Goal: Transaction & Acquisition: Obtain resource

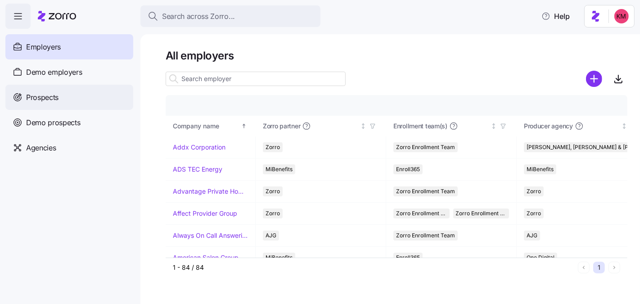
click at [43, 102] on span "Prospects" at bounding box center [42, 97] width 32 height 11
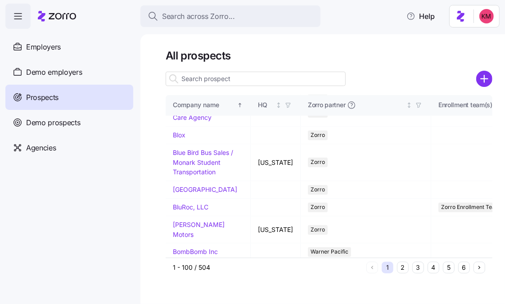
scroll to position [1224, 0]
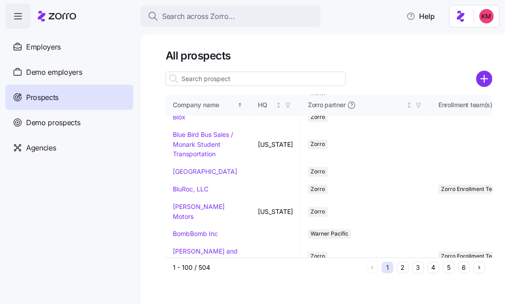
click at [240, 79] on input at bounding box center [256, 79] width 180 height 14
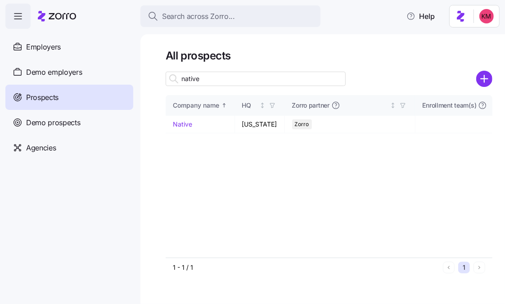
scroll to position [0, 0]
type input "native"
click at [178, 121] on link "Native" at bounding box center [182, 124] width 19 height 8
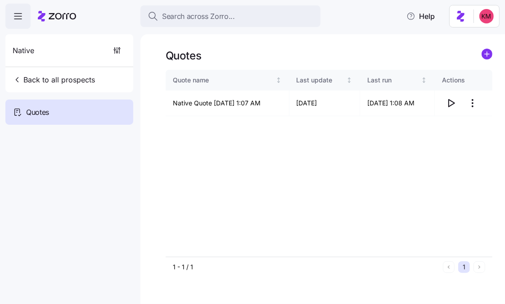
click at [303, 128] on div "Quote name Last update Last run Actions Native Quote 08/12/2025 1:07 AM 08/12/2…" at bounding box center [329, 163] width 327 height 187
click at [453, 104] on icon "button" at bounding box center [452, 102] width 6 height 7
click at [42, 78] on span "Back to all prospects" at bounding box center [54, 79] width 82 height 11
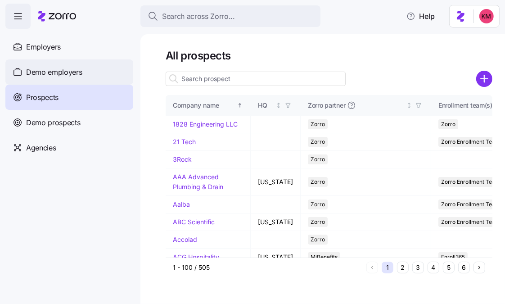
click at [52, 124] on span "Demo prospects" at bounding box center [53, 122] width 54 height 11
click at [53, 121] on span "Demo prospects" at bounding box center [53, 122] width 54 height 11
click at [78, 123] on span "Demo prospects" at bounding box center [53, 122] width 54 height 11
click at [46, 74] on span "Demo employers" at bounding box center [54, 72] width 56 height 11
click at [49, 73] on span "Demo employers" at bounding box center [54, 72] width 56 height 11
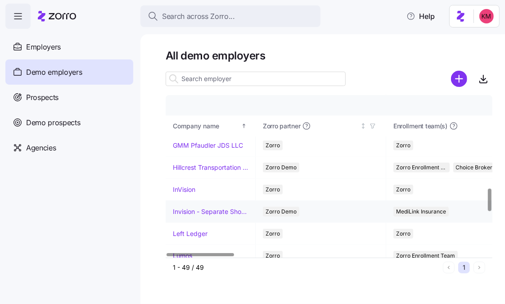
scroll to position [664, 0]
click at [187, 184] on link "InVision" at bounding box center [184, 188] width 22 height 9
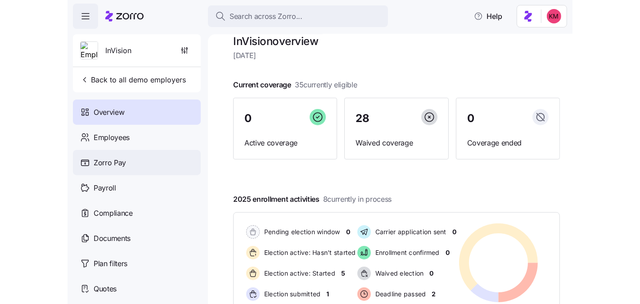
scroll to position [58, 0]
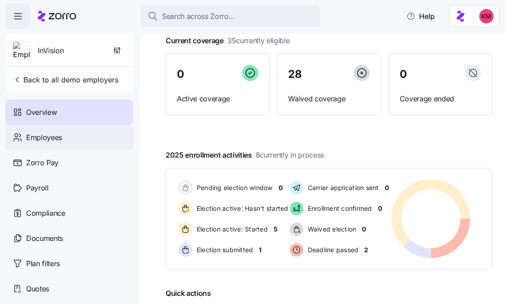
click at [65, 136] on div "Employees" at bounding box center [69, 137] width 128 height 25
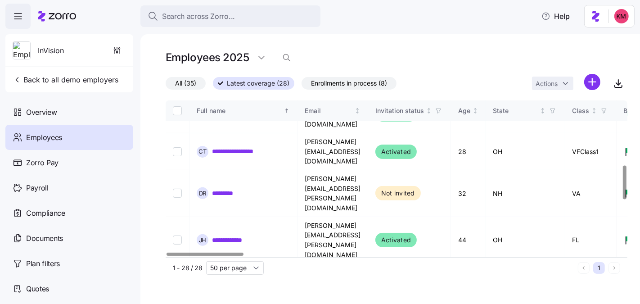
scroll to position [291, 0]
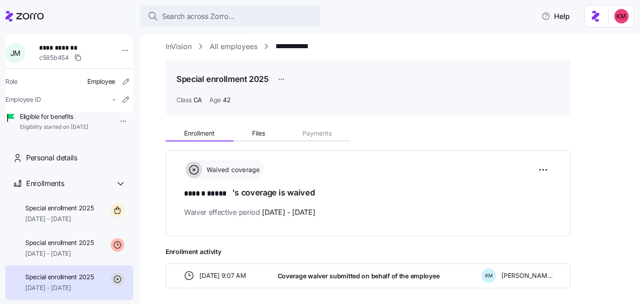
scroll to position [18, 0]
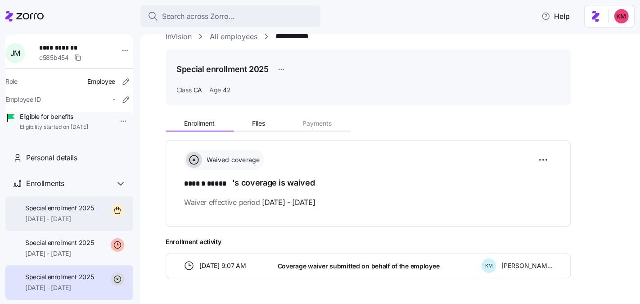
click at [73, 212] on span "Special enrollment 2025" at bounding box center [59, 207] width 69 height 9
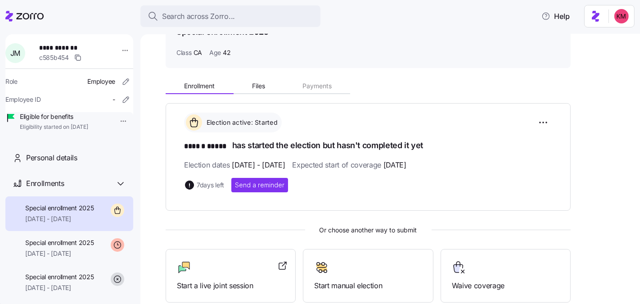
scroll to position [74, 0]
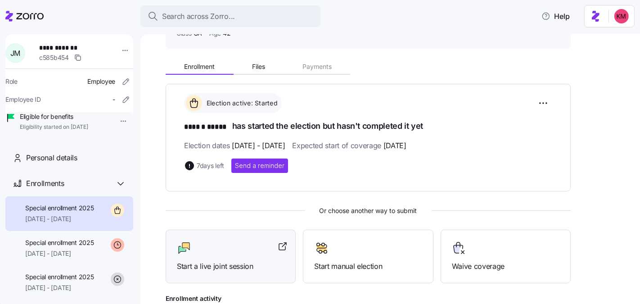
click at [222, 245] on div at bounding box center [231, 248] width 108 height 14
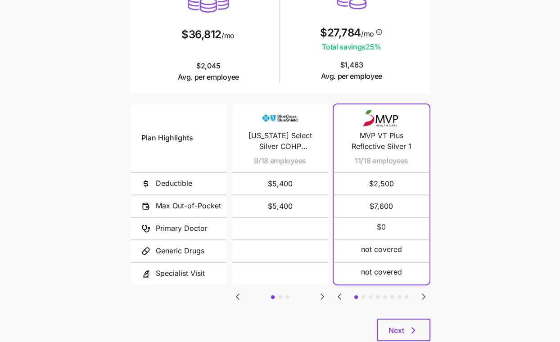
scroll to position [125, 0]
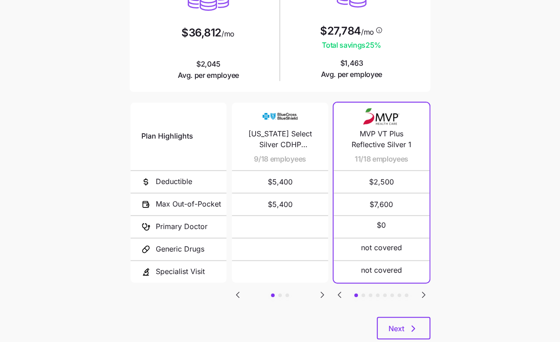
click at [319, 291] on icon "Go to next slide" at bounding box center [322, 294] width 11 height 11
click at [321, 292] on icon "Go to next slide" at bounding box center [322, 294] width 3 height 5
drag, startPoint x: 231, startPoint y: 297, endPoint x: 236, endPoint y: 294, distance: 5.6
click at [231, 297] on div "Plan Highlights Deductible Max Out-of-Pocket Primary Doctor Generic Drugs Speci…" at bounding box center [280, 209] width 301 height 216
click at [236, 294] on icon "Go to previous slide" at bounding box center [237, 294] width 11 height 11
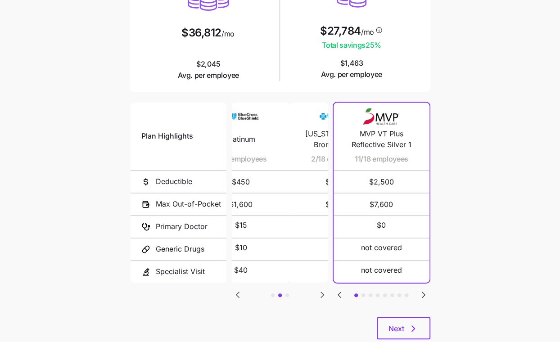
click at [236, 294] on icon "Go to previous slide" at bounding box center [237, 294] width 11 height 11
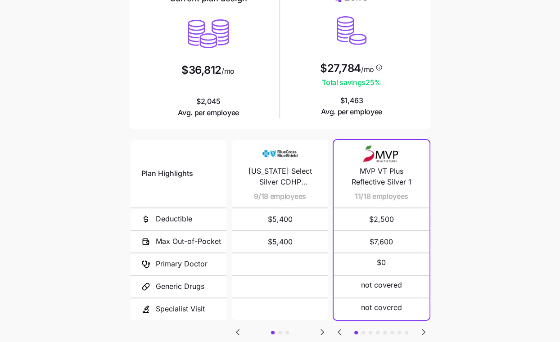
scroll to position [99, 0]
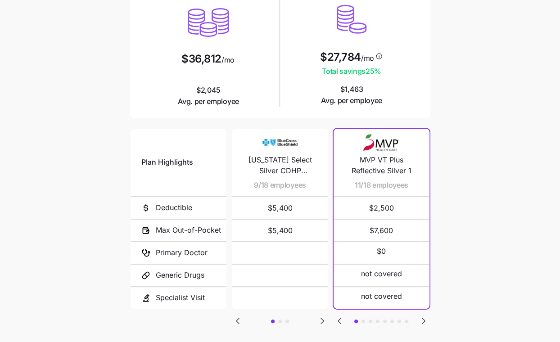
click at [423, 319] on icon "Go to next slide" at bounding box center [423, 320] width 3 height 5
click at [427, 318] on icon "Go to next slide" at bounding box center [423, 320] width 11 height 11
click at [340, 318] on icon "Go to previous slide" at bounding box center [339, 320] width 3 height 5
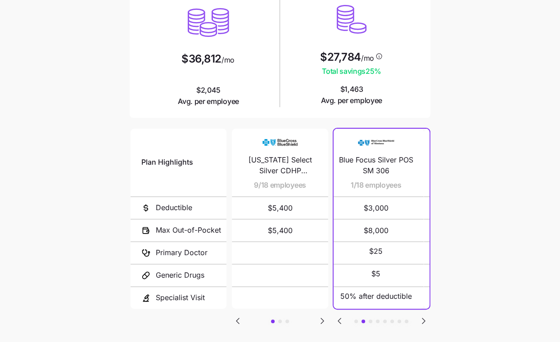
click at [340, 318] on icon "Go to previous slide" at bounding box center [339, 320] width 3 height 5
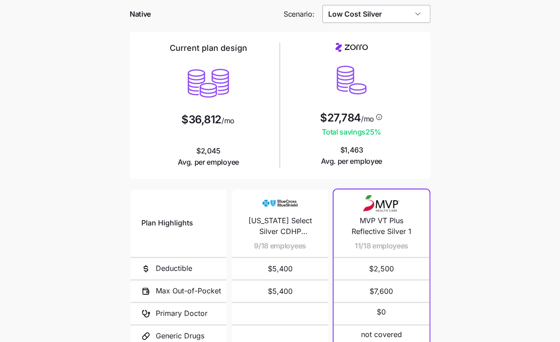
scroll to position [0, 0]
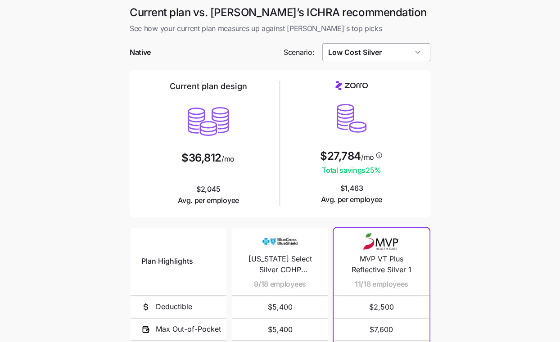
click at [392, 51] on input "Low Cost Silver" at bounding box center [376, 52] width 108 height 18
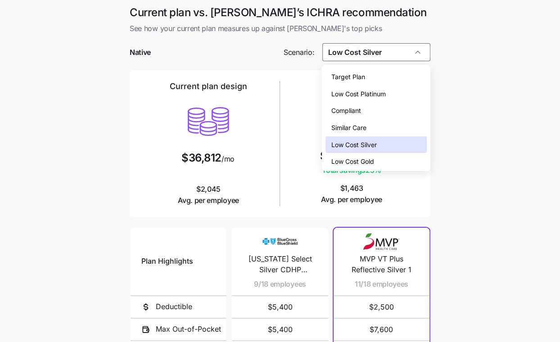
click at [381, 159] on div "Low Cost Gold" at bounding box center [375, 161] width 101 height 17
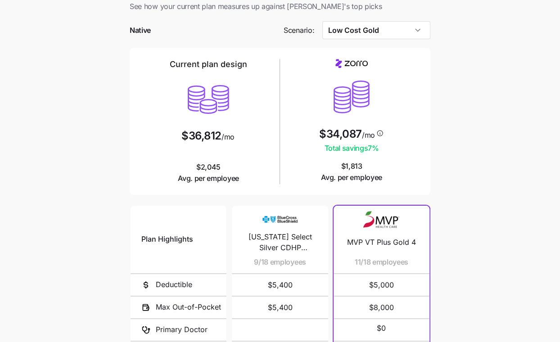
scroll to position [13, 0]
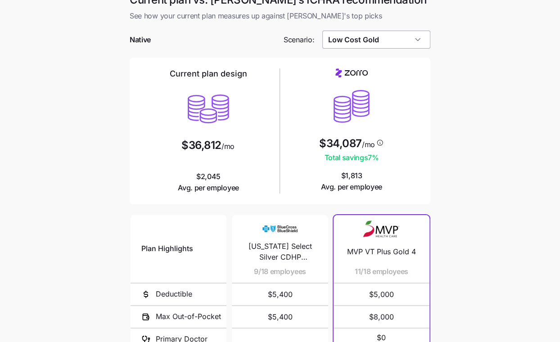
click at [372, 39] on input "Low Cost Gold" at bounding box center [376, 40] width 108 height 18
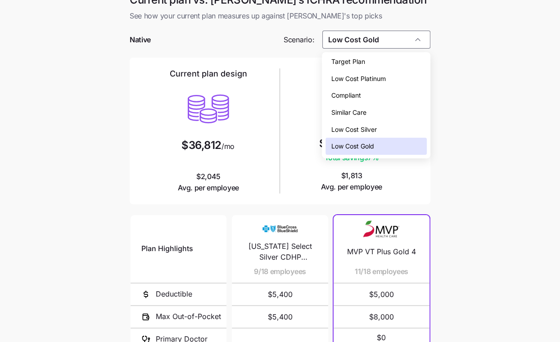
click at [390, 110] on div "Similar Care" at bounding box center [375, 112] width 101 height 17
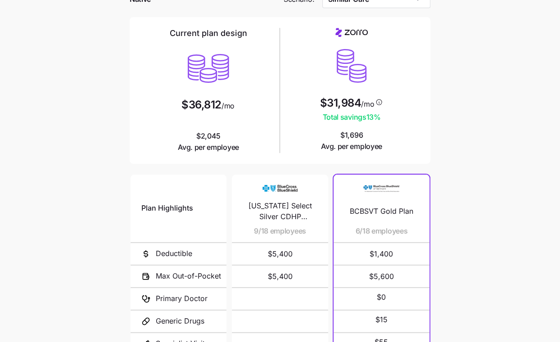
scroll to position [149, 0]
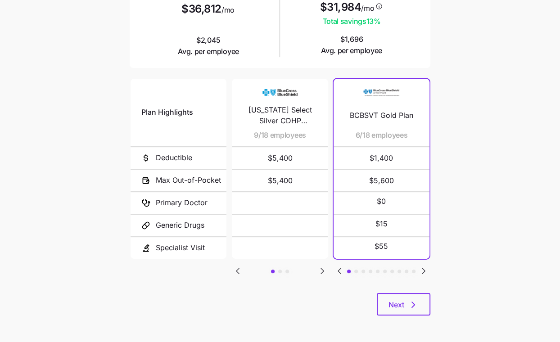
click at [426, 271] on icon "Go to next slide" at bounding box center [423, 270] width 11 height 11
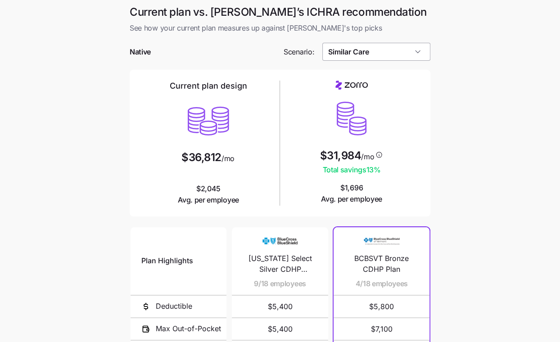
scroll to position [0, 0]
click at [373, 58] on input "Similar Care" at bounding box center [376, 52] width 108 height 18
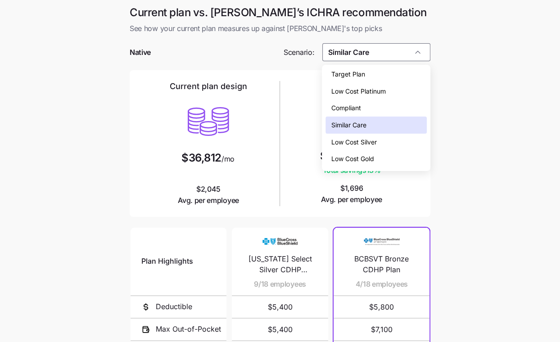
click at [386, 148] on div "Low Cost Silver" at bounding box center [375, 142] width 101 height 17
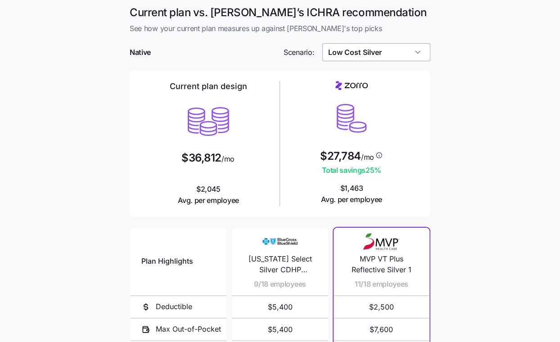
click at [384, 48] on input "Low Cost Silver" at bounding box center [376, 52] width 108 height 18
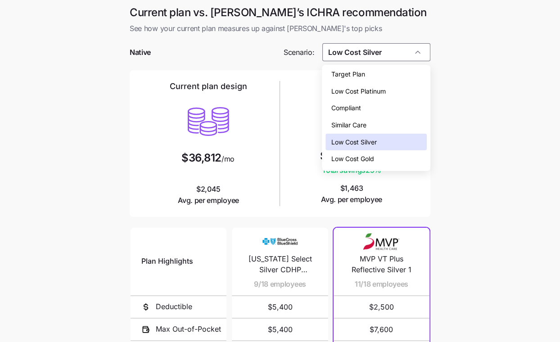
click at [455, 92] on main "Current plan vs. Zorro’s ICHRA recommendation See how your current plan measure…" at bounding box center [280, 245] width 560 height 491
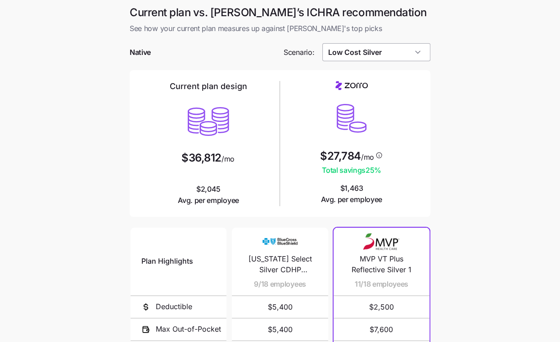
click at [367, 45] on input "Low Cost Silver" at bounding box center [376, 52] width 108 height 18
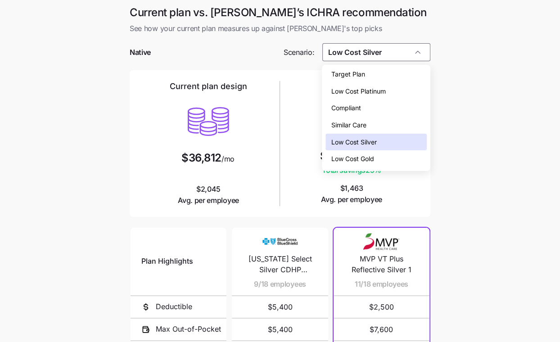
click at [367, 130] on div "Similar Care" at bounding box center [375, 125] width 101 height 17
type input "Similar Care"
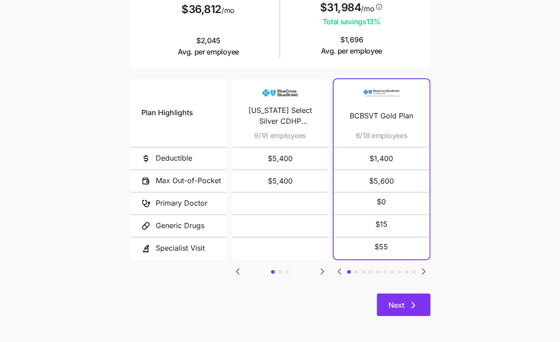
scroll to position [149, 0]
click at [397, 293] on button "Next" at bounding box center [404, 304] width 54 height 22
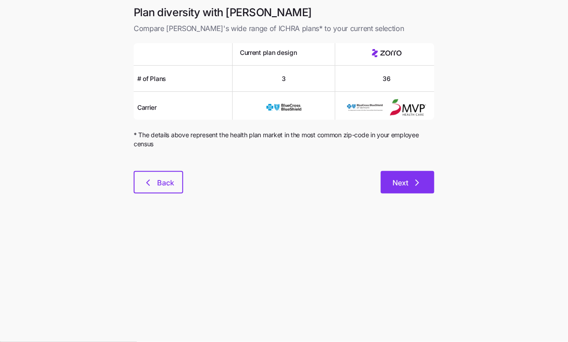
click at [416, 182] on icon "button" at bounding box center [417, 182] width 11 height 11
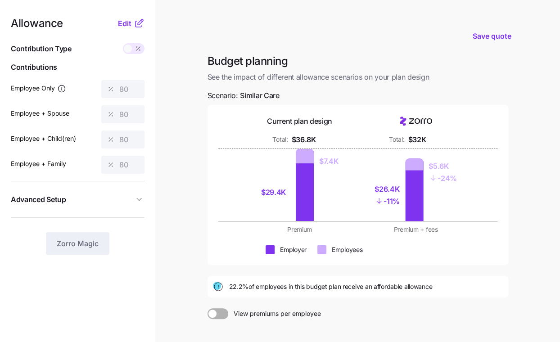
click at [130, 201] on span "Advanced Setup" at bounding box center [72, 199] width 123 height 11
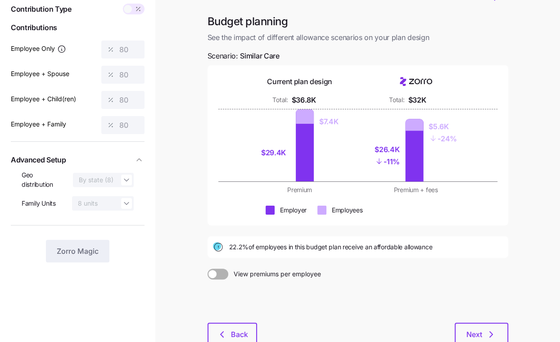
scroll to position [83, 0]
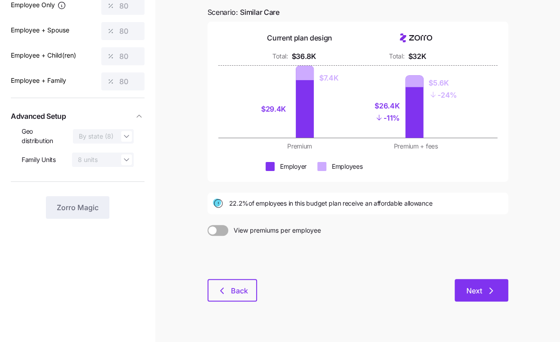
click at [459, 284] on button "Next" at bounding box center [481, 290] width 54 height 22
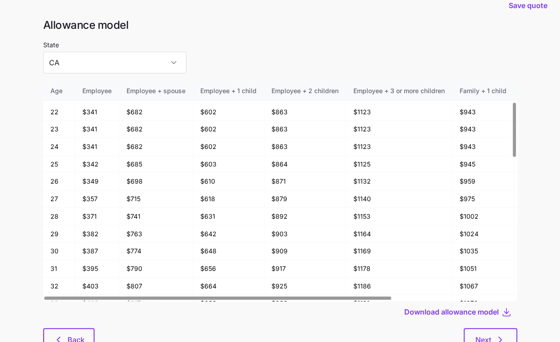
scroll to position [18, 0]
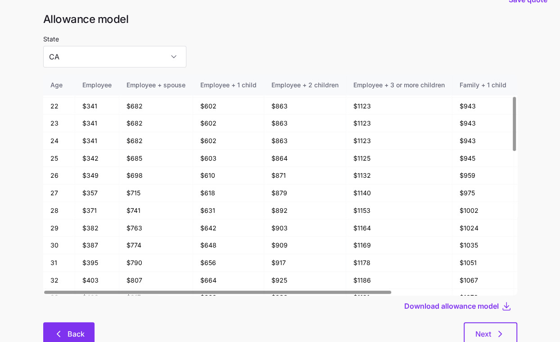
click at [59, 328] on button "Back" at bounding box center [68, 333] width 51 height 22
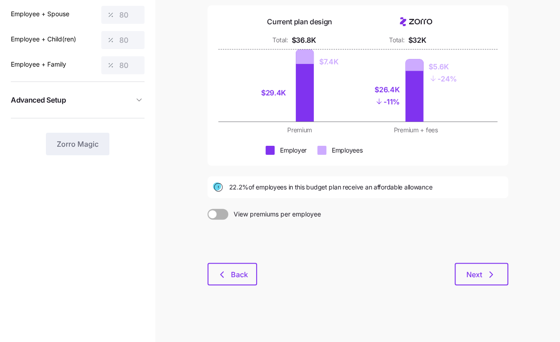
scroll to position [99, 0]
click at [493, 277] on icon "button" at bounding box center [490, 274] width 11 height 11
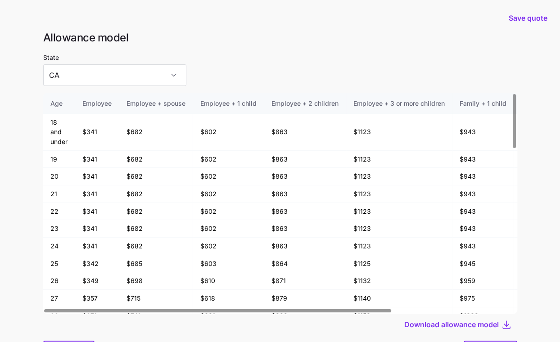
click at [107, 90] on div at bounding box center [280, 89] width 474 height 7
click at [107, 76] on input "CA" at bounding box center [114, 75] width 143 height 22
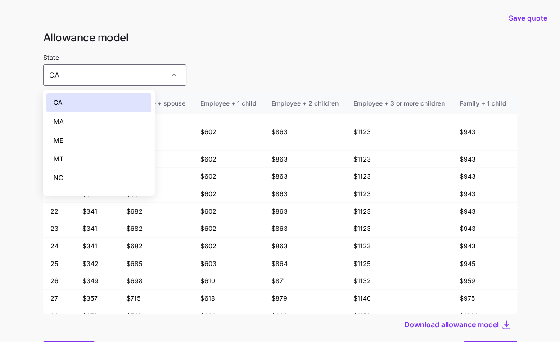
click at [92, 123] on div "MA" at bounding box center [98, 121] width 105 height 19
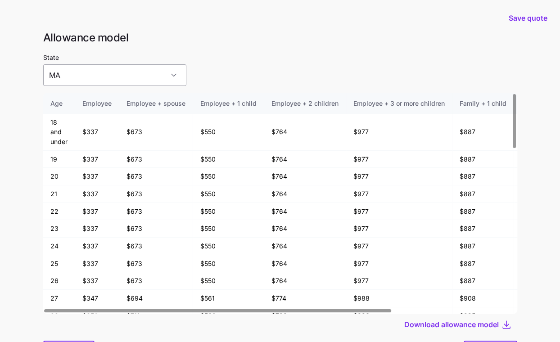
click at [80, 67] on input "MA" at bounding box center [114, 75] width 143 height 22
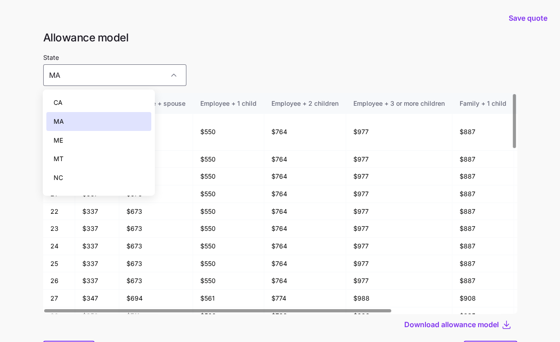
click at [81, 157] on div "MT" at bounding box center [98, 158] width 105 height 19
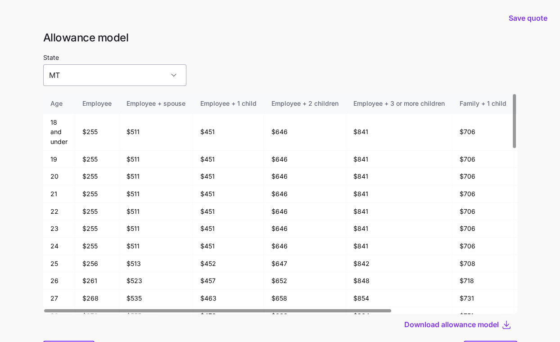
click at [83, 76] on input "MT" at bounding box center [114, 75] width 143 height 22
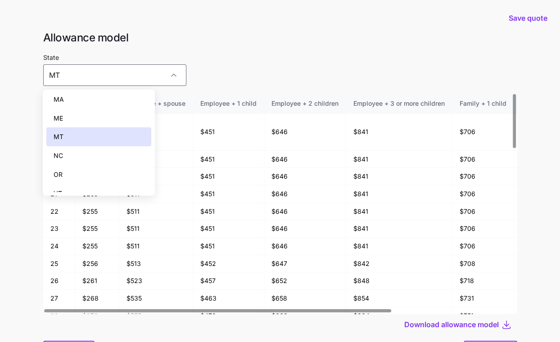
scroll to position [51, 0]
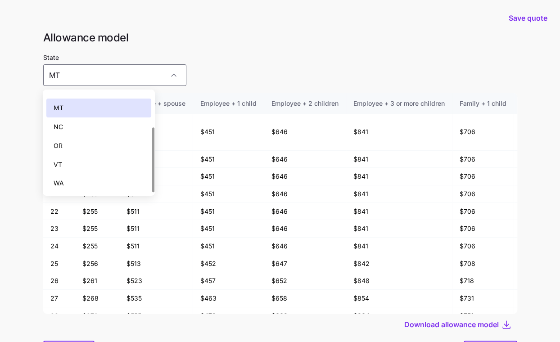
click at [87, 163] on div "VT" at bounding box center [98, 164] width 105 height 19
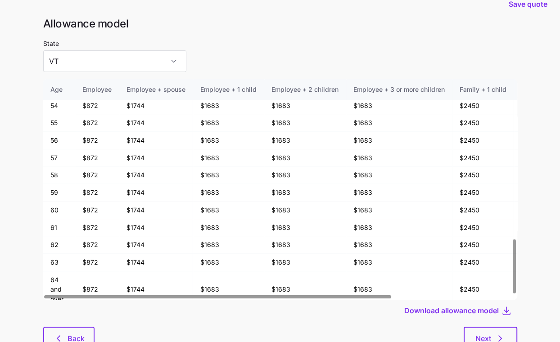
scroll to position [48, 0]
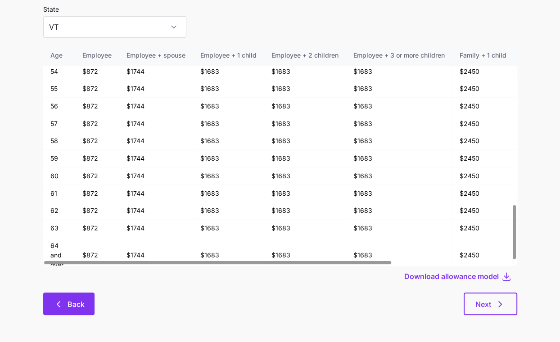
click at [66, 307] on span "Back" at bounding box center [69, 304] width 28 height 11
type input "CA"
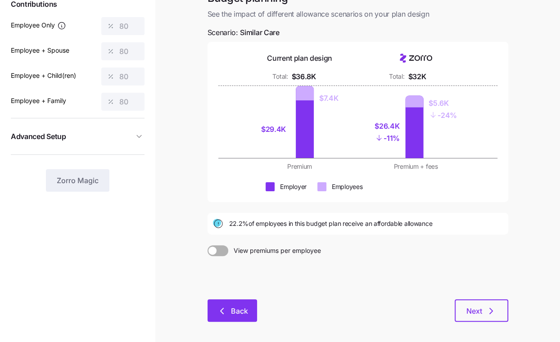
scroll to position [99, 0]
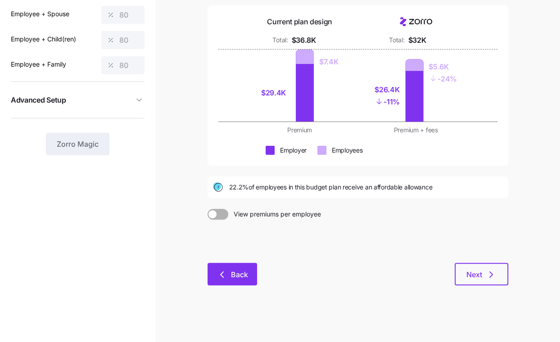
click at [222, 269] on icon "button" at bounding box center [221, 274] width 11 height 11
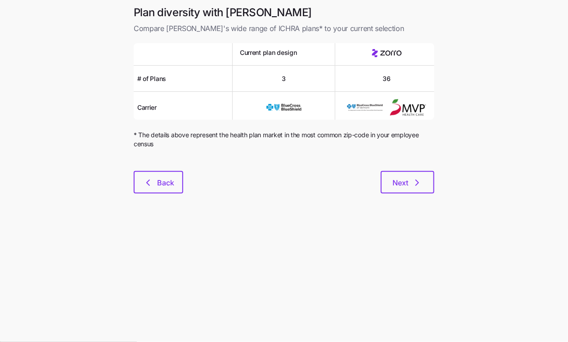
click at [162, 197] on div "Plan diversity with Zorro Compare Zorro's wide range of ICHRA plans* to your cu…" at bounding box center [283, 104] width 315 height 199
click at [156, 178] on span "Back" at bounding box center [158, 182] width 26 height 11
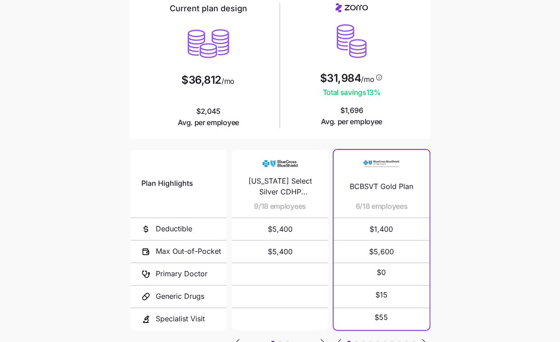
scroll to position [149, 0]
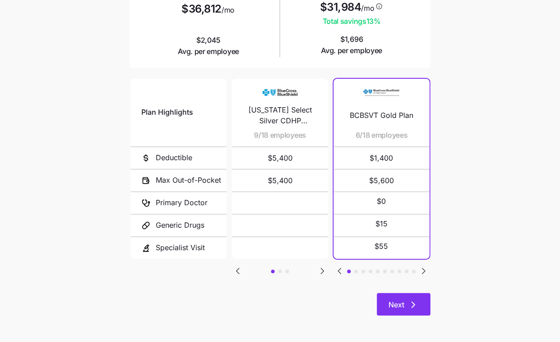
click at [399, 303] on span "Next" at bounding box center [396, 304] width 16 height 11
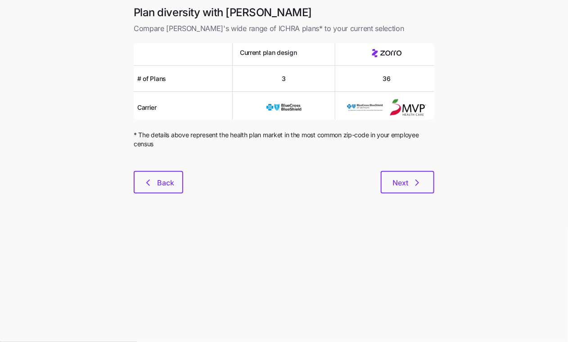
click at [418, 168] on div at bounding box center [284, 165] width 301 height 11
click at [418, 178] on icon "button" at bounding box center [417, 182] width 11 height 11
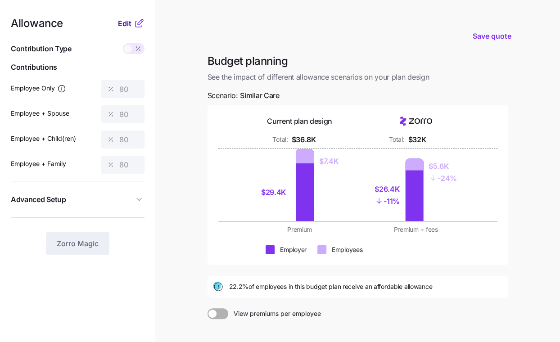
click at [123, 25] on span "Edit" at bounding box center [124, 23] width 13 height 11
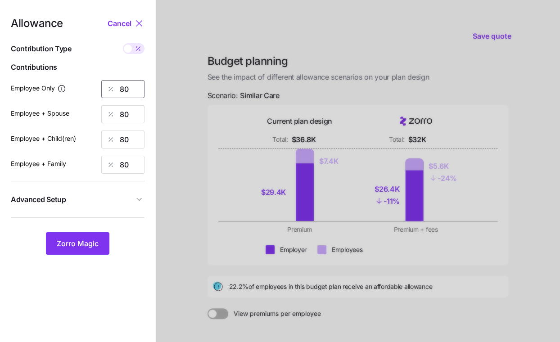
click at [130, 85] on input "80" at bounding box center [122, 89] width 43 height 18
type input "90"
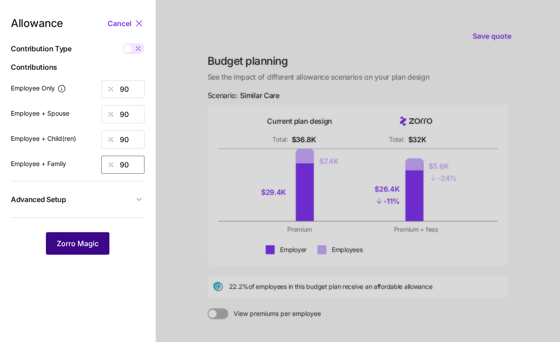
type input "90"
click at [83, 246] on span "Zorro Magic" at bounding box center [78, 243] width 42 height 11
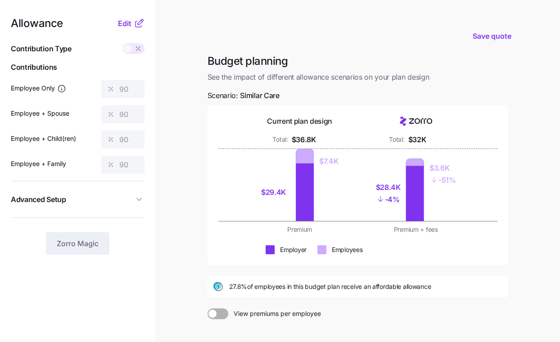
click at [166, 44] on main "Save quote Budget planning See the impact of different allowance scenarios on y…" at bounding box center [280, 221] width 560 height 442
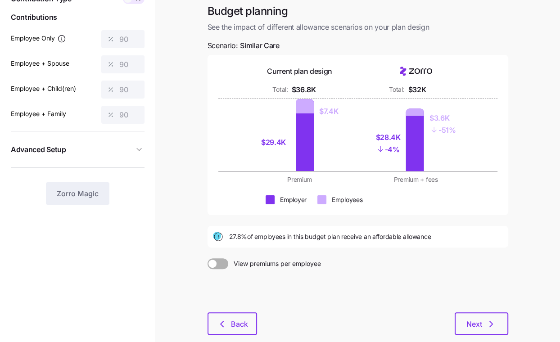
scroll to position [99, 0]
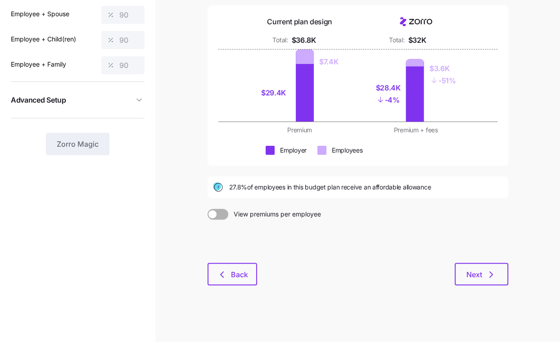
click at [486, 287] on div "Budget planning See the impact of different allowance scenarios on your plan de…" at bounding box center [357, 125] width 315 height 341
click at [485, 274] on icon "button" at bounding box center [490, 274] width 11 height 11
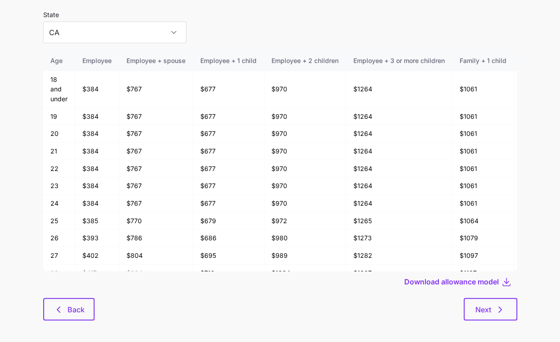
scroll to position [48, 0]
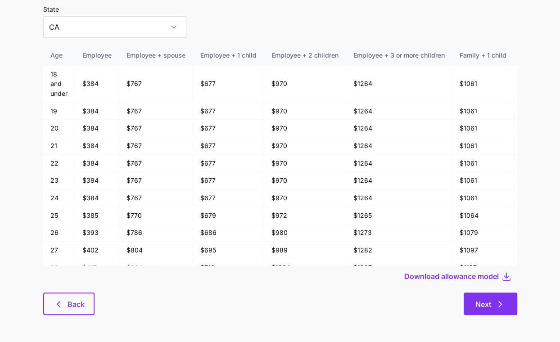
click at [499, 295] on button "Next" at bounding box center [490, 303] width 54 height 22
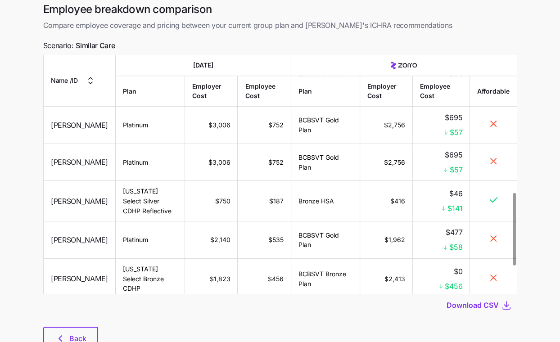
scroll to position [470, 0]
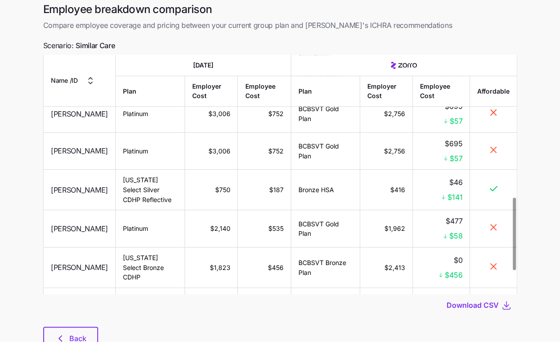
click at [110, 323] on div at bounding box center [280, 321] width 474 height 11
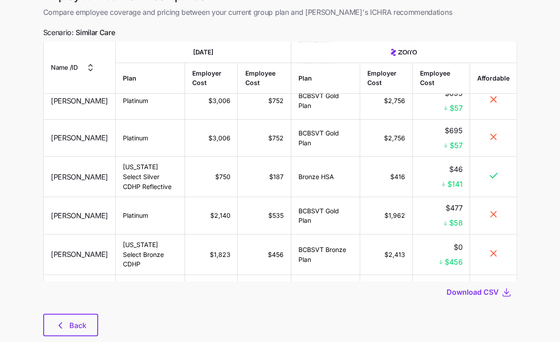
scroll to position [53, 0]
click at [80, 320] on span "Back" at bounding box center [77, 324] width 17 height 11
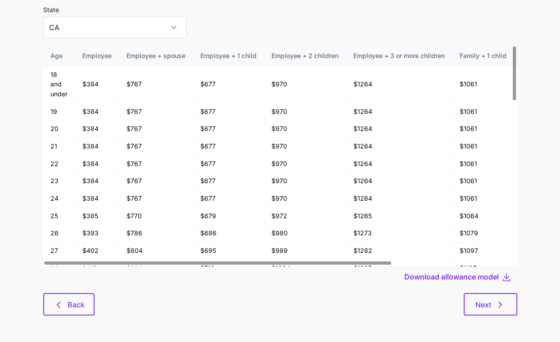
scroll to position [48, 0]
click at [61, 304] on icon "button" at bounding box center [58, 304] width 11 height 11
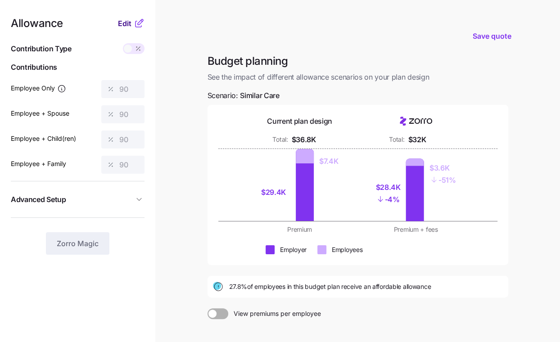
click at [126, 21] on span "Edit" at bounding box center [124, 23] width 13 height 11
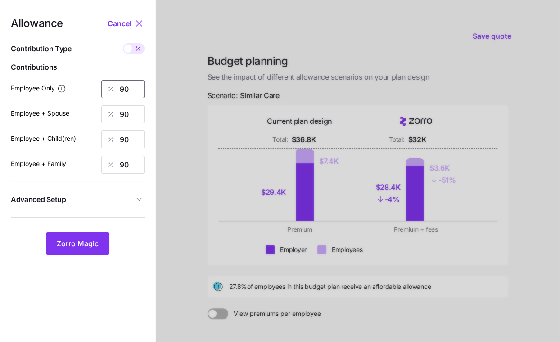
click at [130, 90] on input "90" at bounding box center [122, 89] width 43 height 18
type input "80"
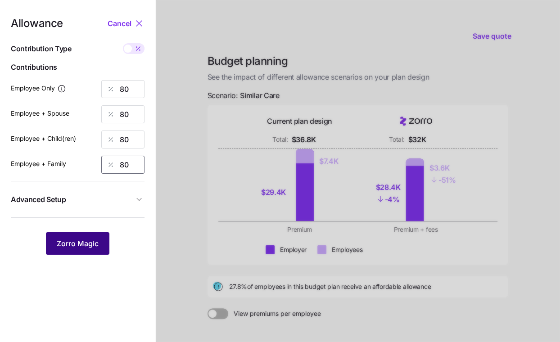
type input "80"
click at [72, 249] on button "Zorro Magic" at bounding box center [77, 243] width 63 height 22
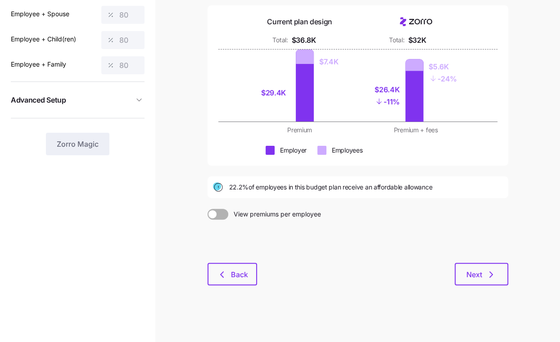
scroll to position [99, 0]
click at [479, 269] on span "Next" at bounding box center [474, 274] width 16 height 11
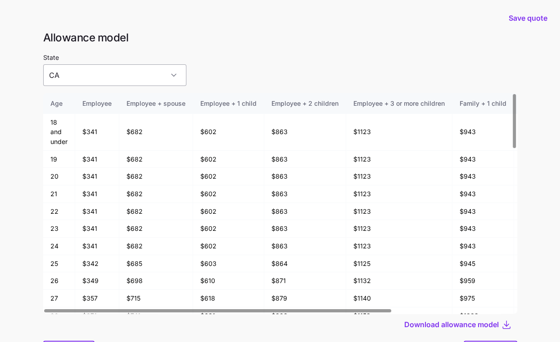
click at [131, 77] on input "CA" at bounding box center [114, 75] width 143 height 22
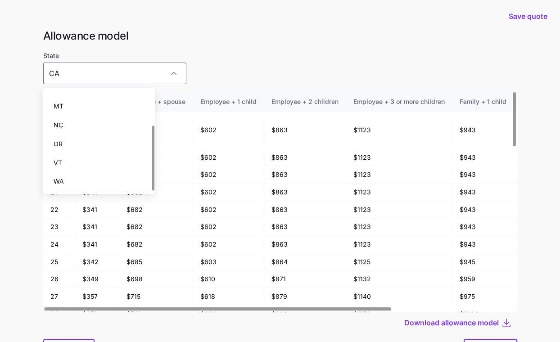
scroll to position [2, 0]
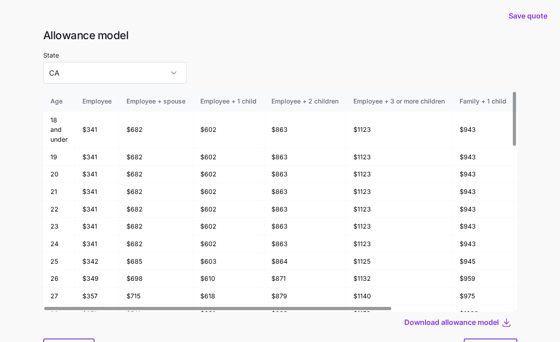
click at [221, 67] on div "State CA" at bounding box center [280, 66] width 474 height 34
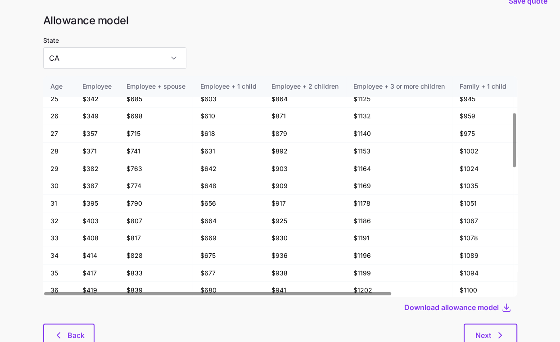
scroll to position [48, 0]
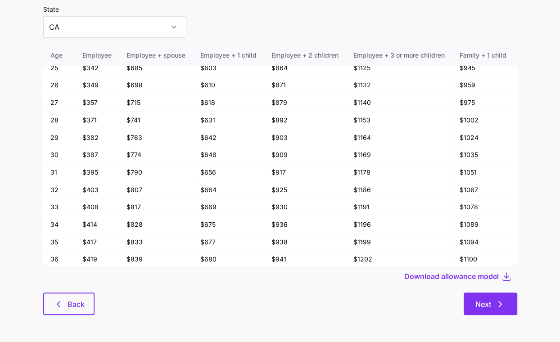
click at [473, 304] on button "Next" at bounding box center [490, 303] width 54 height 22
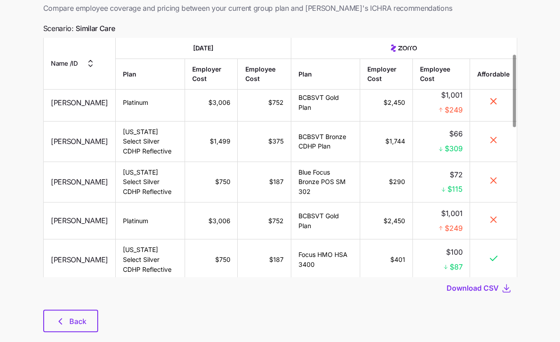
scroll to position [53, 0]
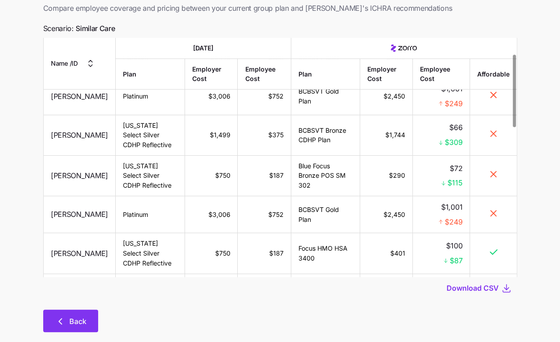
drag, startPoint x: 139, startPoint y: 313, endPoint x: 72, endPoint y: 317, distance: 67.6
click at [139, 314] on div "Back" at bounding box center [280, 321] width 474 height 22
click at [57, 315] on button "Back" at bounding box center [70, 321] width 55 height 22
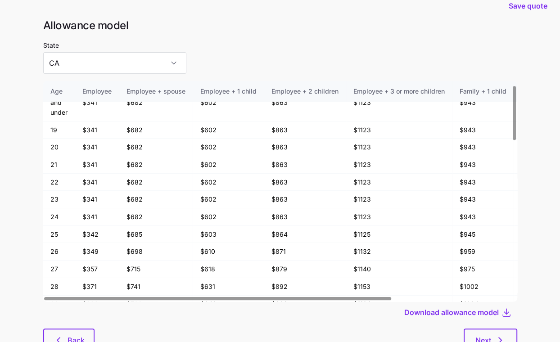
scroll to position [48, 0]
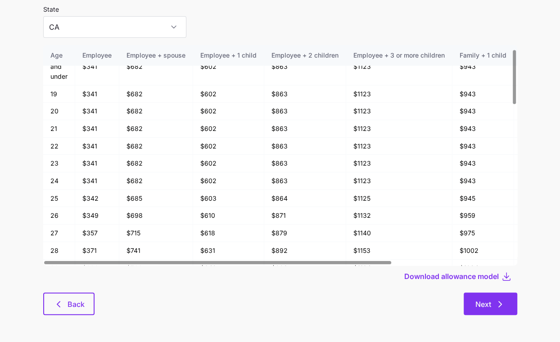
click at [472, 301] on button "Next" at bounding box center [490, 303] width 54 height 22
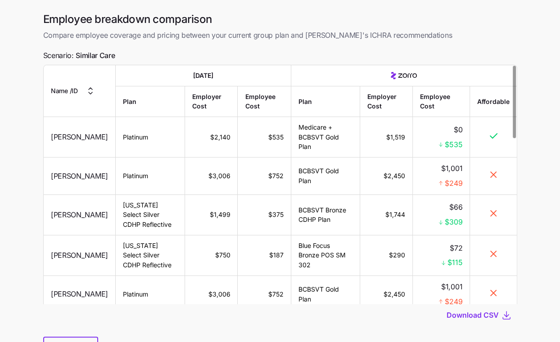
scroll to position [73, 0]
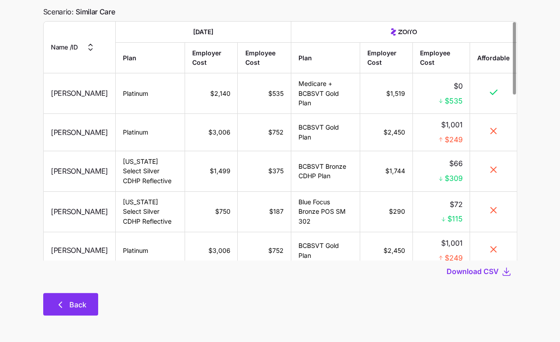
click at [63, 307] on icon "button" at bounding box center [60, 304] width 11 height 11
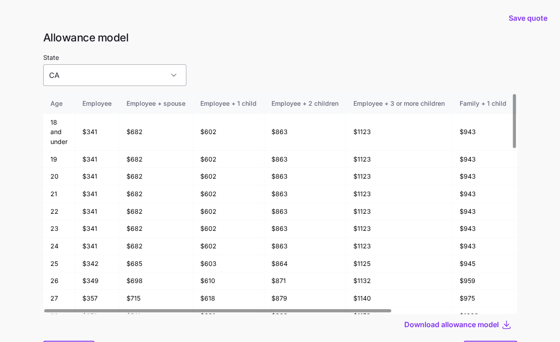
click at [126, 72] on input "CA" at bounding box center [114, 75] width 143 height 22
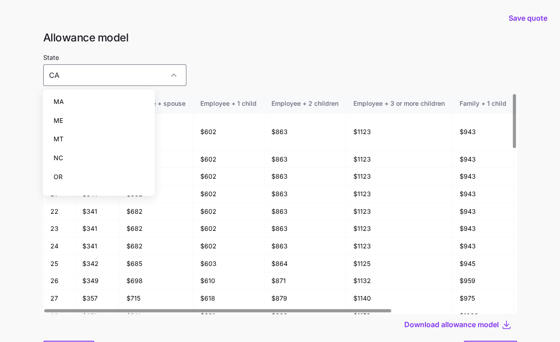
scroll to position [51, 0]
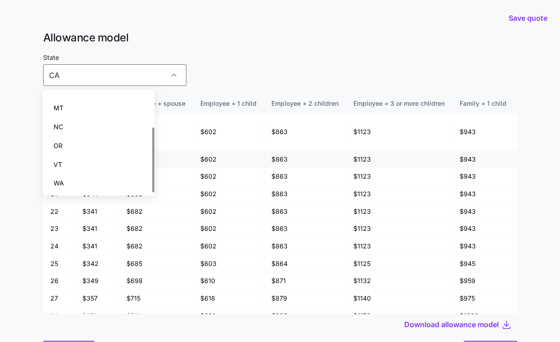
click at [94, 166] on div "VT" at bounding box center [98, 164] width 105 height 19
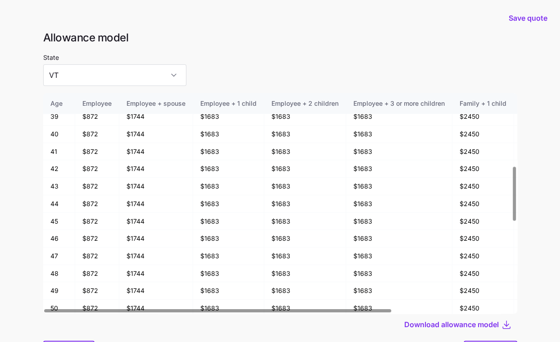
scroll to position [649, 0]
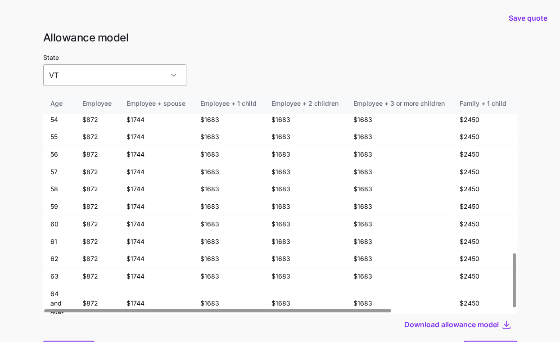
click at [98, 75] on input "VT" at bounding box center [114, 75] width 143 height 22
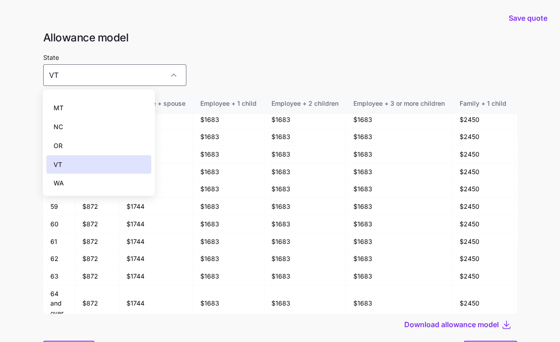
click at [89, 146] on div "OR" at bounding box center [98, 145] width 105 height 19
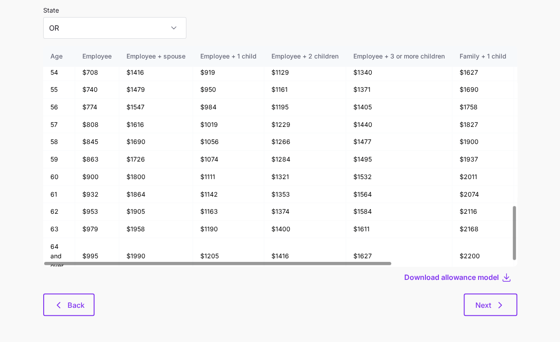
scroll to position [48, 0]
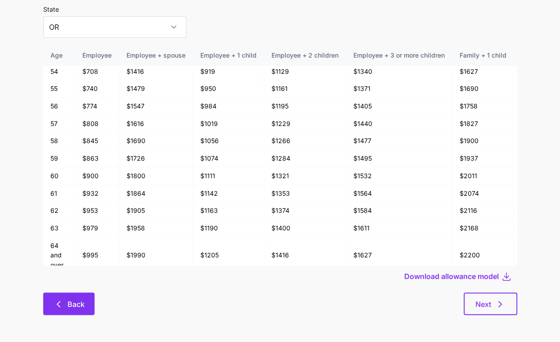
click at [59, 311] on button "Back" at bounding box center [68, 303] width 51 height 22
type input "CA"
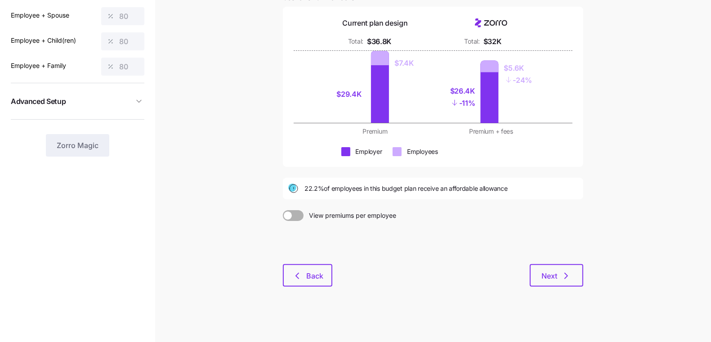
scroll to position [99, 0]
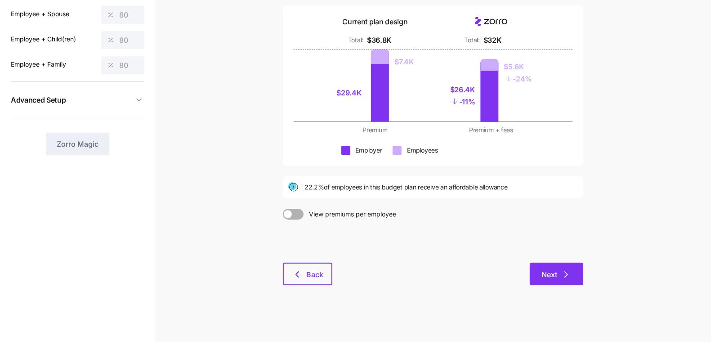
click at [567, 269] on button "Next" at bounding box center [557, 274] width 54 height 22
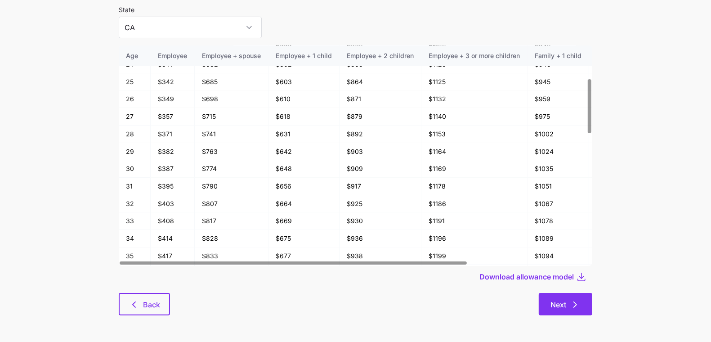
scroll to position [48, 0]
click at [567, 310] on button "Next" at bounding box center [566, 303] width 54 height 22
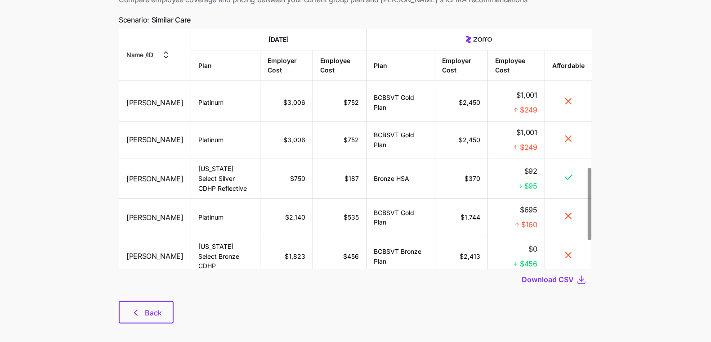
scroll to position [73, 0]
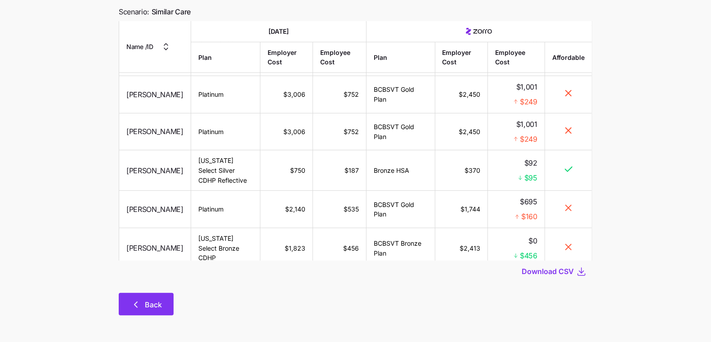
click at [126, 300] on button "Back" at bounding box center [146, 304] width 55 height 22
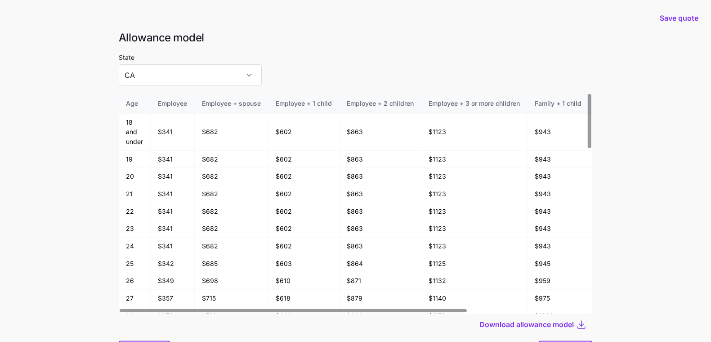
scroll to position [48, 0]
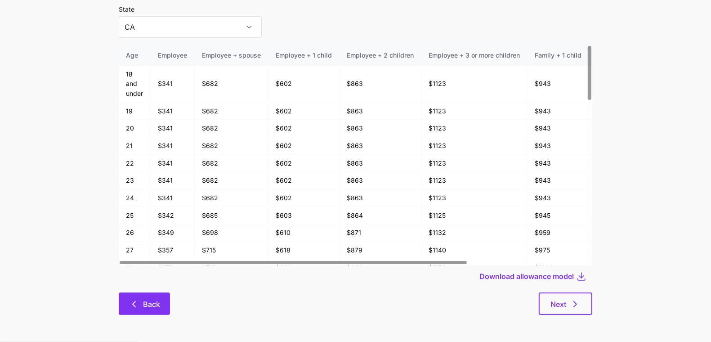
click at [139, 299] on span "Back" at bounding box center [144, 304] width 28 height 11
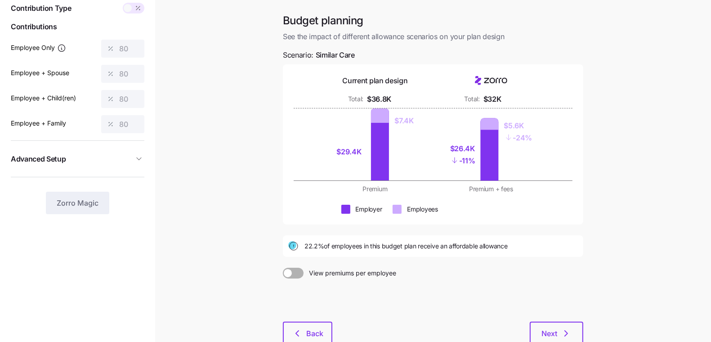
scroll to position [90, 0]
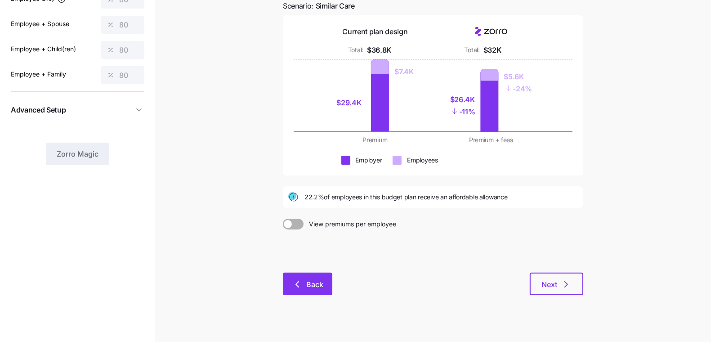
click at [297, 275] on button "Back" at bounding box center [307, 284] width 49 height 22
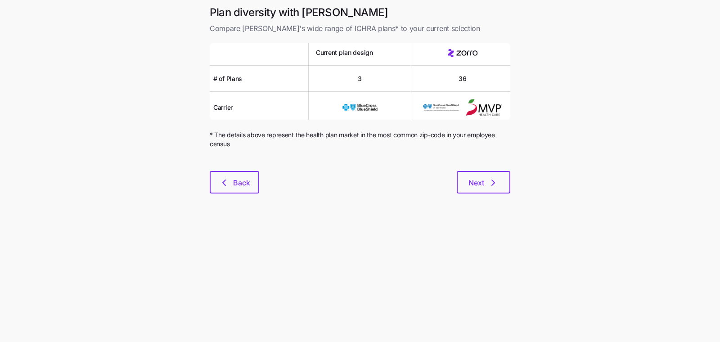
click at [237, 197] on div "Plan diversity with Zorro Compare Zorro's wide range of ICHRA plans* to your cu…" at bounding box center [359, 104] width 315 height 199
click at [233, 177] on button "Back" at bounding box center [234, 182] width 49 height 22
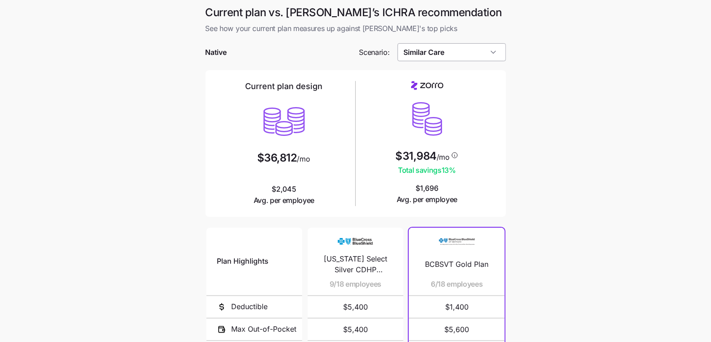
click at [490, 46] on input "Similar Care" at bounding box center [452, 52] width 108 height 18
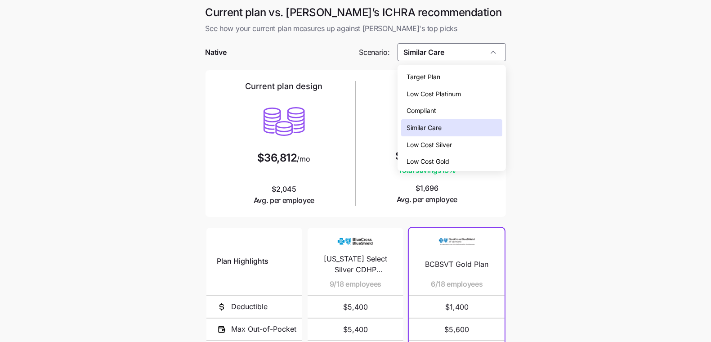
click at [471, 94] on div "Low Cost Platinum" at bounding box center [451, 93] width 101 height 17
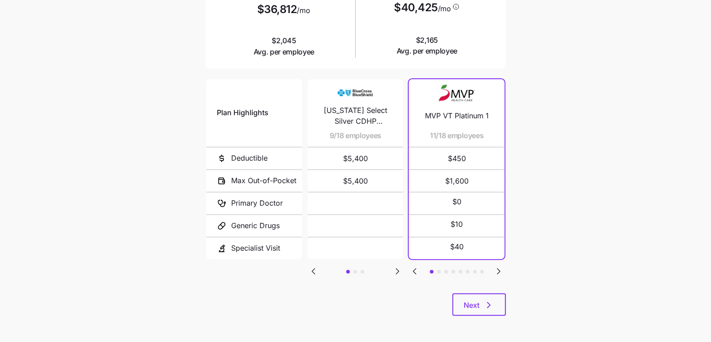
scroll to position [149, 0]
click at [503, 269] on icon "Go to next slide" at bounding box center [499, 270] width 11 height 11
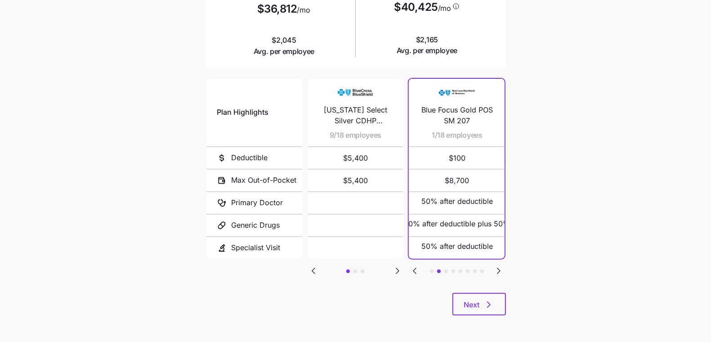
click at [500, 272] on icon "Go to next slide" at bounding box center [499, 270] width 11 height 11
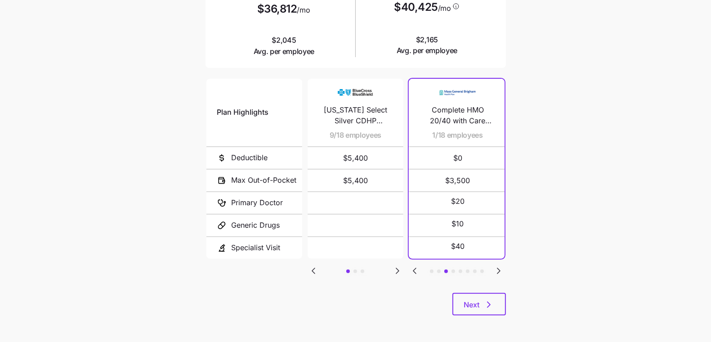
click at [500, 272] on icon "Go to next slide" at bounding box center [499, 270] width 11 height 11
click at [413, 268] on icon "Go to previous slide" at bounding box center [414, 270] width 11 height 11
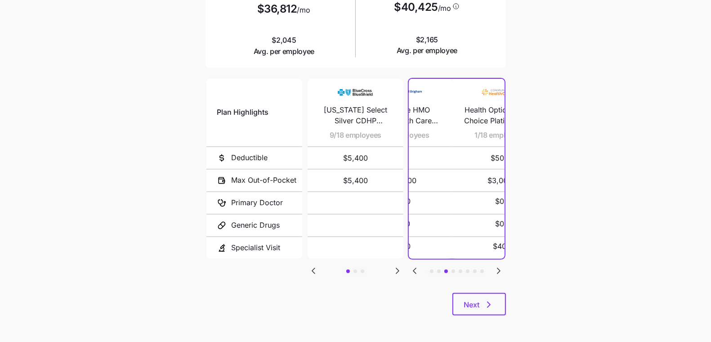
click at [416, 267] on icon "Go to previous slide" at bounding box center [414, 270] width 11 height 11
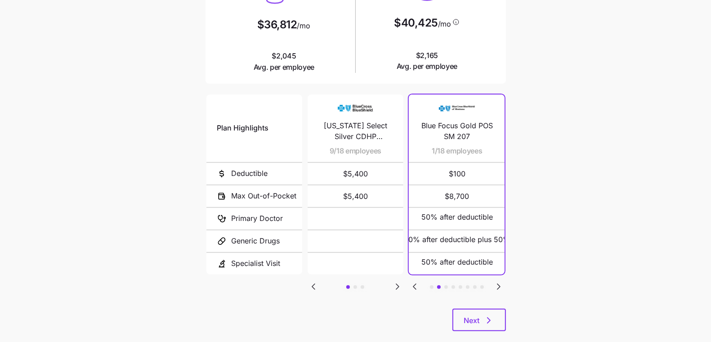
click at [416, 284] on icon "Go to previous slide" at bounding box center [414, 286] width 3 height 5
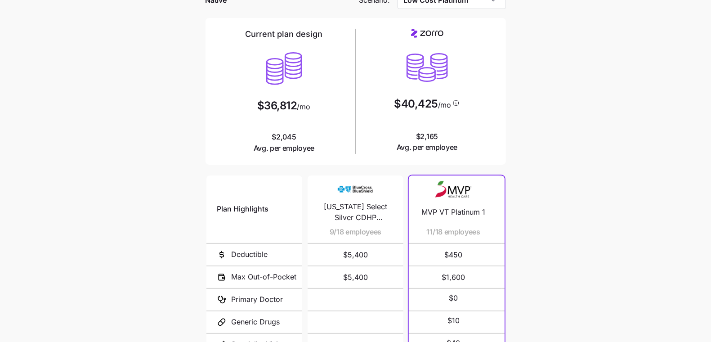
scroll to position [0, 0]
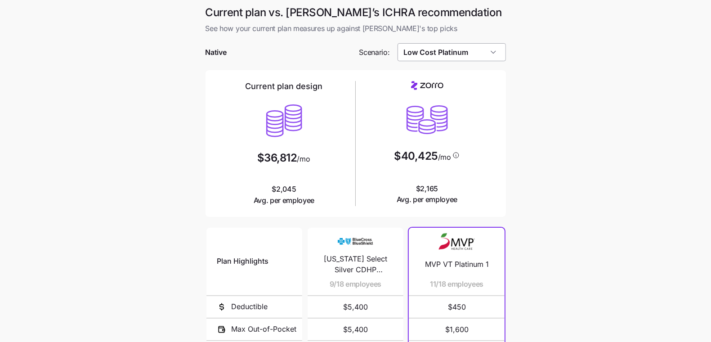
click at [474, 56] on input "Low Cost Platinum" at bounding box center [452, 52] width 108 height 18
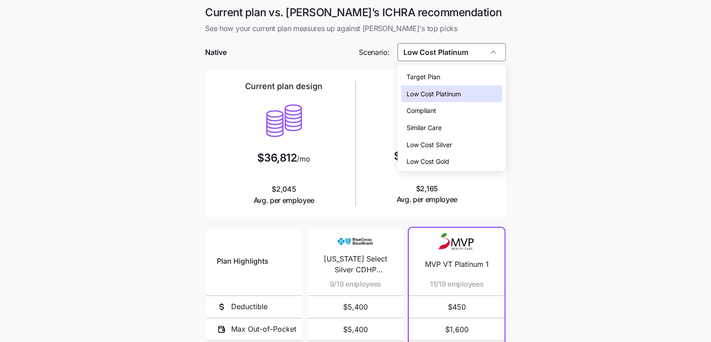
click at [463, 130] on div "Similar Care" at bounding box center [451, 127] width 101 height 17
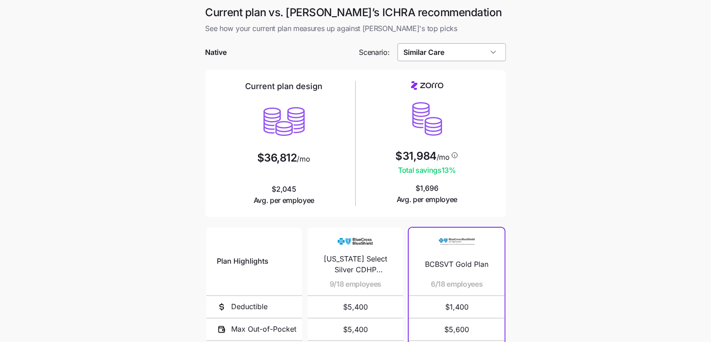
click at [463, 47] on input "Similar Care" at bounding box center [452, 52] width 108 height 18
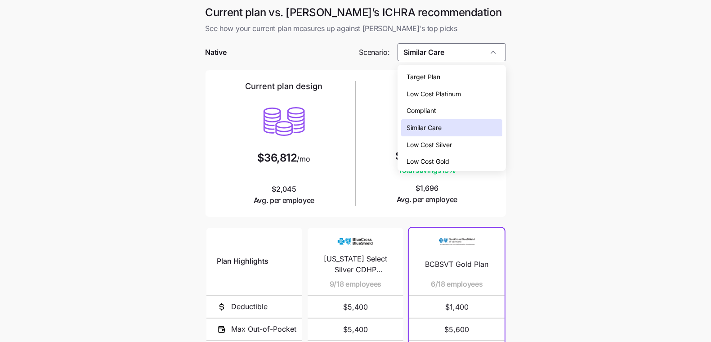
click at [459, 155] on div "Low Cost Gold" at bounding box center [451, 161] width 101 height 17
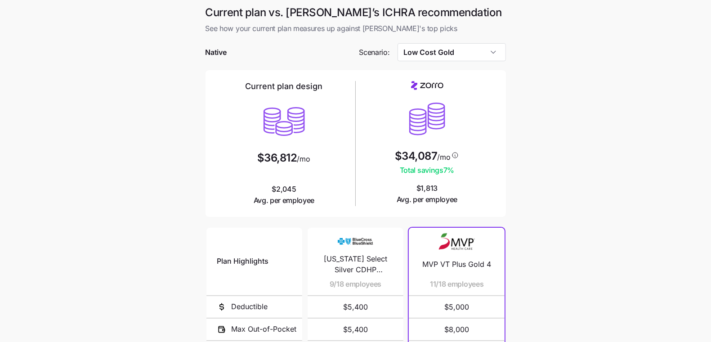
click at [458, 93] on div "$34,087 /mo Total savings 7 % $1,813 Avg. per employee" at bounding box center [427, 143] width 136 height 124
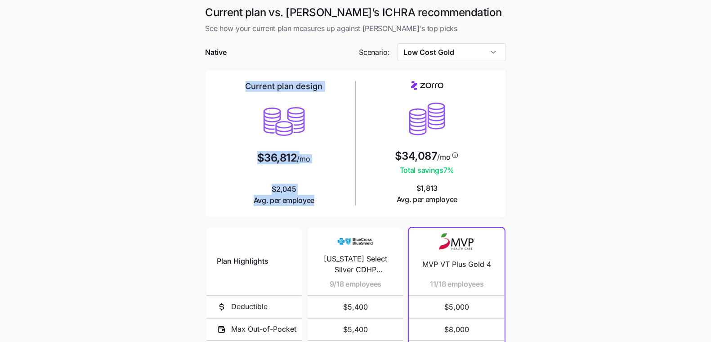
click at [457, 70] on div "Current plan vs. Zorro’s ICHRA recommendation See how your current plan measure…" at bounding box center [355, 240] width 315 height 470
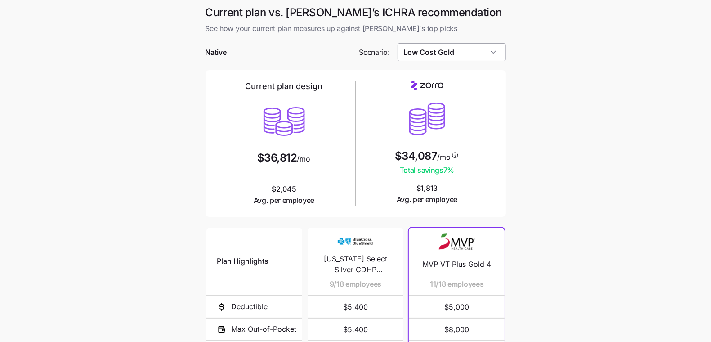
click at [462, 49] on input "Low Cost Gold" at bounding box center [452, 52] width 108 height 18
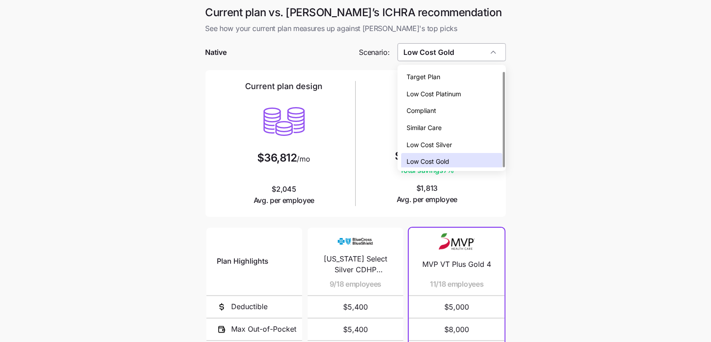
scroll to position [3, 0]
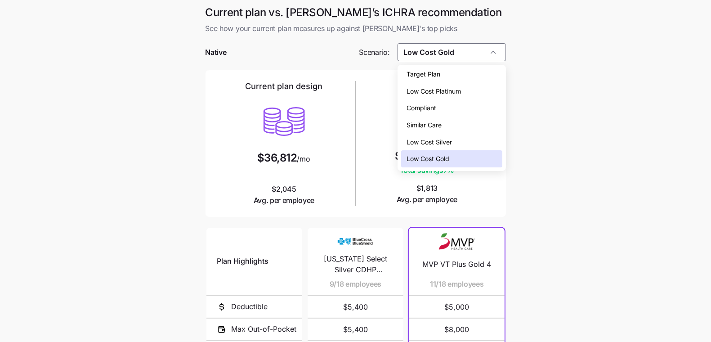
click at [458, 122] on div "Similar Care" at bounding box center [451, 125] width 101 height 17
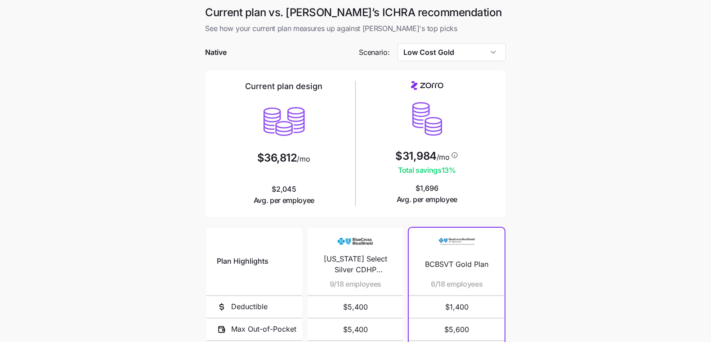
type input "Similar Care"
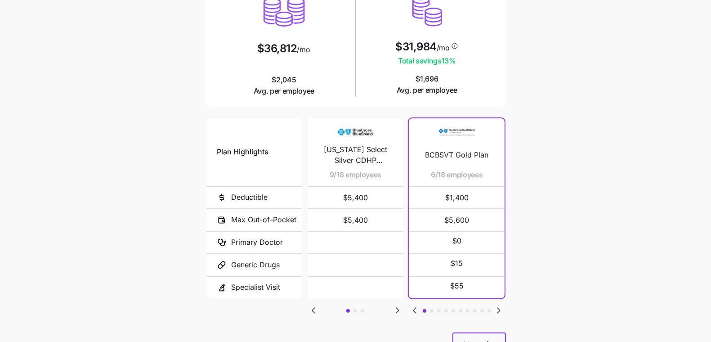
scroll to position [149, 0]
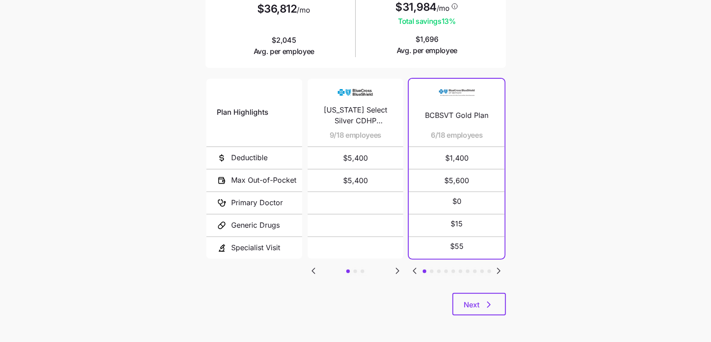
drag, startPoint x: 470, startPoint y: 301, endPoint x: 478, endPoint y: 273, distance: 29.5
click at [470, 301] on span "Next" at bounding box center [472, 304] width 16 height 11
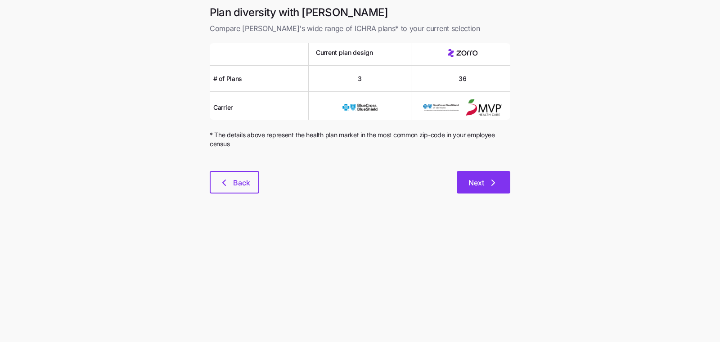
click at [493, 183] on icon "button" at bounding box center [493, 182] width 3 height 5
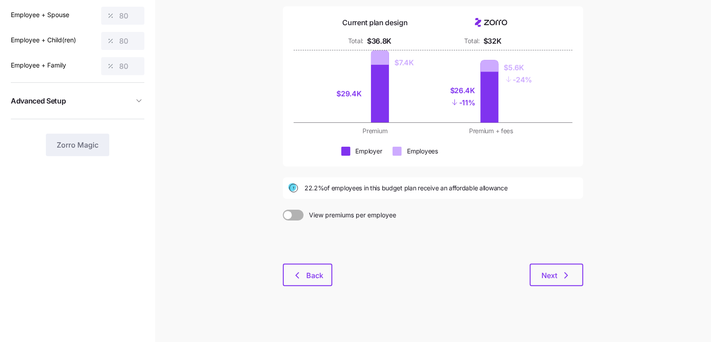
scroll to position [99, 0]
click at [552, 263] on button "Next" at bounding box center [557, 274] width 54 height 22
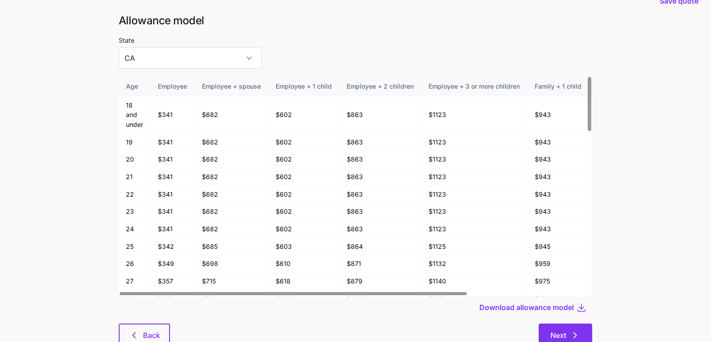
scroll to position [48, 0]
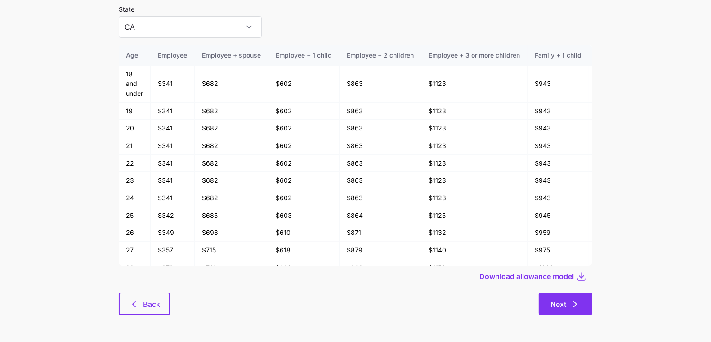
click at [567, 305] on icon "button" at bounding box center [575, 304] width 11 height 11
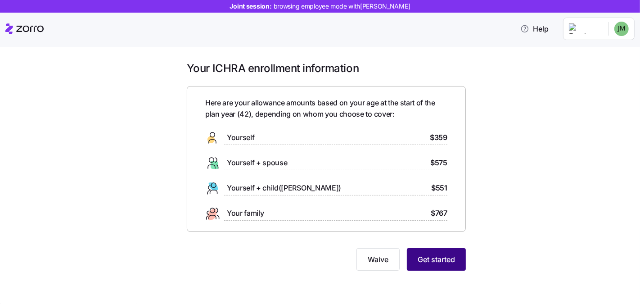
click at [442, 251] on button "Get started" at bounding box center [436, 259] width 59 height 22
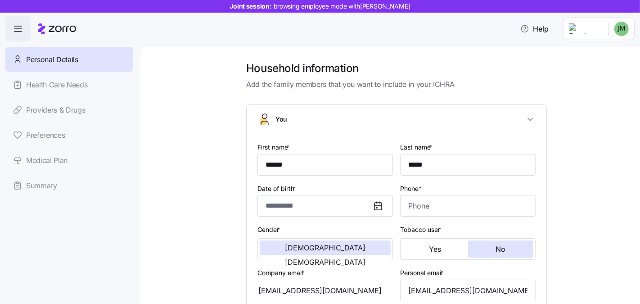
type input "**********"
type input "(404) 357-9098"
type input "US citizen"
type input "Single"
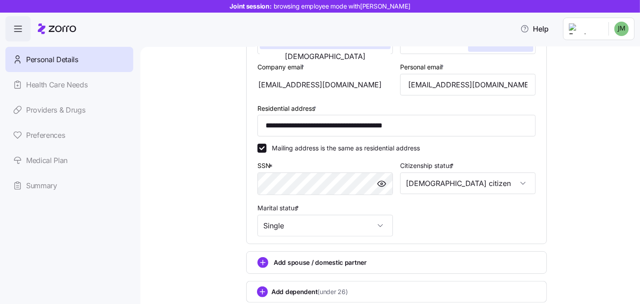
scroll to position [265, 0]
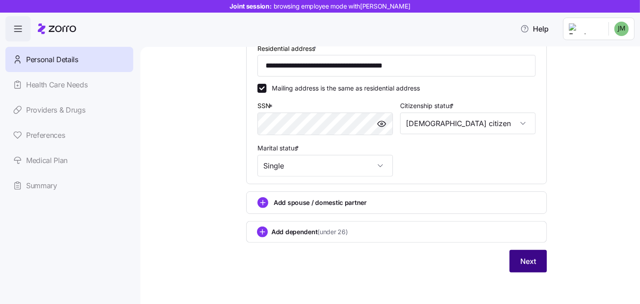
click at [512, 265] on button "Next" at bounding box center [527, 261] width 37 height 22
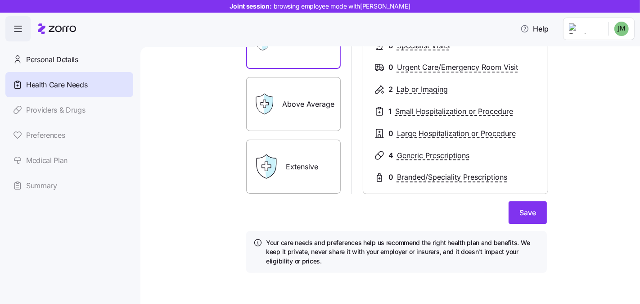
scroll to position [158, 0]
click at [514, 212] on button "Save" at bounding box center [527, 212] width 38 height 22
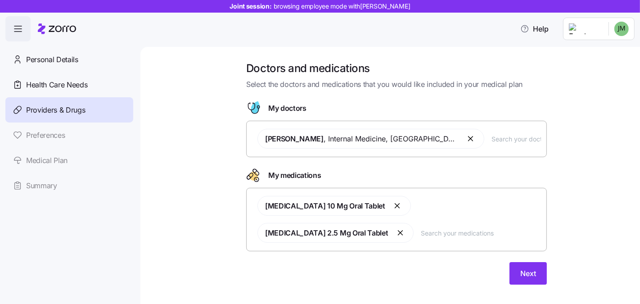
click at [495, 142] on input "text" at bounding box center [515, 139] width 49 height 10
type input "smith"
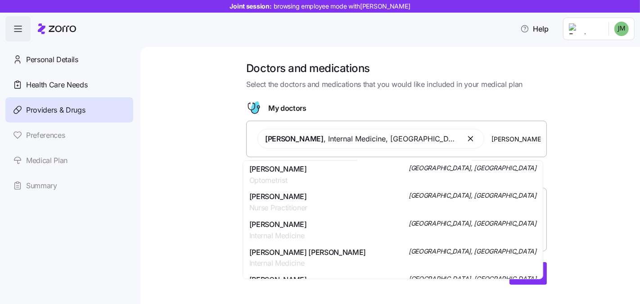
scroll to position [745, 0]
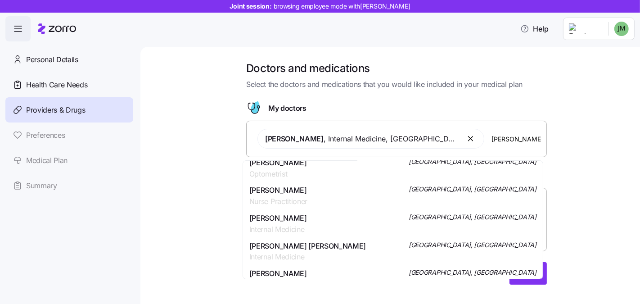
click at [303, 240] on span "Dr. Stephen Peter Smith" at bounding box center [307, 245] width 117 height 11
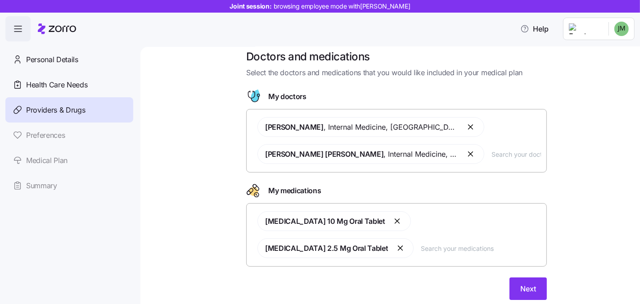
scroll to position [18, 0]
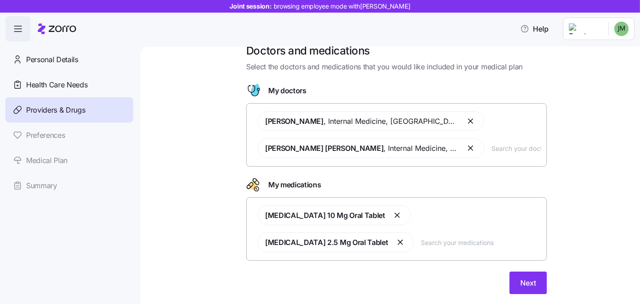
click at [421, 240] on input "text" at bounding box center [481, 242] width 120 height 10
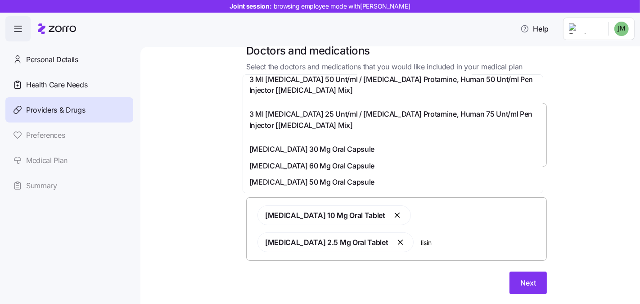
scroll to position [340, 0]
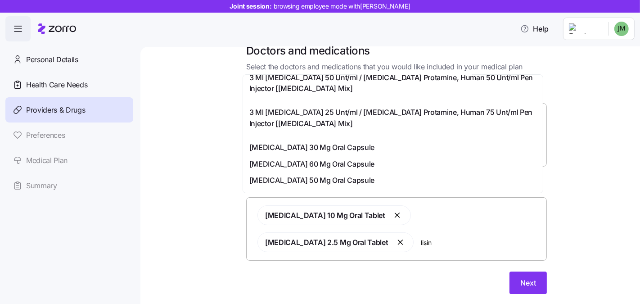
type input "lisin"
click at [592, 168] on div "Doctors and medications Select the doctors and medications that you would like …" at bounding box center [397, 174] width 462 height 261
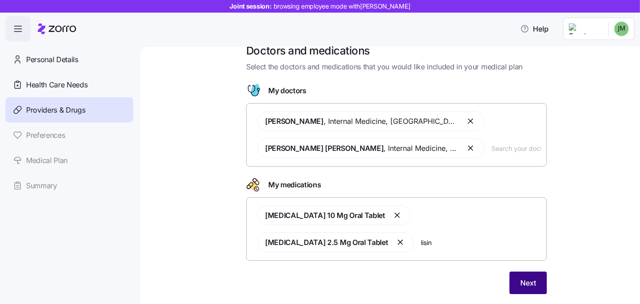
click at [520, 277] on span "Next" at bounding box center [528, 282] width 16 height 11
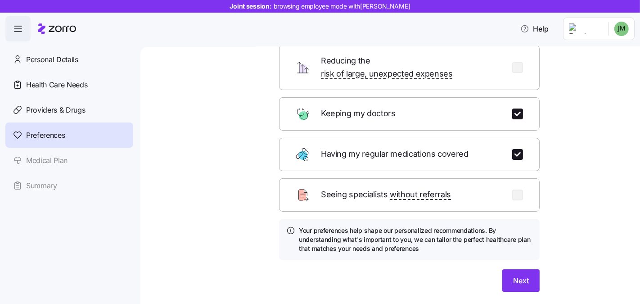
scroll to position [99, 0]
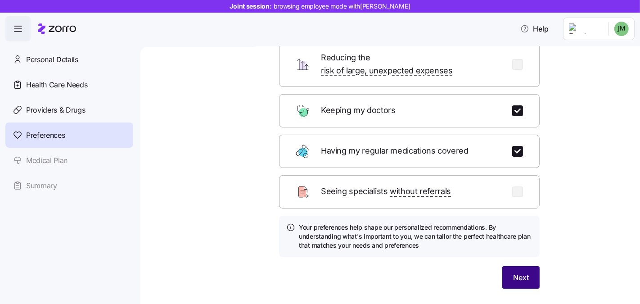
click at [523, 272] on span "Next" at bounding box center [521, 277] width 16 height 11
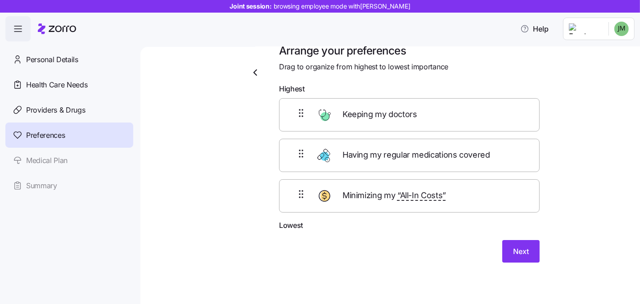
scroll to position [10, 0]
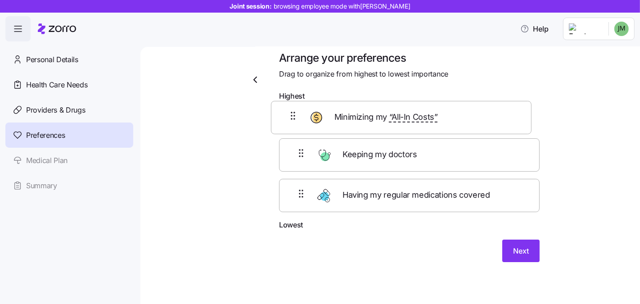
drag, startPoint x: 297, startPoint y: 195, endPoint x: 292, endPoint y: 114, distance: 81.6
click at [292, 114] on div "Keeping my doctors Having my regular medications covered Minimizing my “All-In …" at bounding box center [409, 162] width 260 height 114
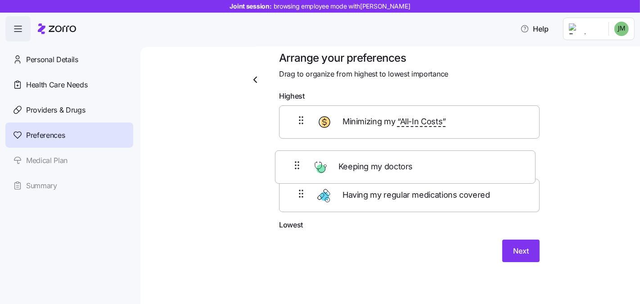
drag, startPoint x: 293, startPoint y: 191, endPoint x: 292, endPoint y: 151, distance: 40.5
click at [292, 151] on div "Minimizing my “All-In Costs” Having my regular medications covered Keeping my d…" at bounding box center [409, 162] width 260 height 114
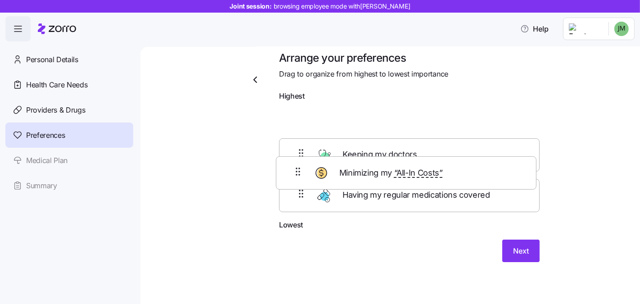
drag, startPoint x: 296, startPoint y: 118, endPoint x: 296, endPoint y: 171, distance: 53.5
click at [296, 171] on div "Minimizing my “All-In Costs” Keeping my doctors Having my regular medications c…" at bounding box center [409, 162] width 260 height 114
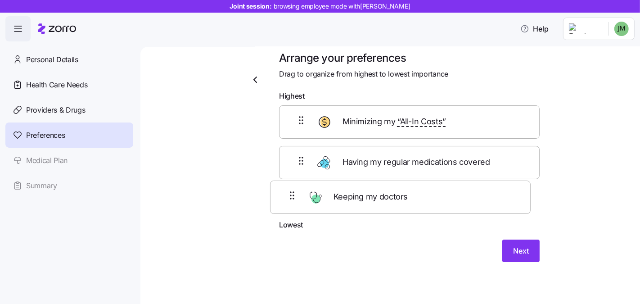
drag, startPoint x: 300, startPoint y: 162, endPoint x: 293, endPoint y: 201, distance: 39.7
click at [293, 201] on div "Minimizing my “All-In Costs” Keeping my doctors Having my regular medications c…" at bounding box center [409, 162] width 260 height 114
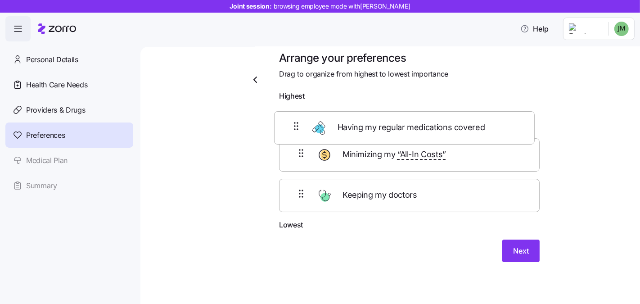
drag, startPoint x: 305, startPoint y: 162, endPoint x: 304, endPoint y: 123, distance: 39.6
click at [304, 123] on div "Minimizing my “All-In Costs” Having my regular medications covered Keeping my d…" at bounding box center [409, 162] width 260 height 114
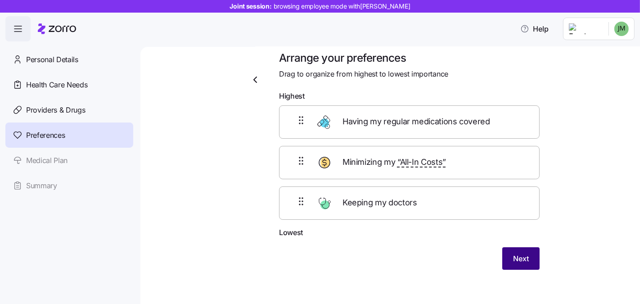
click at [504, 260] on button "Next" at bounding box center [520, 258] width 37 height 22
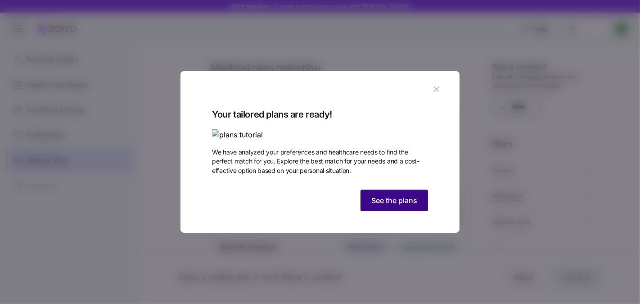
click at [400, 206] on span "See the plans" at bounding box center [394, 200] width 46 height 11
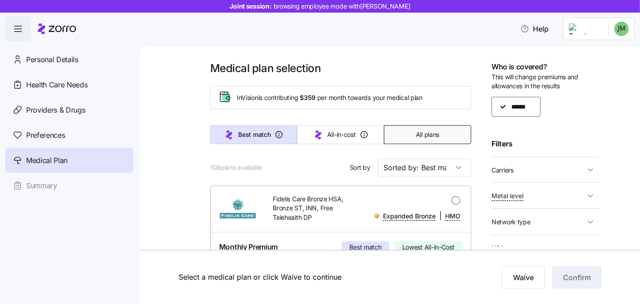
click at [428, 131] on span "All plans" at bounding box center [427, 134] width 23 height 9
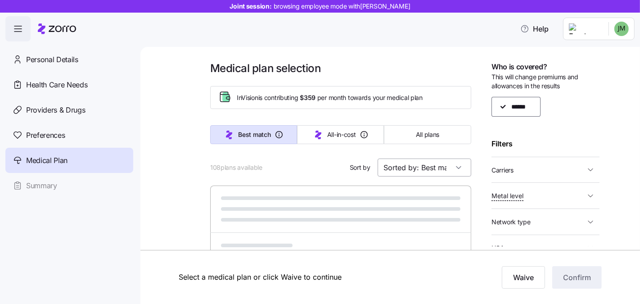
type input "Sorted by: Premium"
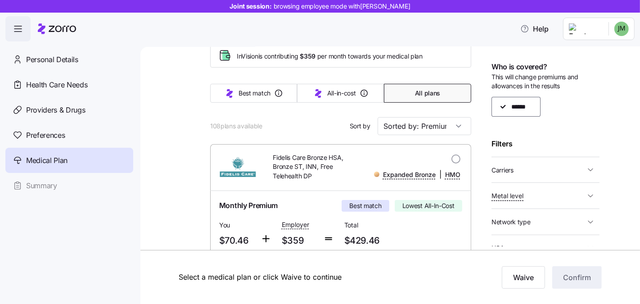
scroll to position [49, 0]
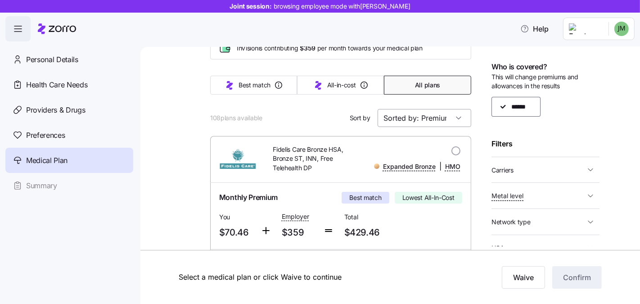
click at [444, 122] on input "Sorted by: Premium" at bounding box center [424, 118] width 94 height 18
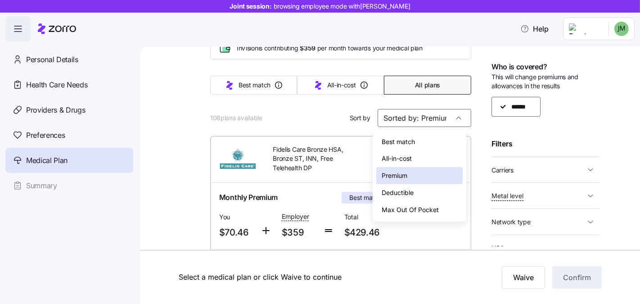
drag, startPoint x: 444, startPoint y: 122, endPoint x: 471, endPoint y: 134, distance: 29.0
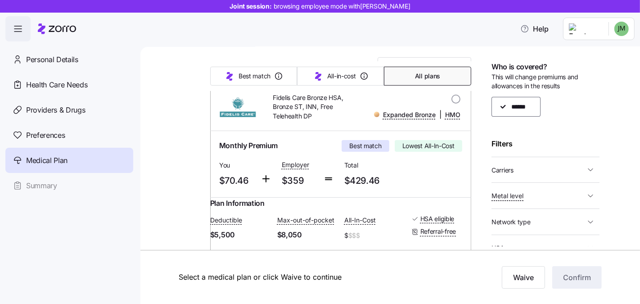
scroll to position [102, 0]
click at [543, 141] on div "Filters" at bounding box center [545, 143] width 108 height 11
click at [541, 162] on button "Carriers" at bounding box center [545, 170] width 108 height 18
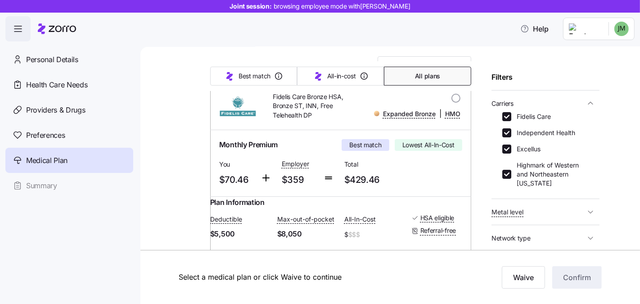
scroll to position [67, 0]
click at [506, 113] on input "Fidelis Care" at bounding box center [506, 116] width 9 height 9
checkbox input "false"
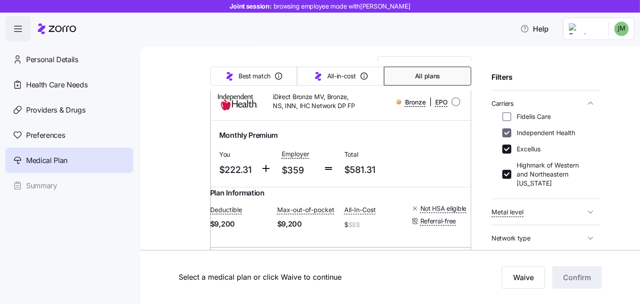
click at [506, 133] on input "Independent Health" at bounding box center [506, 132] width 9 height 9
checkbox input "false"
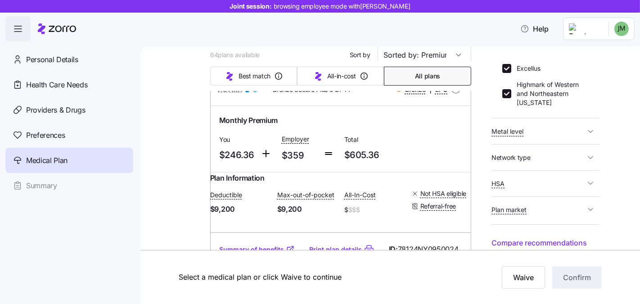
scroll to position [148, 0]
click at [544, 184] on span "HSA" at bounding box center [538, 182] width 94 height 11
click at [505, 211] on input "No" at bounding box center [506, 212] width 9 height 9
checkbox input "false"
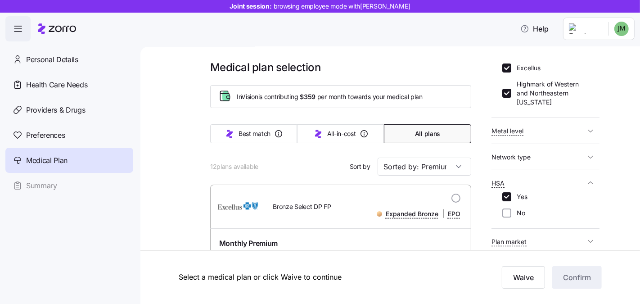
scroll to position [0, 0]
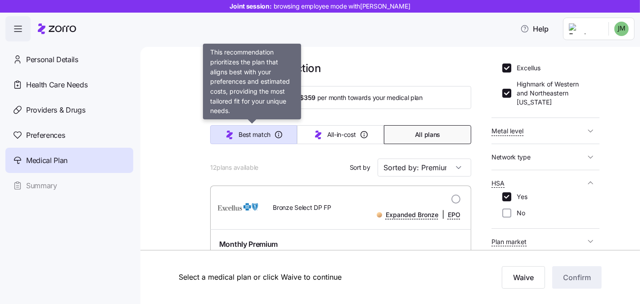
click at [247, 136] on span "Best match" at bounding box center [254, 134] width 32 height 9
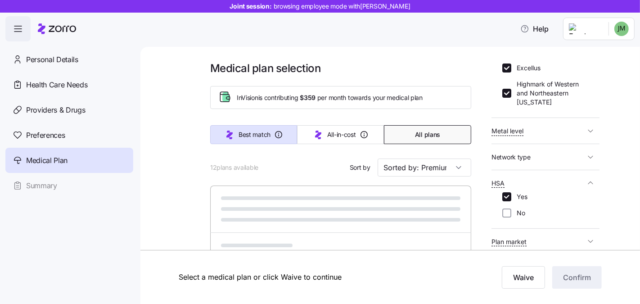
type input "Sorted by: Best match"
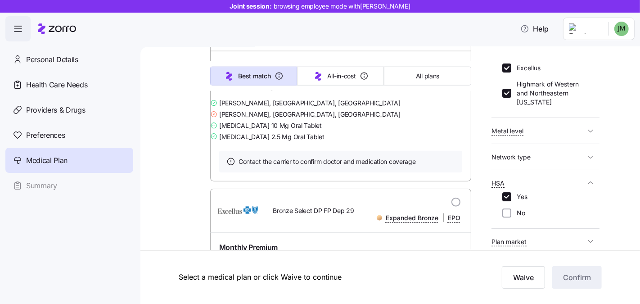
scroll to position [787, 0]
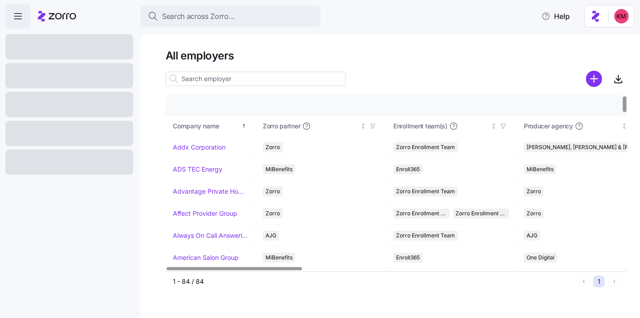
click at [251, 82] on input at bounding box center [256, 79] width 180 height 14
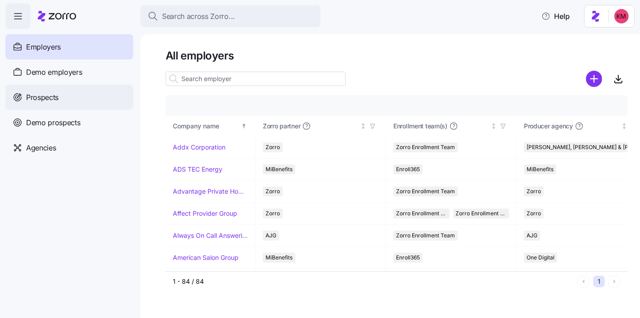
click at [45, 96] on span "Prospects" at bounding box center [42, 97] width 32 height 11
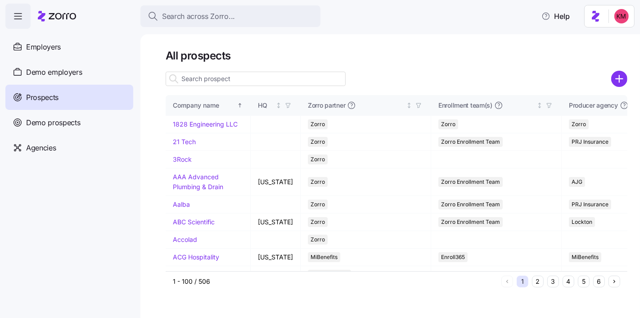
click at [233, 83] on input at bounding box center [256, 79] width 180 height 14
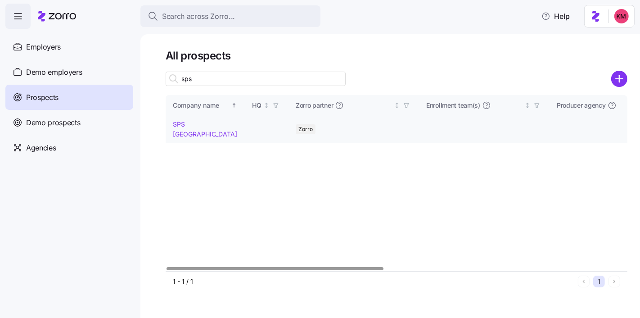
type input "sps"
drag, startPoint x: 189, startPoint y: 123, endPoint x: 359, endPoint y: 135, distance: 171.0
click at [189, 123] on link "SPS North America" at bounding box center [205, 129] width 64 height 18
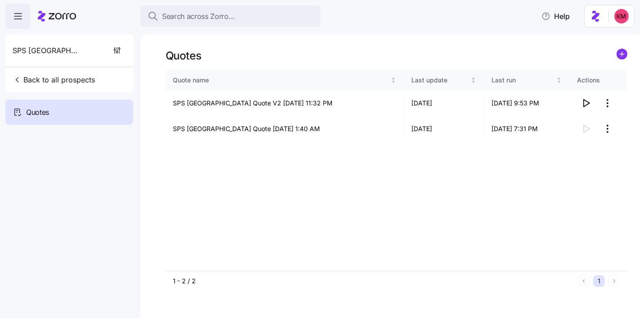
click at [389, 49] on div "Quotes" at bounding box center [397, 56] width 462 height 14
click at [586, 101] on icon "button" at bounding box center [585, 103] width 11 height 11
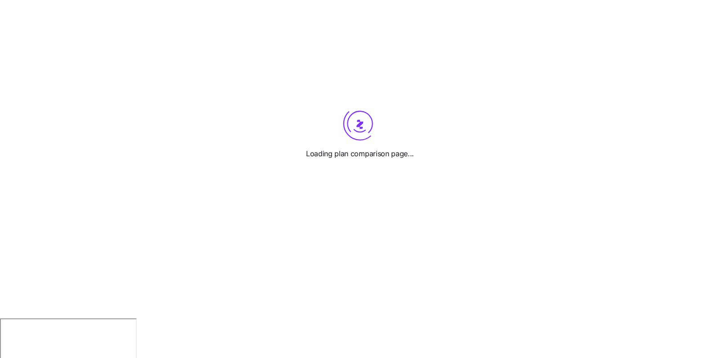
click at [435, 205] on div "Loading plan comparison page..." at bounding box center [360, 159] width 720 height 318
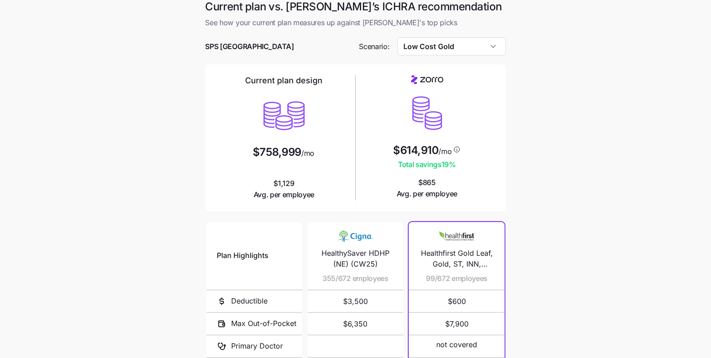
scroll to position [133, 0]
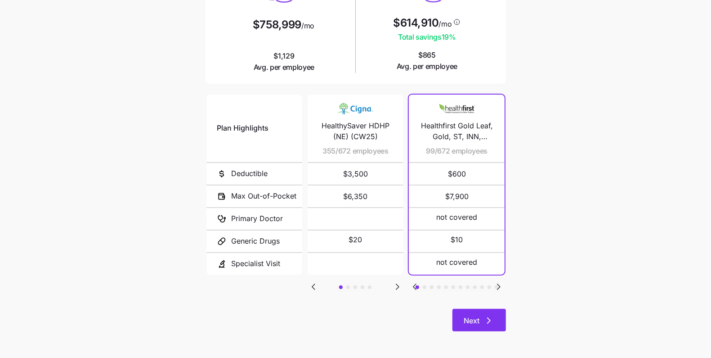
click at [476, 314] on button "Next" at bounding box center [480, 320] width 54 height 22
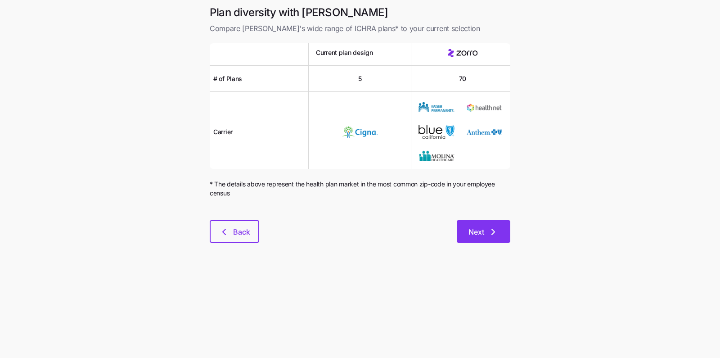
click at [494, 225] on button "Next" at bounding box center [484, 231] width 54 height 22
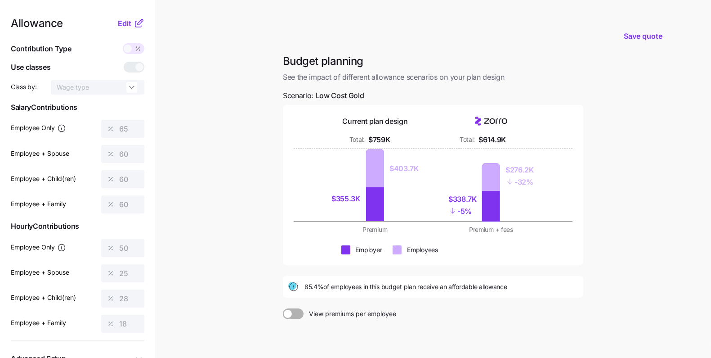
click at [457, 114] on div "Current plan design Total: $759K Total: $614.9K $355.3K $403.7K $338.7K - 5% $2…" at bounding box center [433, 185] width 301 height 160
click at [587, 195] on div "Budget planning See the impact of different allowance scenarios on your plan de…" at bounding box center [433, 224] width 315 height 341
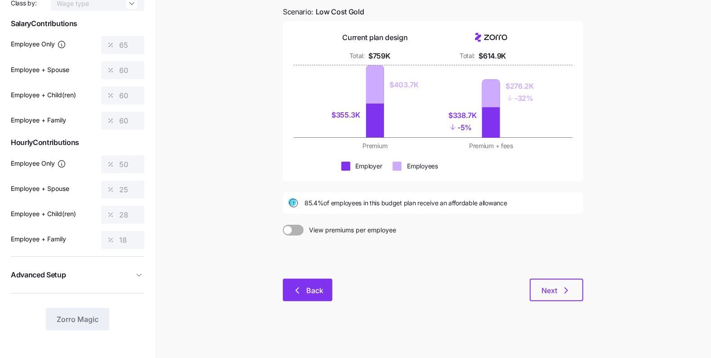
click at [316, 292] on span "Back" at bounding box center [314, 290] width 17 height 11
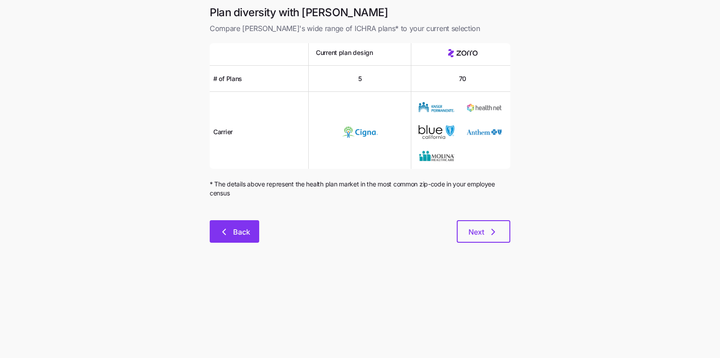
click at [243, 230] on span "Back" at bounding box center [241, 231] width 17 height 11
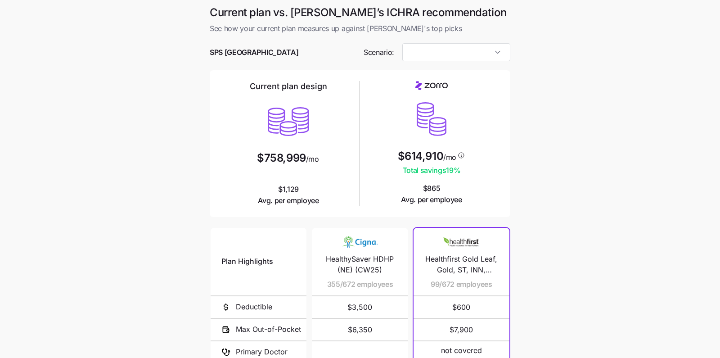
type input "Low Cost Gold"
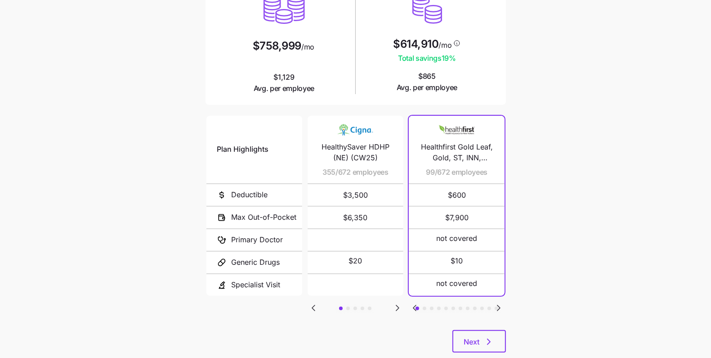
scroll to position [133, 0]
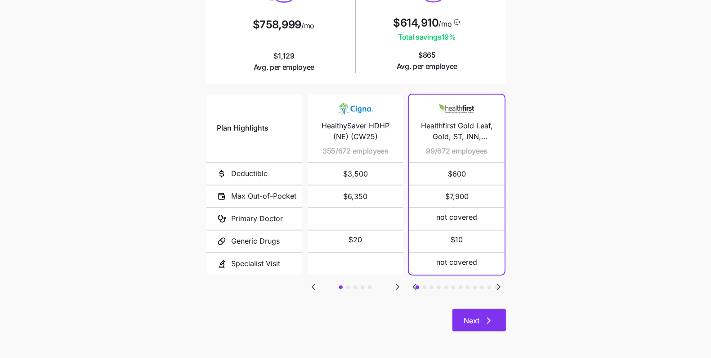
drag, startPoint x: 507, startPoint y: 310, endPoint x: 494, endPoint y: 318, distance: 15.4
click at [507, 310] on div "Current plan vs. [PERSON_NAME]’s ICHRA recommendation See how your current plan…" at bounding box center [355, 107] width 315 height 470
click at [494, 318] on icon "button" at bounding box center [489, 320] width 11 height 11
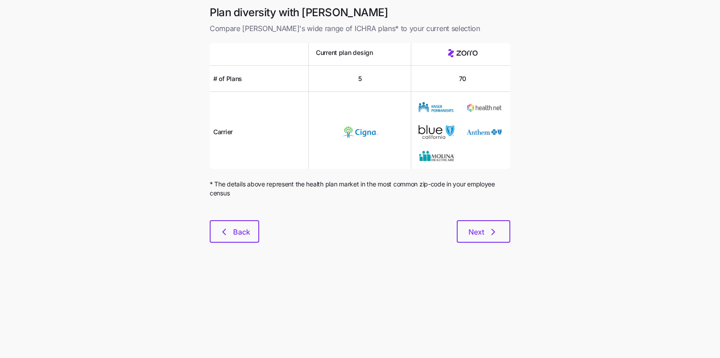
click at [477, 217] on div at bounding box center [360, 214] width 301 height 11
click at [477, 228] on span "Next" at bounding box center [476, 231] width 16 height 11
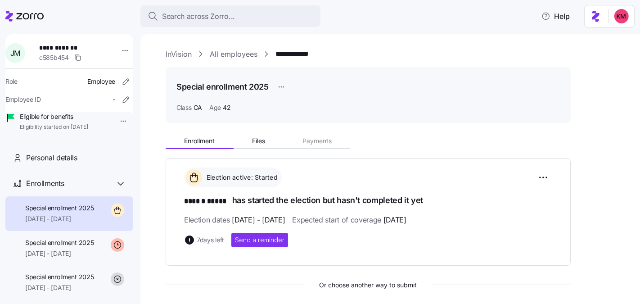
scroll to position [74, 0]
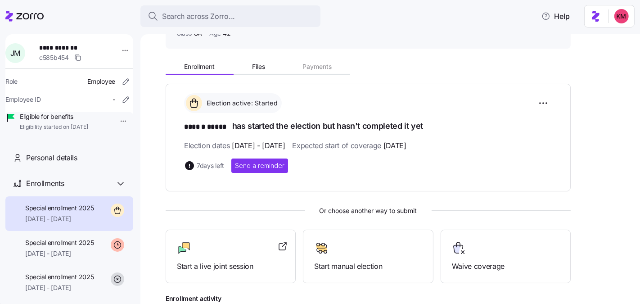
click at [32, 16] on icon at bounding box center [24, 16] width 38 height 11
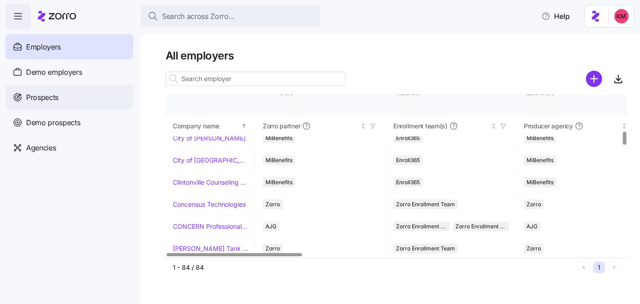
scroll to position [426, 0]
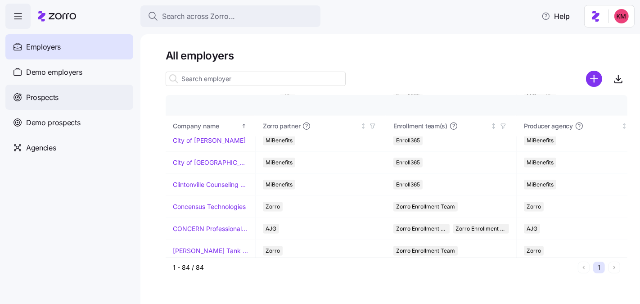
click at [96, 99] on div "Prospects" at bounding box center [69, 97] width 128 height 25
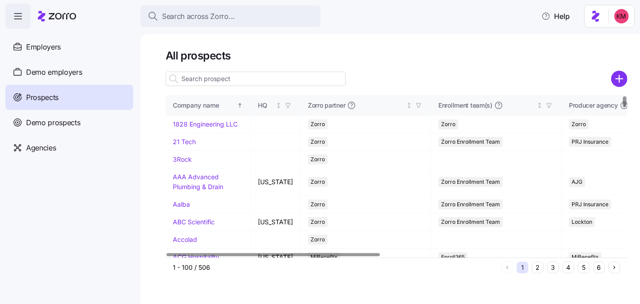
click at [211, 82] on input at bounding box center [256, 79] width 180 height 14
type input "tru"
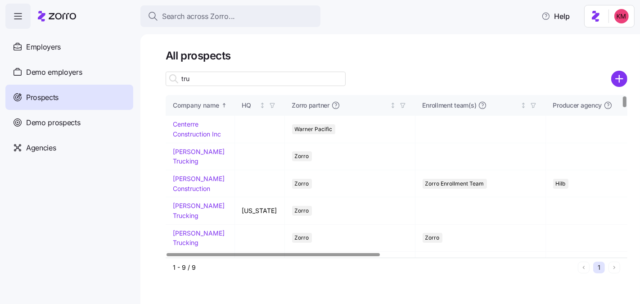
click at [198, 83] on input "tru" at bounding box center [256, 79] width 180 height 14
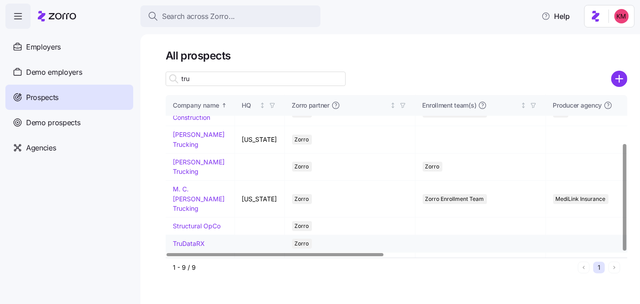
scroll to position [72, 0]
click at [190, 238] on link "TruDataRX" at bounding box center [189, 242] width 32 height 8
click at [191, 238] on link "TruDataRX" at bounding box center [189, 242] width 32 height 8
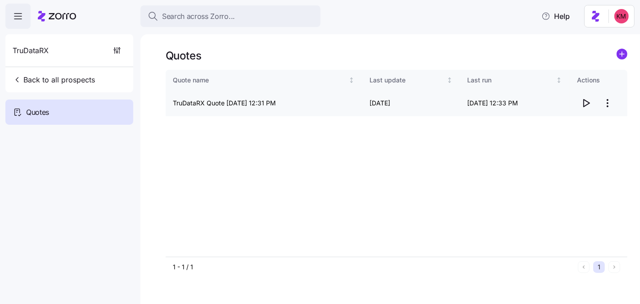
click at [387, 112] on td "08/12/2025" at bounding box center [411, 103] width 98 height 26
click at [583, 101] on icon "button" at bounding box center [586, 102] width 6 height 7
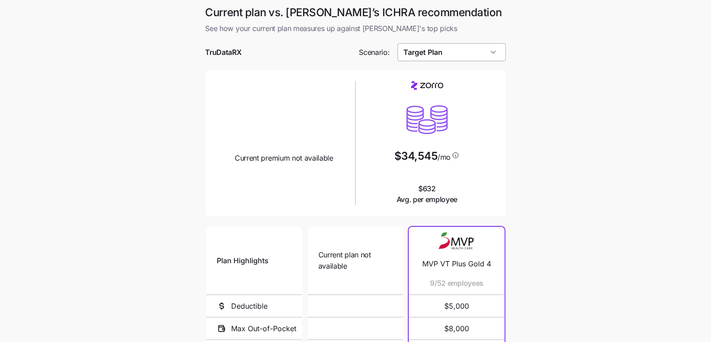
click at [466, 56] on input "Target Plan" at bounding box center [452, 52] width 108 height 18
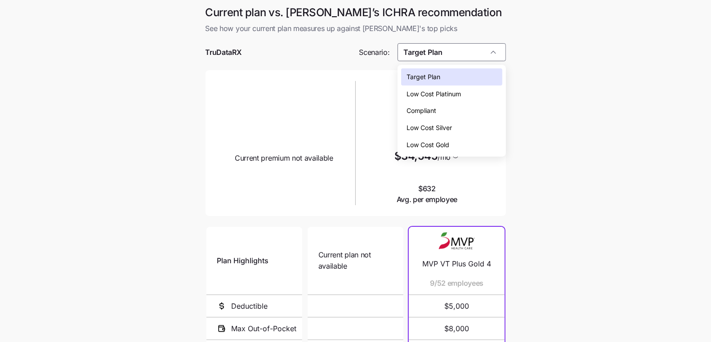
click at [443, 129] on span "Low Cost Silver" at bounding box center [429, 128] width 45 height 10
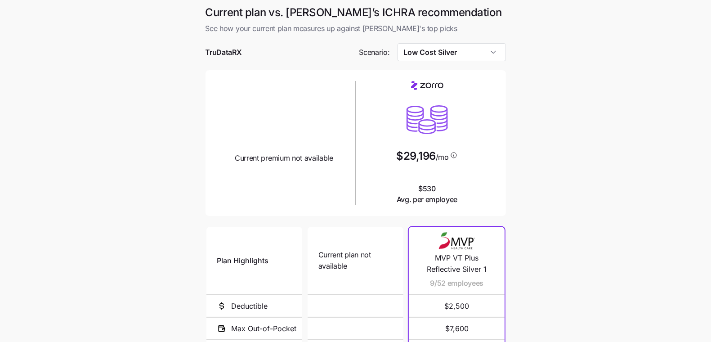
type input "Low Cost Silver"
click at [476, 57] on input "Low Cost Silver" at bounding box center [452, 52] width 108 height 18
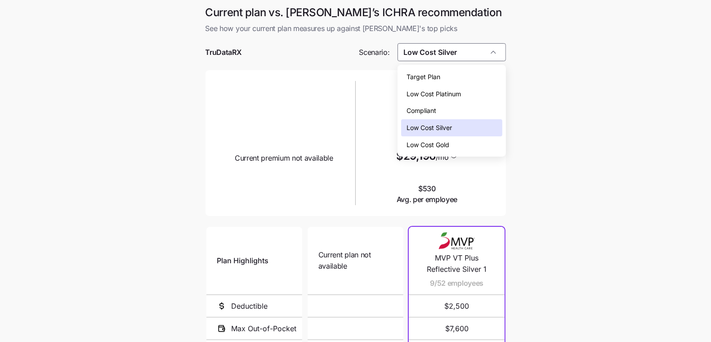
click at [538, 289] on main "Current plan vs. [PERSON_NAME]’s ICHRA recommendation See how your current plan…" at bounding box center [355, 245] width 711 height 490
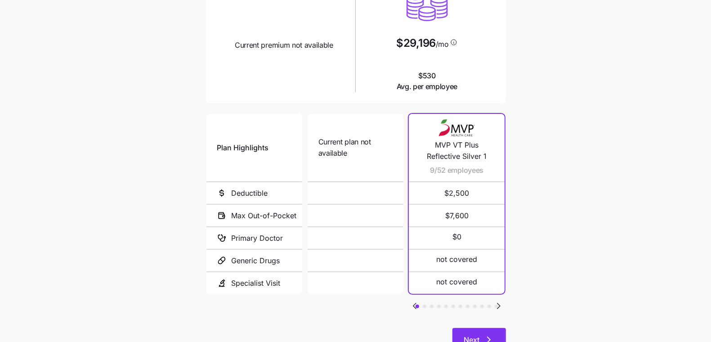
scroll to position [148, 0]
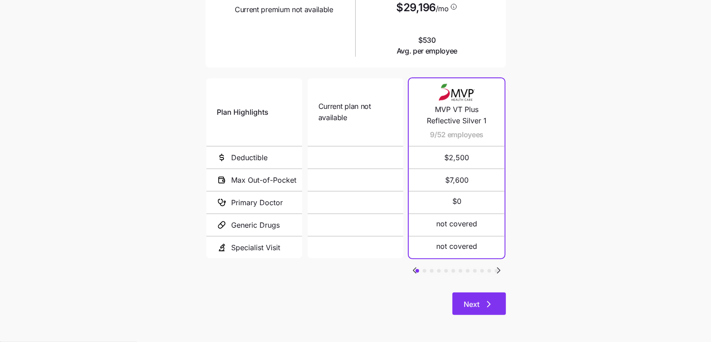
click at [498, 297] on button "Next" at bounding box center [480, 303] width 54 height 22
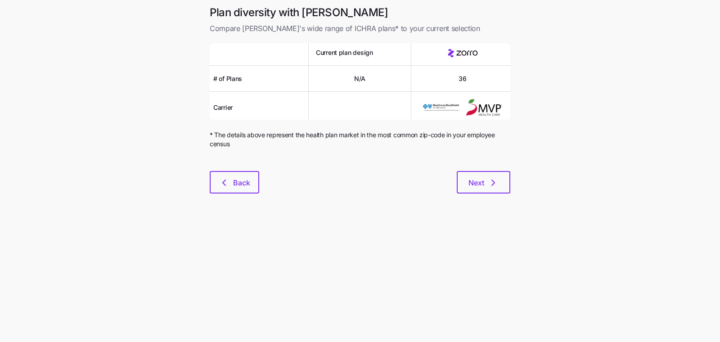
click at [444, 178] on div "Next" at bounding box center [384, 182] width 251 height 22
click at [468, 177] on button "Next" at bounding box center [484, 182] width 54 height 22
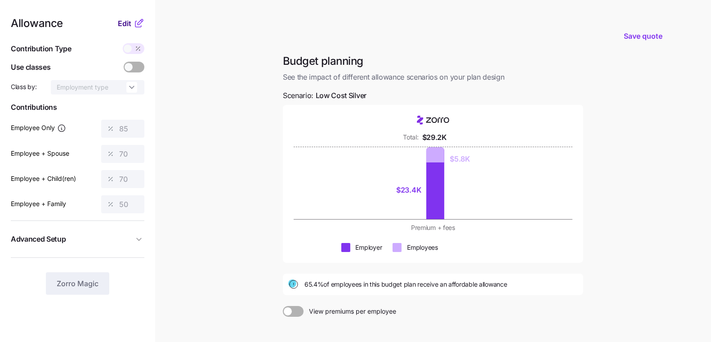
click at [130, 21] on span "Edit" at bounding box center [124, 23] width 13 height 11
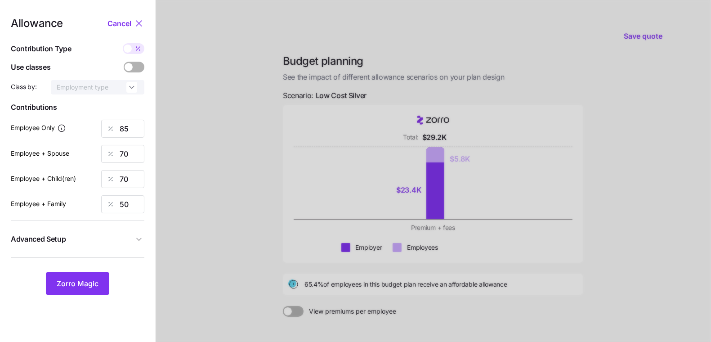
click at [126, 240] on span "Advanced Setup" at bounding box center [72, 238] width 123 height 11
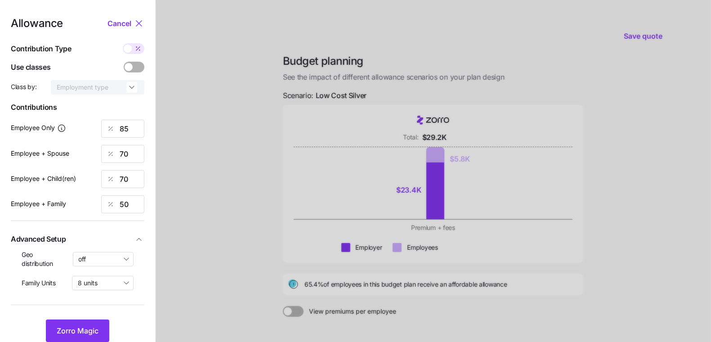
drag, startPoint x: 117, startPoint y: 261, endPoint x: 116, endPoint y: 269, distance: 8.2
click at [117, 262] on input "off" at bounding box center [103, 259] width 61 height 14
click at [107, 313] on span "By state (22)" at bounding box center [100, 311] width 39 height 10
type input "By state (22)"
click at [99, 321] on button "Zorro Magic" at bounding box center [77, 330] width 63 height 22
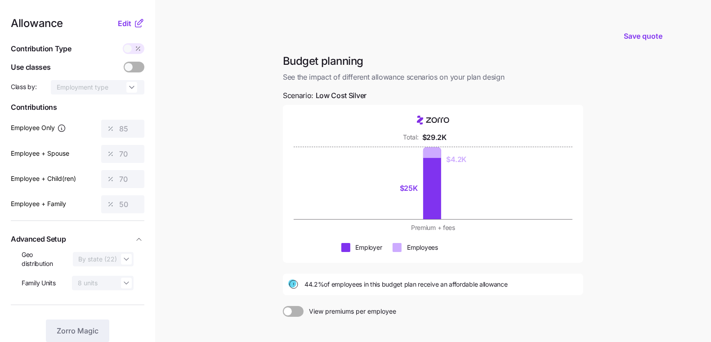
scroll to position [98, 0]
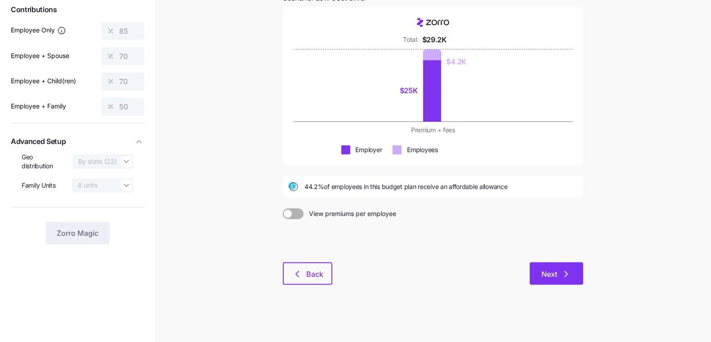
click at [539, 283] on button "Next" at bounding box center [557, 273] width 54 height 22
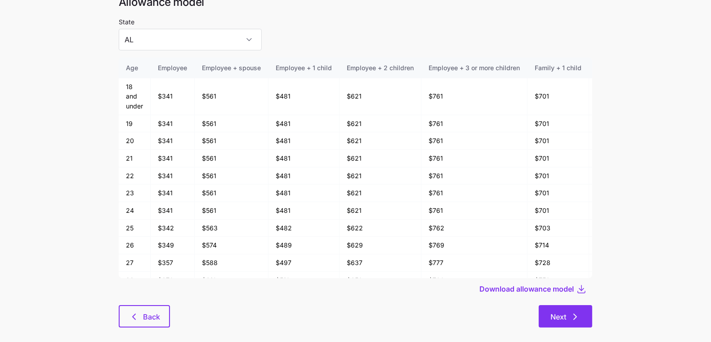
scroll to position [48, 0]
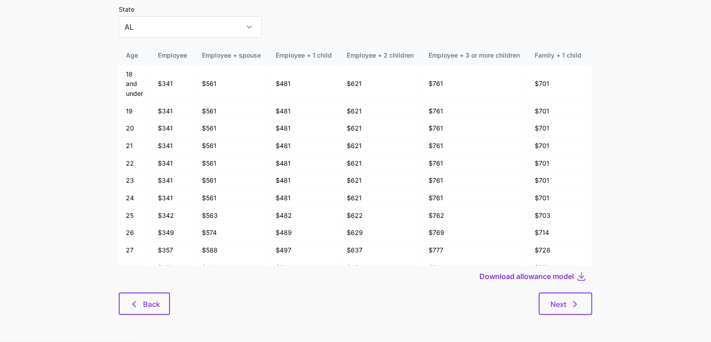
drag, startPoint x: 578, startPoint y: 304, endPoint x: 265, endPoint y: 319, distance: 312.6
click at [294, 320] on div "Allowance model State AL Age Employee Employee + spouse Employee + 1 child Empl…" at bounding box center [356, 153] width 488 height 343
click at [174, 303] on div "Next" at bounding box center [381, 303] width 422 height 22
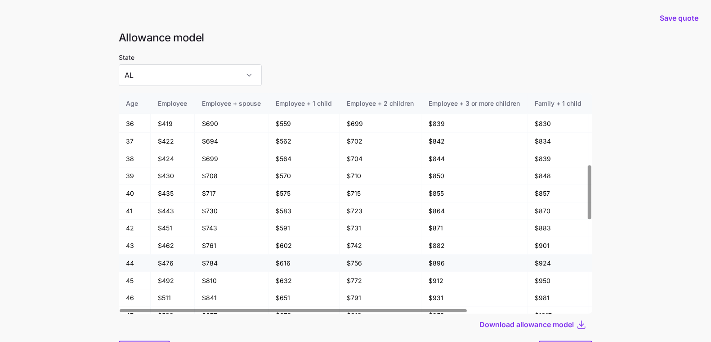
scroll to position [279, 0]
click at [76, 212] on main "Save quote Allowance model State AL Age Employee Employee + spouse Employee + 1…" at bounding box center [355, 195] width 711 height 390
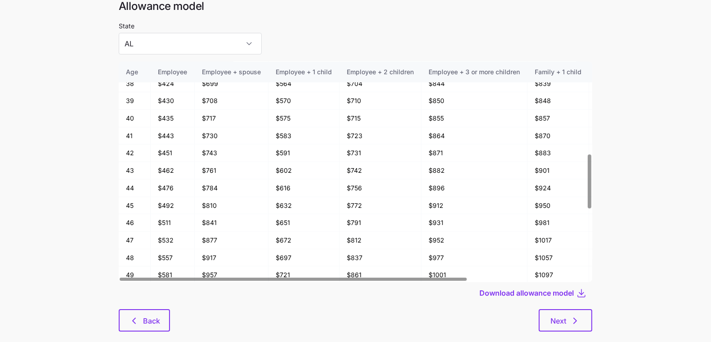
scroll to position [48, 0]
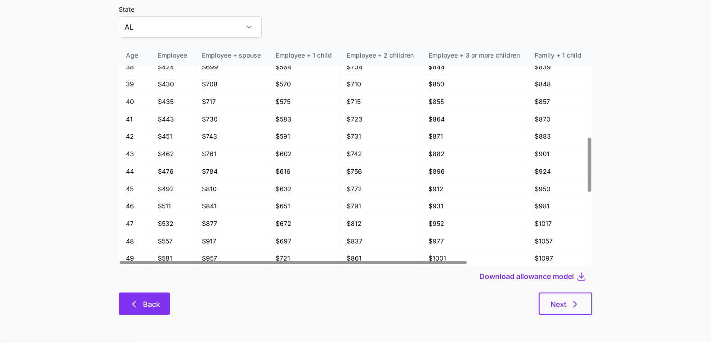
click at [144, 304] on span "Back" at bounding box center [151, 304] width 17 height 11
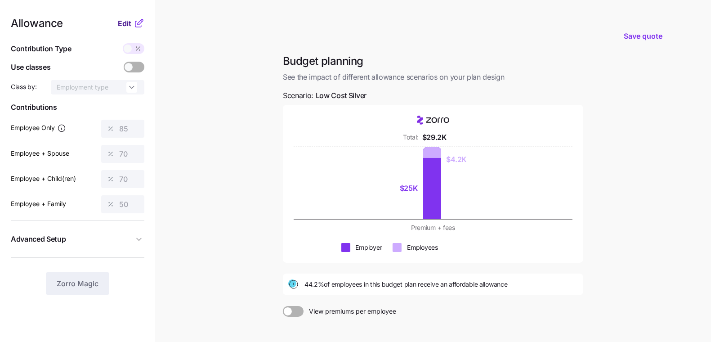
click at [127, 21] on span "Edit" at bounding box center [124, 23] width 13 height 11
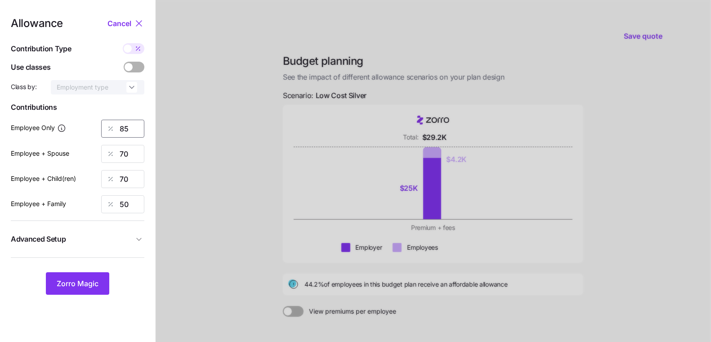
click at [126, 127] on input "85" at bounding box center [122, 129] width 43 height 18
click at [126, 132] on input "85" at bounding box center [122, 129] width 43 height 18
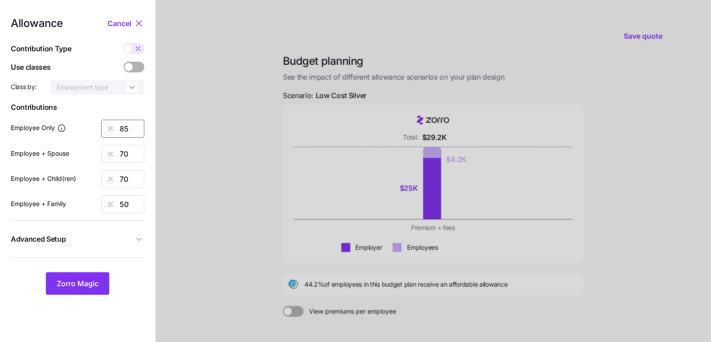
click at [126, 132] on input "85" at bounding box center [122, 129] width 43 height 18
drag, startPoint x: 129, startPoint y: 46, endPoint x: 136, endPoint y: 81, distance: 35.8
click at [129, 46] on span at bounding box center [128, 49] width 8 height 8
click at [123, 43] on input "checkbox" at bounding box center [123, 43] width 0 height 0
type input "450"
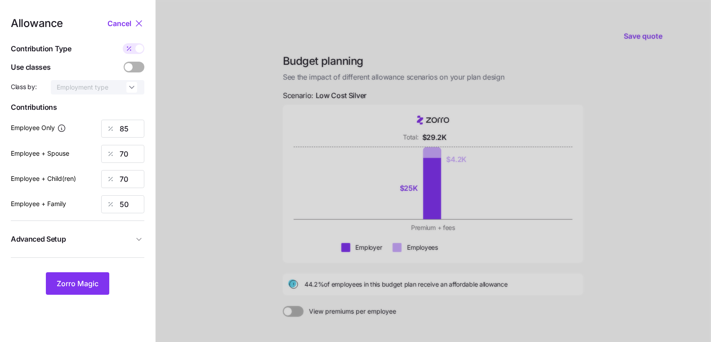
type input "741"
type input "743"
type input "795"
click at [136, 124] on input "450" at bounding box center [122, 129] width 43 height 18
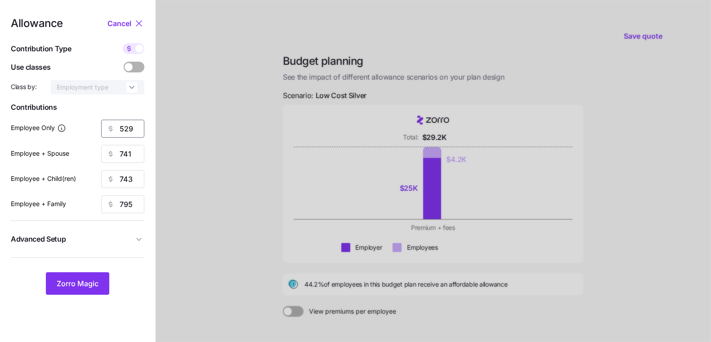
type input "529"
click at [126, 204] on input "795" at bounding box center [122, 204] width 43 height 18
type input "1066"
click at [131, 153] on input "741" at bounding box center [122, 154] width 43 height 18
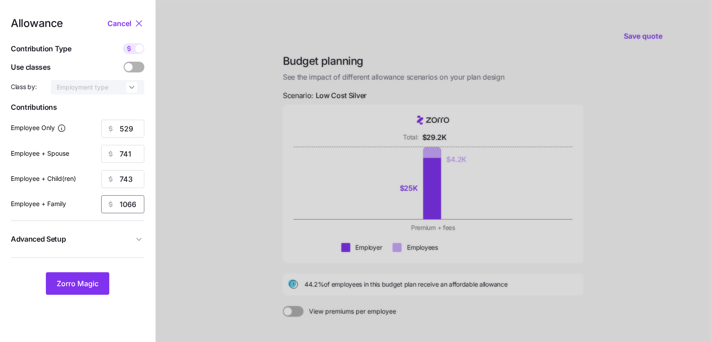
click at [130, 203] on input "1066" at bounding box center [122, 204] width 43 height 18
click at [127, 149] on input "741" at bounding box center [122, 154] width 43 height 18
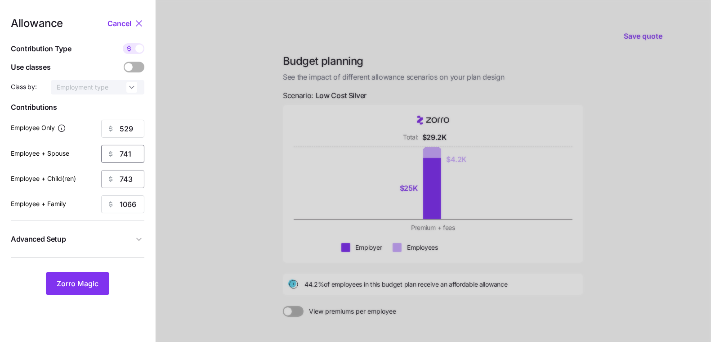
paste input "1066"
type input "1066"
click at [127, 185] on input "743" at bounding box center [122, 179] width 43 height 18
paste input "1066"
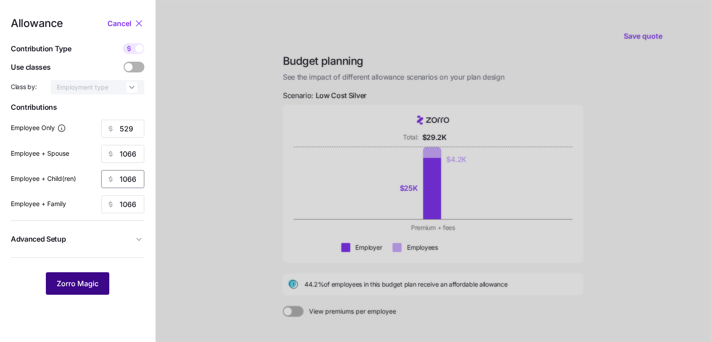
type input "1066"
click at [65, 284] on span "Zorro Magic" at bounding box center [78, 283] width 42 height 11
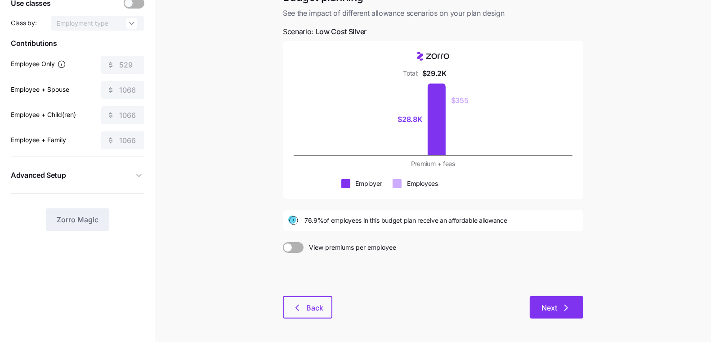
scroll to position [63, 0]
click at [544, 303] on span "Next" at bounding box center [550, 308] width 16 height 11
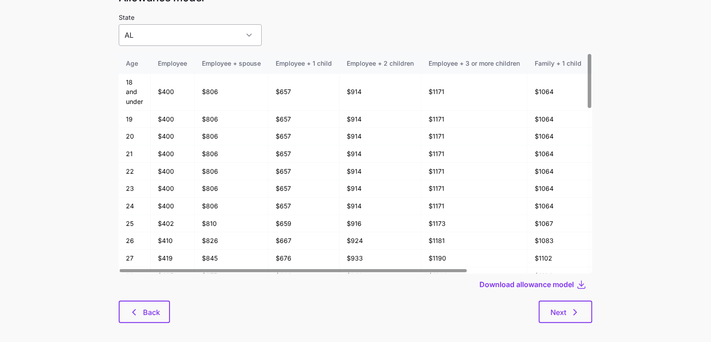
click at [175, 31] on input "AL" at bounding box center [190, 35] width 143 height 22
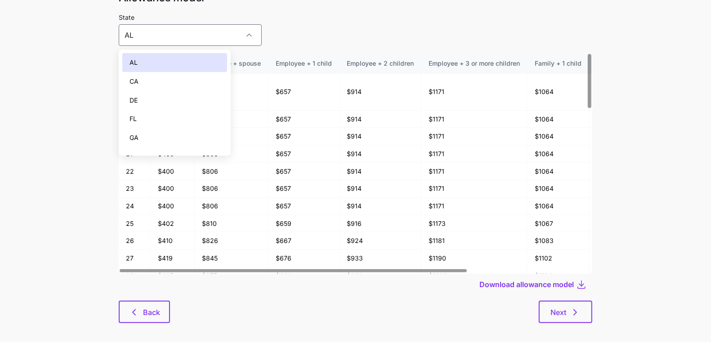
drag, startPoint x: 167, startPoint y: 72, endPoint x: 357, endPoint y: 36, distance: 193.4
click at [383, 28] on body "Save quote Allowance model State AL Age Employee Employee + spouse Employee + 1…" at bounding box center [355, 200] width 711 height 480
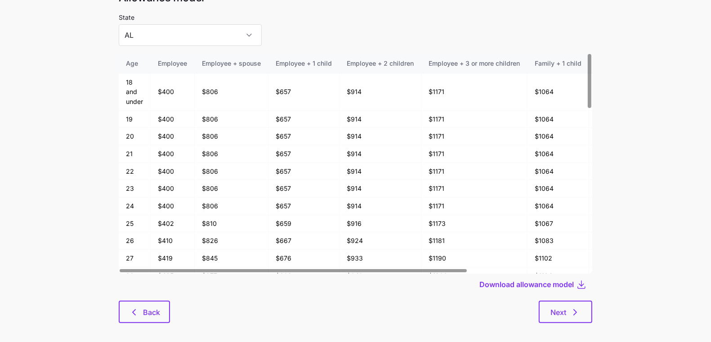
click at [339, 38] on div "State AL" at bounding box center [356, 29] width 474 height 34
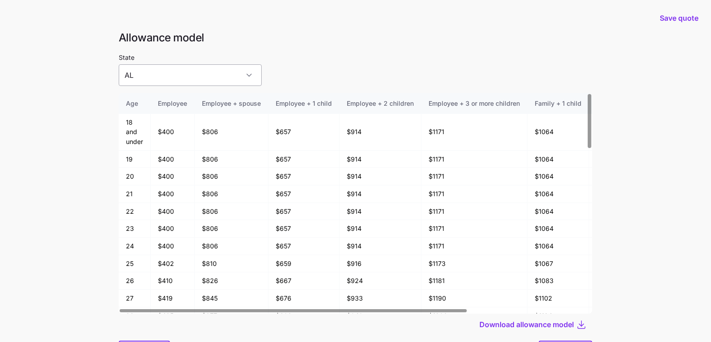
click at [166, 72] on input "AL" at bounding box center [190, 75] width 143 height 22
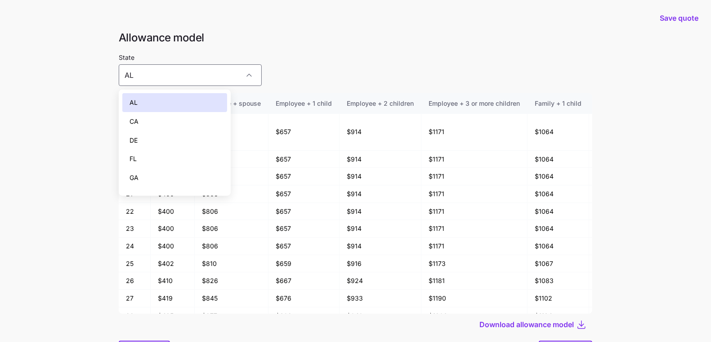
click at [157, 126] on div "CA" at bounding box center [174, 121] width 105 height 19
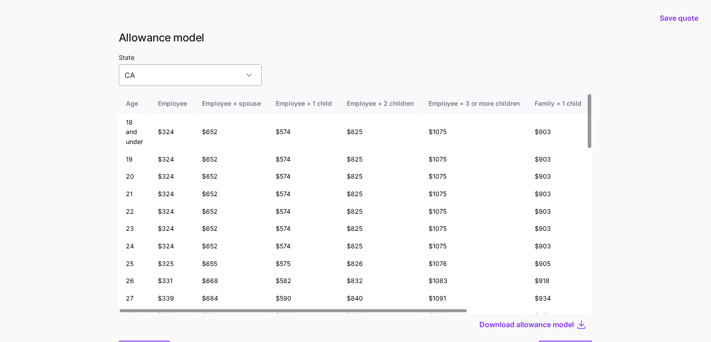
click at [176, 71] on input "CA" at bounding box center [190, 75] width 143 height 22
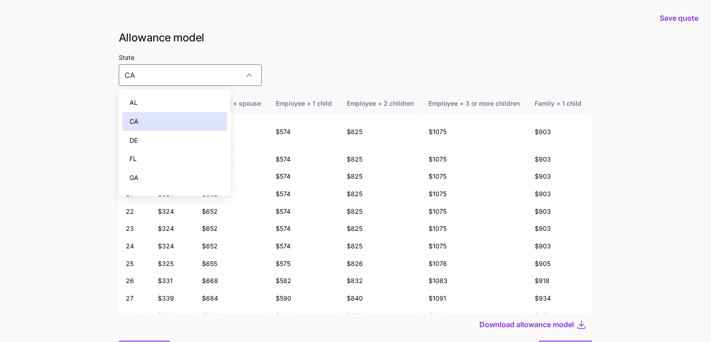
click at [175, 153] on div "FL" at bounding box center [174, 158] width 105 height 19
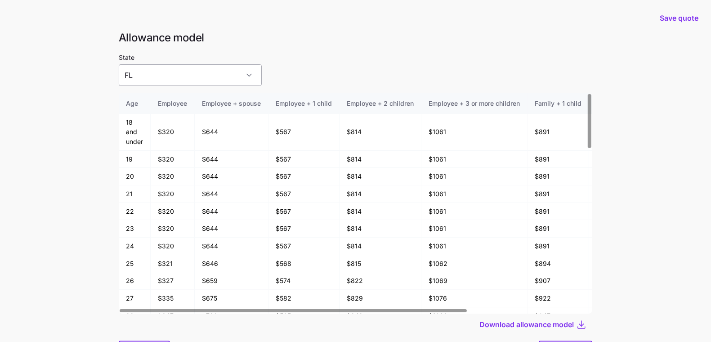
click at [186, 70] on input "FL" at bounding box center [190, 75] width 143 height 22
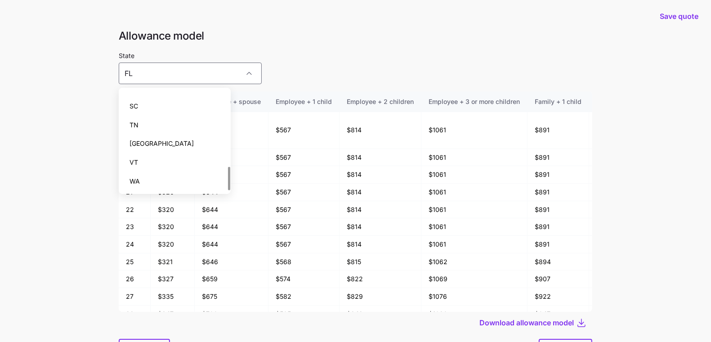
scroll to position [2, 0]
click at [172, 164] on div "VT" at bounding box center [174, 162] width 105 height 19
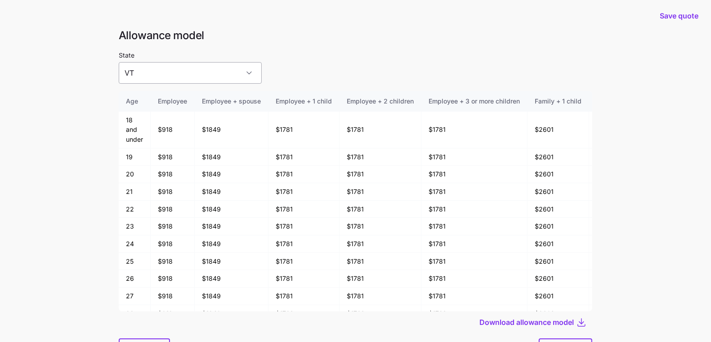
click at [184, 68] on input "VT" at bounding box center [190, 73] width 143 height 22
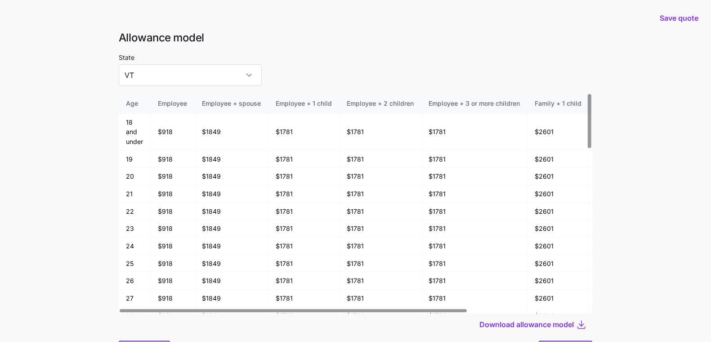
scroll to position [0, 0]
click at [274, 77] on div "State VT" at bounding box center [356, 69] width 474 height 34
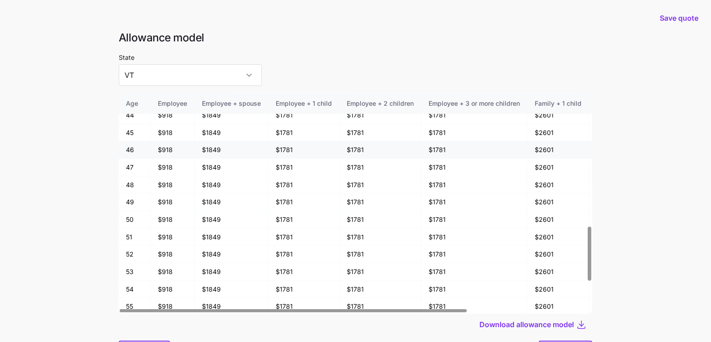
scroll to position [649, 0]
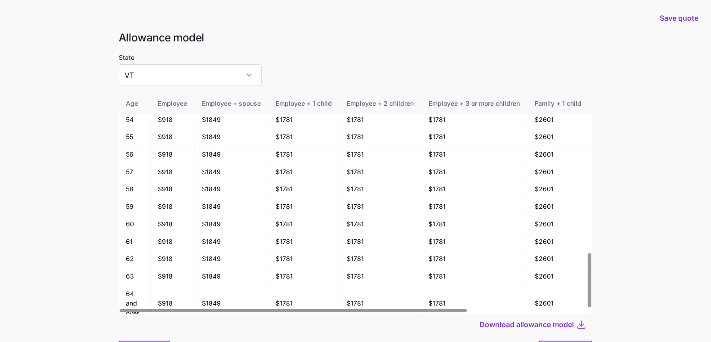
click at [174, 59] on div "State VT" at bounding box center [190, 69] width 143 height 34
click at [172, 81] on input "VT" at bounding box center [190, 75] width 143 height 22
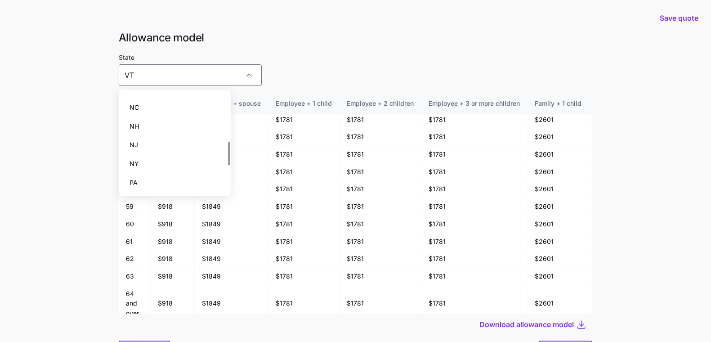
scroll to position [201, 0]
click at [165, 149] on div "NJ" at bounding box center [174, 145] width 105 height 19
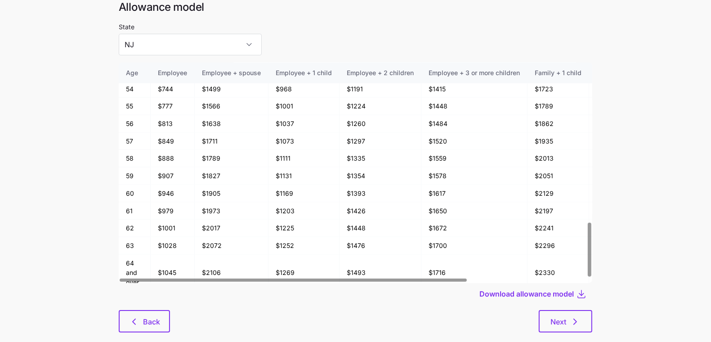
scroll to position [48, 0]
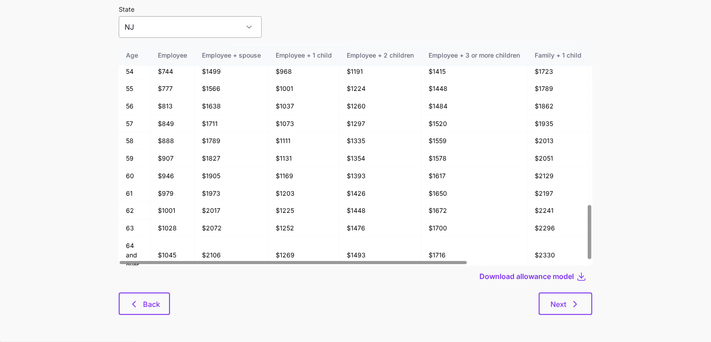
click at [137, 23] on input "NJ" at bounding box center [190, 27] width 143 height 22
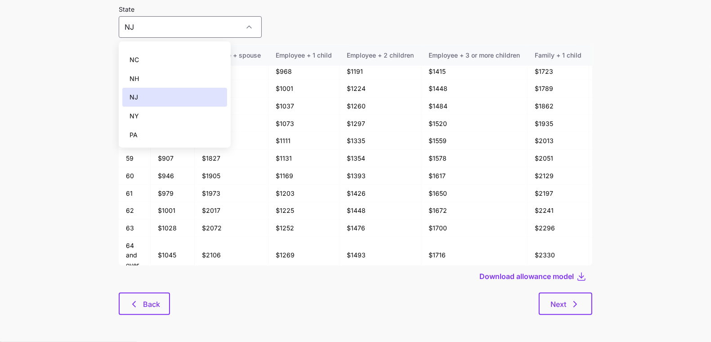
click at [164, 76] on div "NH" at bounding box center [174, 78] width 105 height 19
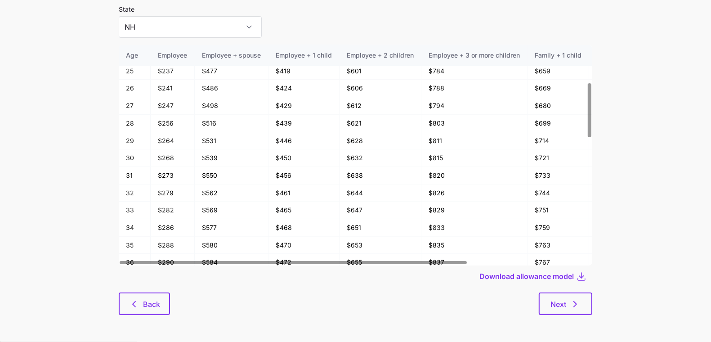
scroll to position [0, 0]
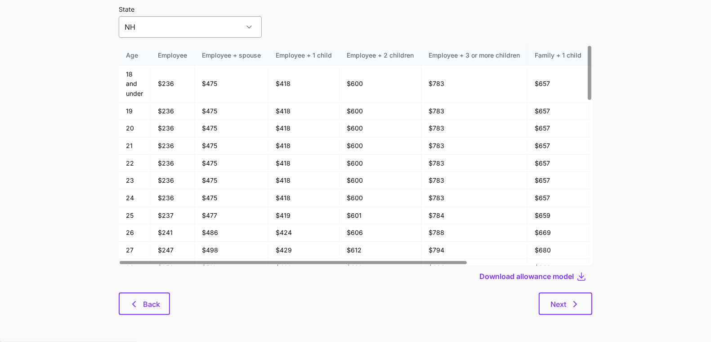
click at [185, 31] on input "NH" at bounding box center [190, 27] width 143 height 22
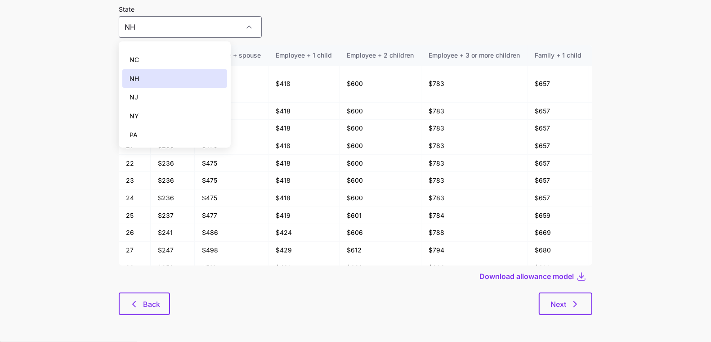
click at [162, 112] on div "NY" at bounding box center [174, 116] width 105 height 19
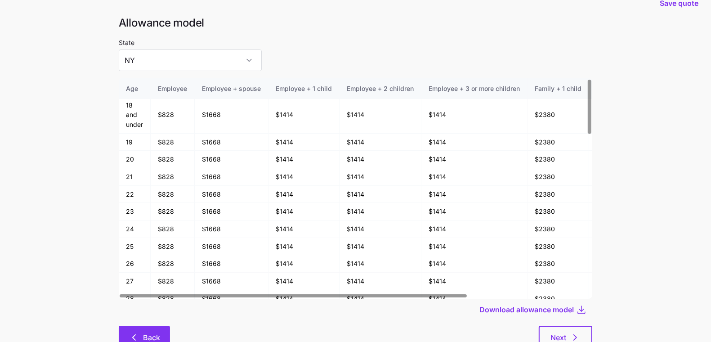
scroll to position [48, 0]
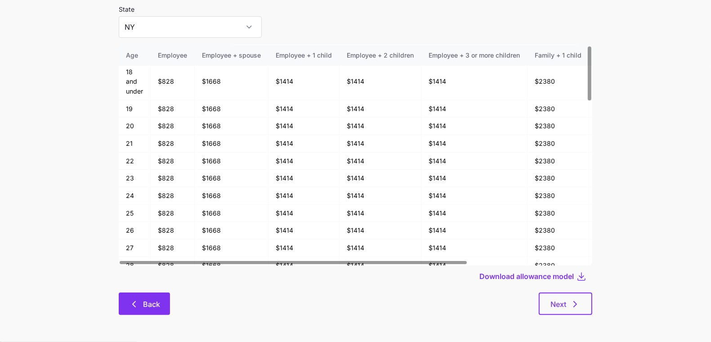
click at [155, 314] on button "Back" at bounding box center [144, 303] width 51 height 22
type input "AL"
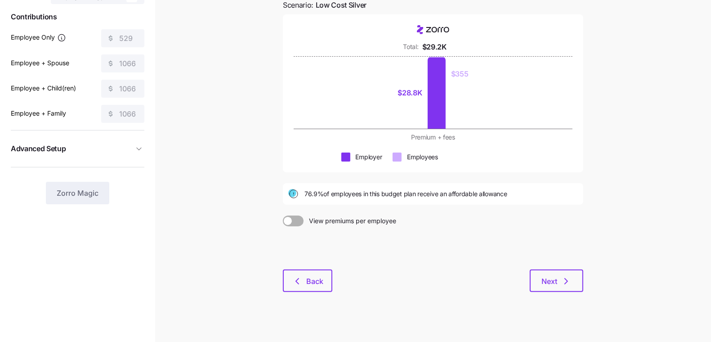
scroll to position [98, 0]
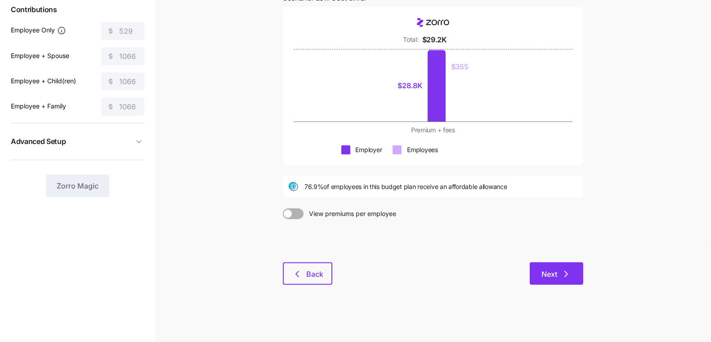
click at [574, 268] on button "Next" at bounding box center [557, 273] width 54 height 22
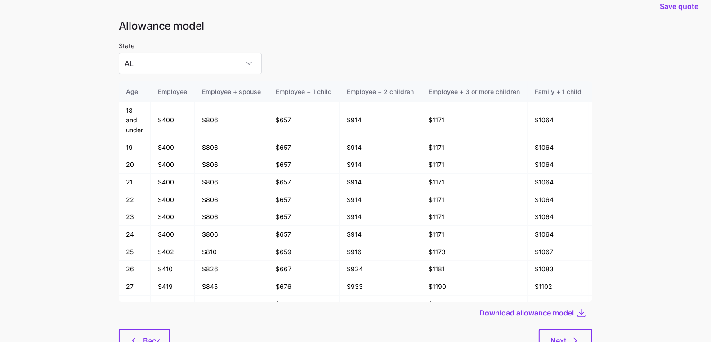
scroll to position [32, 0]
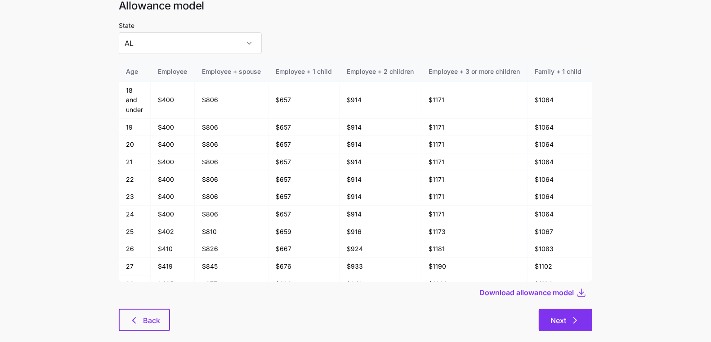
click at [590, 319] on button "Next" at bounding box center [566, 320] width 54 height 22
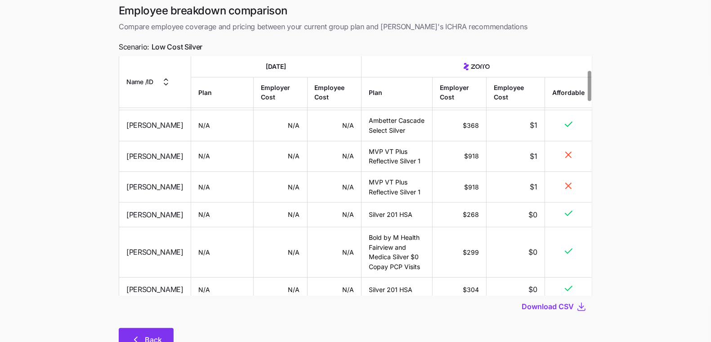
scroll to position [73, 0]
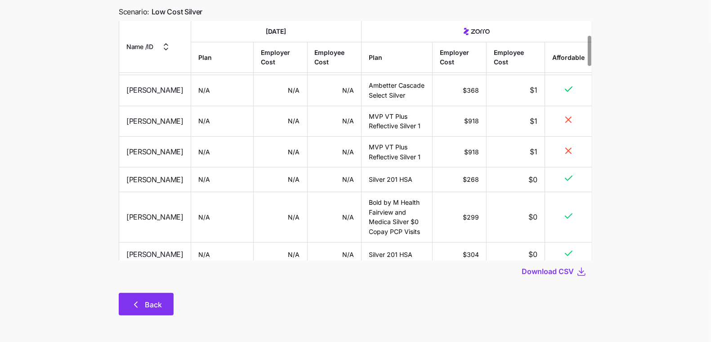
click at [145, 302] on span "Back" at bounding box center [153, 304] width 17 height 11
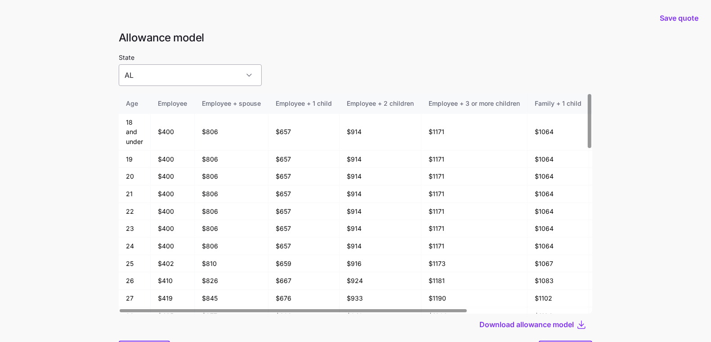
click at [172, 72] on input "AL" at bounding box center [190, 75] width 143 height 22
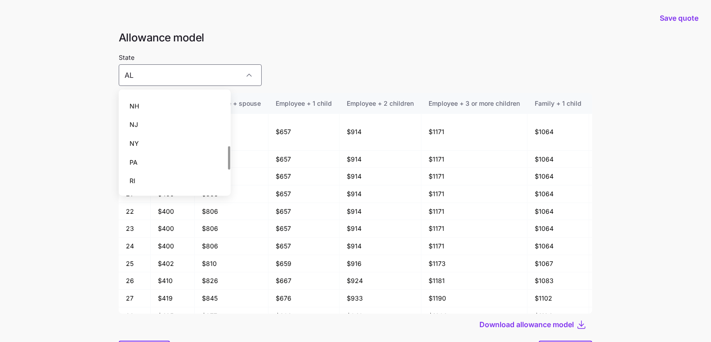
scroll to position [222, 0]
click at [161, 112] on div "NH" at bounding box center [174, 105] width 105 height 19
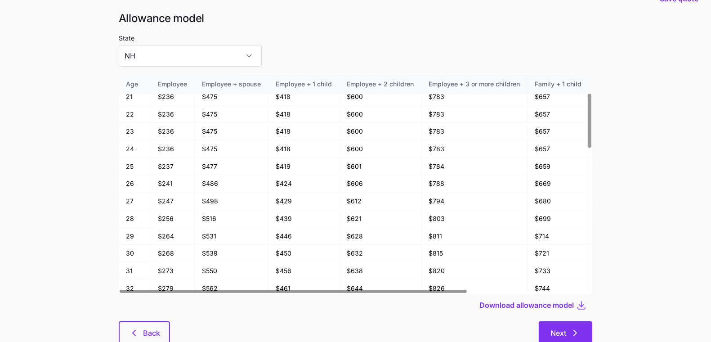
scroll to position [48, 0]
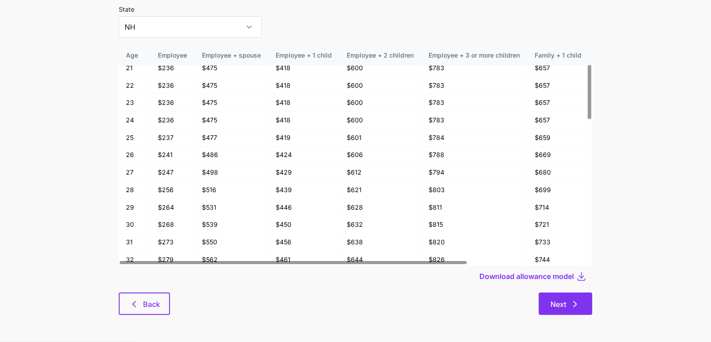
click at [567, 299] on span "Next" at bounding box center [566, 304] width 30 height 11
type input "AL"
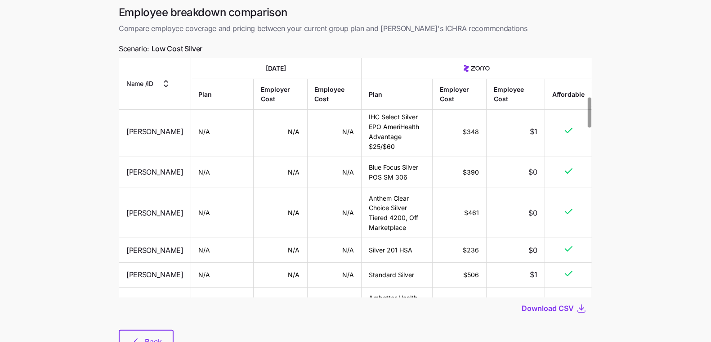
scroll to position [73, 0]
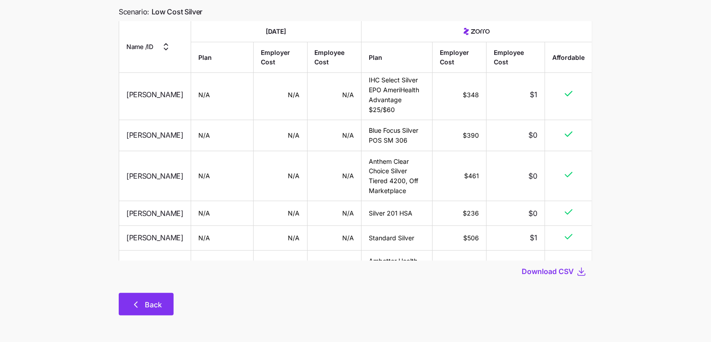
click at [161, 300] on span "Back" at bounding box center [153, 304] width 17 height 11
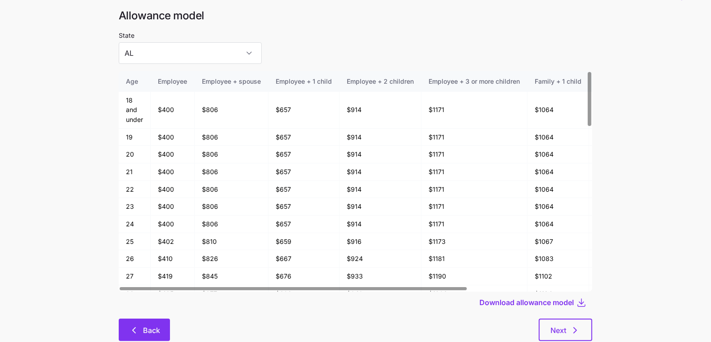
scroll to position [48, 0]
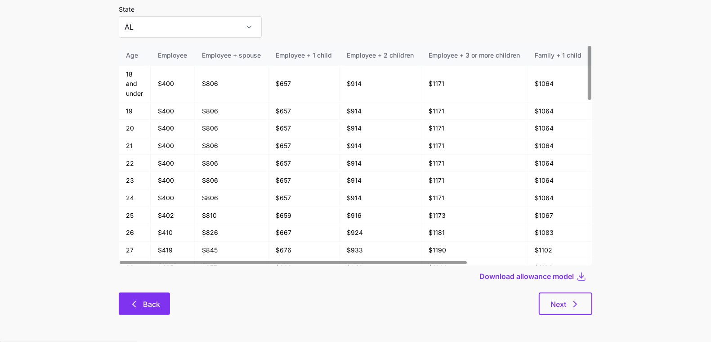
click at [131, 309] on icon "button" at bounding box center [134, 304] width 11 height 11
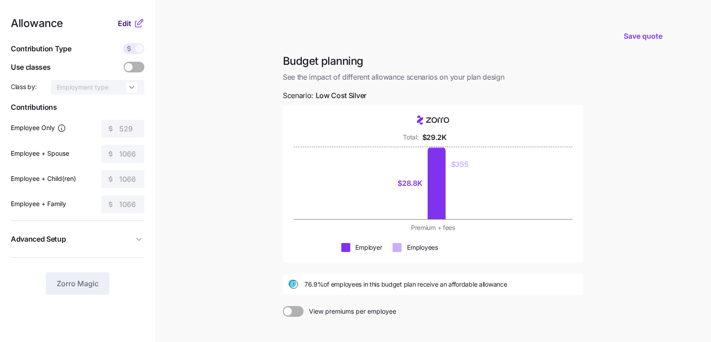
click at [130, 26] on span "Edit" at bounding box center [124, 23] width 13 height 11
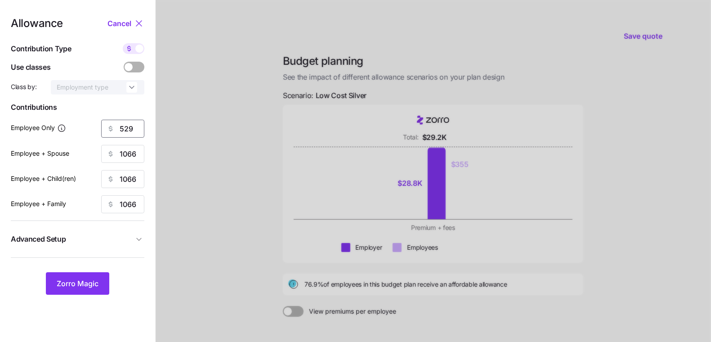
click at [120, 129] on input "529" at bounding box center [122, 129] width 43 height 18
type input "300"
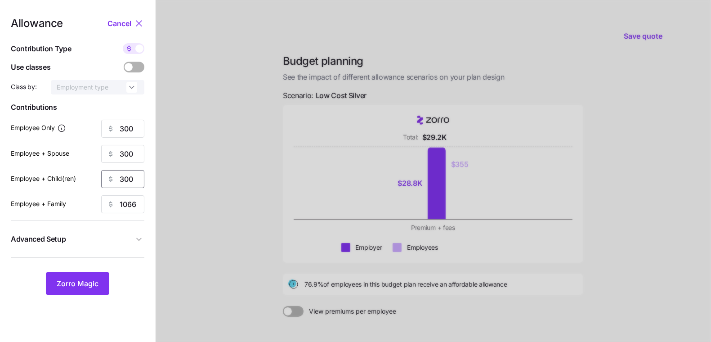
type input "300"
click at [92, 281] on span "Zorro Magic" at bounding box center [78, 283] width 42 height 11
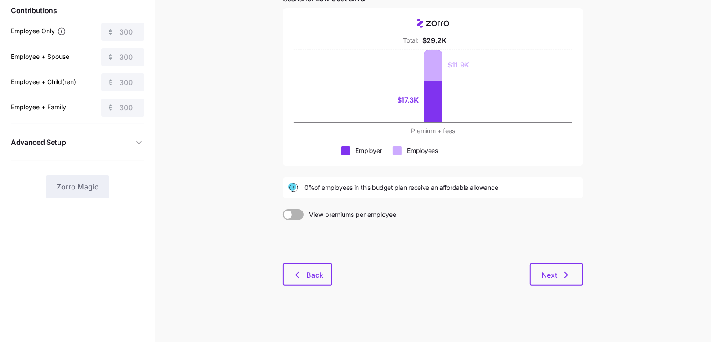
scroll to position [98, 0]
click at [565, 274] on icon "button" at bounding box center [566, 274] width 11 height 11
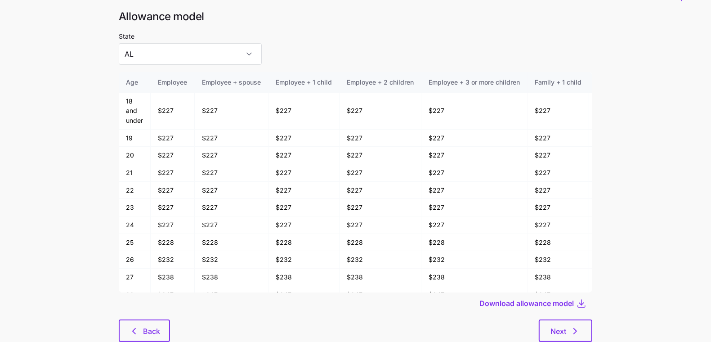
scroll to position [48, 0]
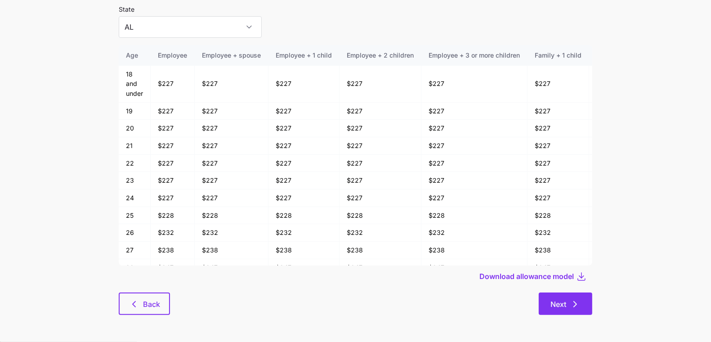
click at [578, 309] on icon "button" at bounding box center [575, 304] width 11 height 11
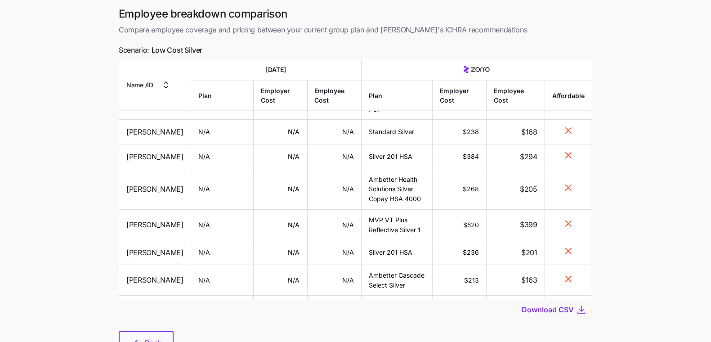
scroll to position [73, 0]
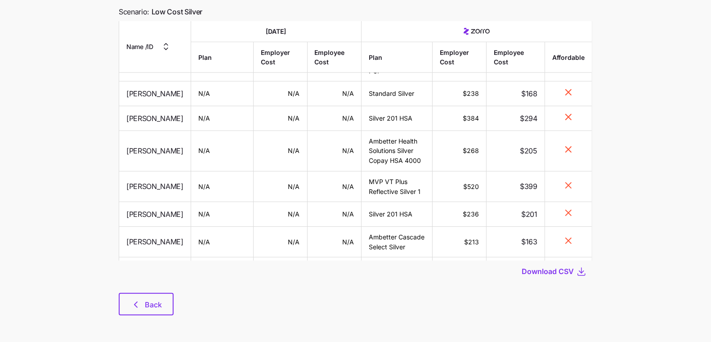
click at [70, 305] on main "Save quote Employee breakdown comparison Compare employee coverage and pricing …" at bounding box center [355, 134] width 711 height 415
click at [126, 301] on button "Back" at bounding box center [146, 304] width 55 height 22
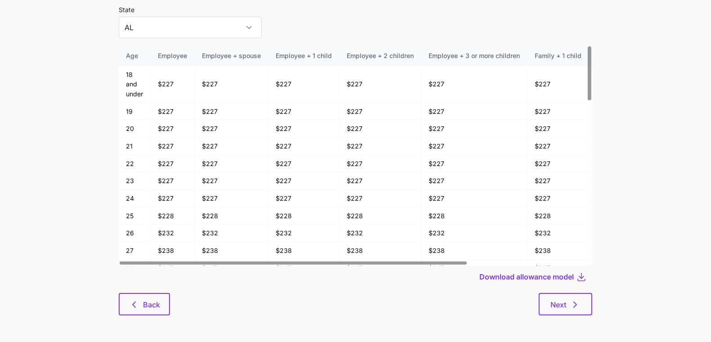
scroll to position [48, 0]
click at [140, 315] on div "Allowance model State AL Age Employee Employee + spouse Employee + 1 child Empl…" at bounding box center [356, 153] width 488 height 343
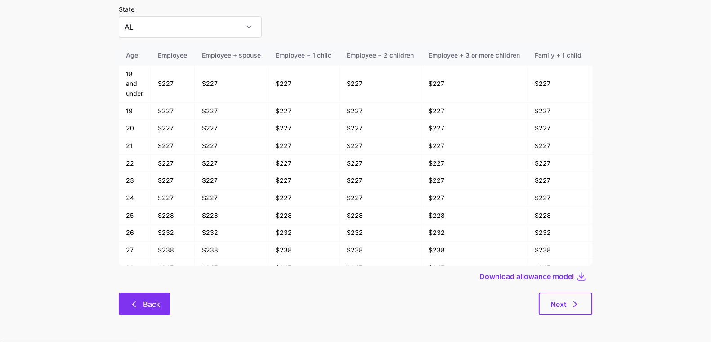
click at [138, 312] on button "Back" at bounding box center [144, 303] width 51 height 22
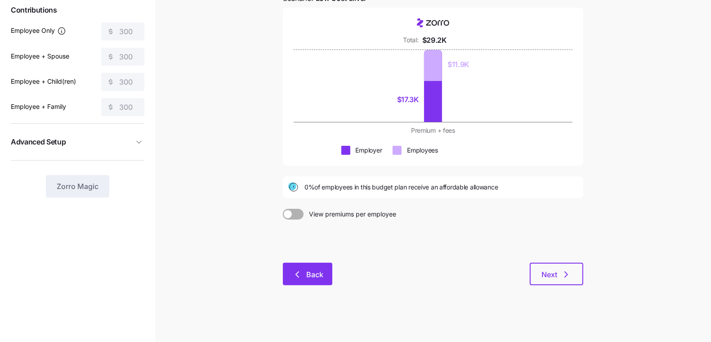
scroll to position [98, 0]
click at [550, 269] on span "Next" at bounding box center [550, 274] width 16 height 11
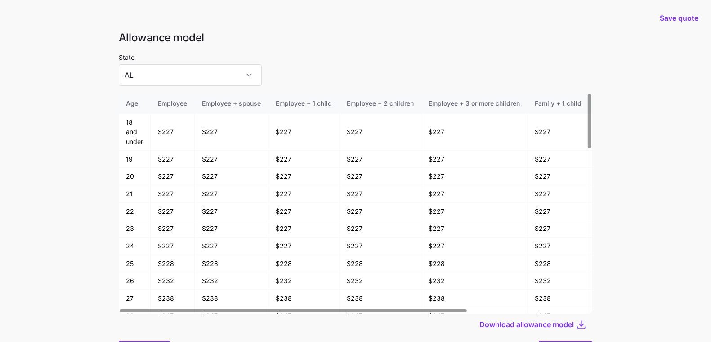
scroll to position [48, 0]
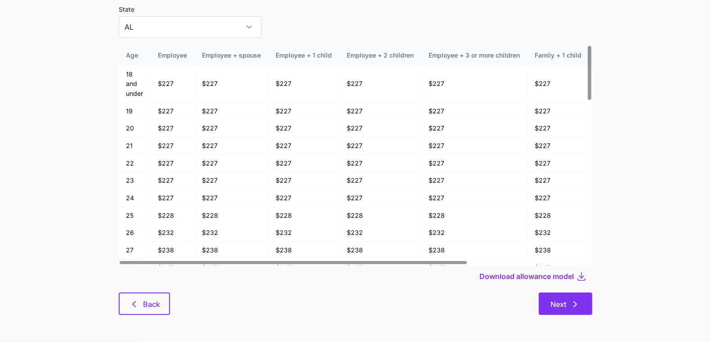
click at [566, 299] on span "Next" at bounding box center [559, 304] width 16 height 11
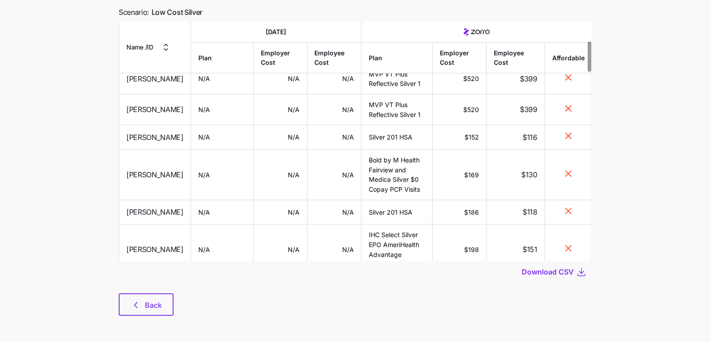
scroll to position [73, 0]
click at [152, 298] on button "Back" at bounding box center [146, 304] width 55 height 22
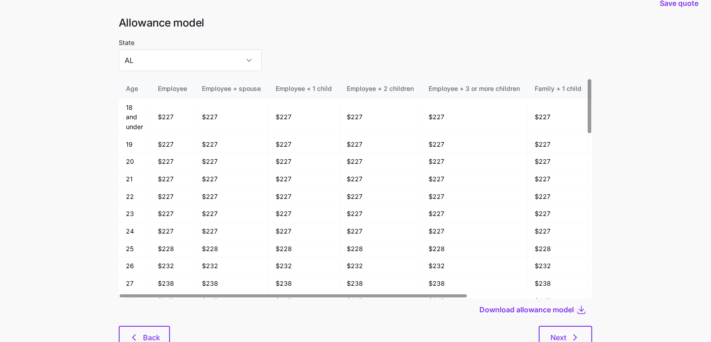
scroll to position [48, 0]
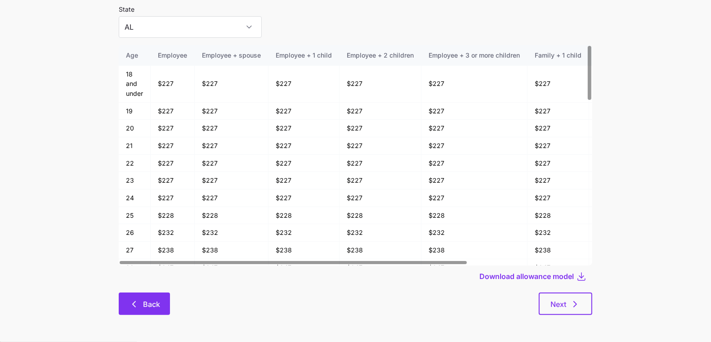
click at [143, 309] on span "Back" at bounding box center [151, 304] width 17 height 11
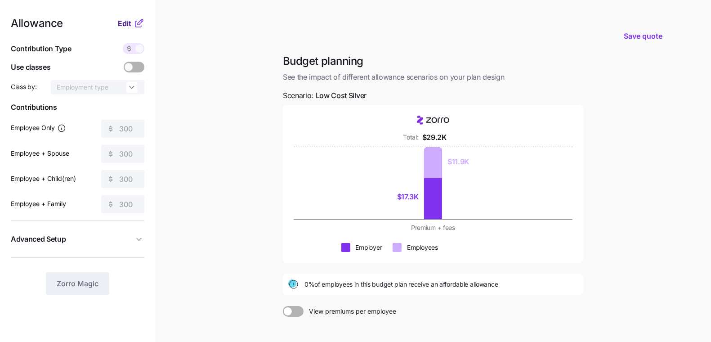
click at [128, 26] on span "Edit" at bounding box center [124, 23] width 13 height 11
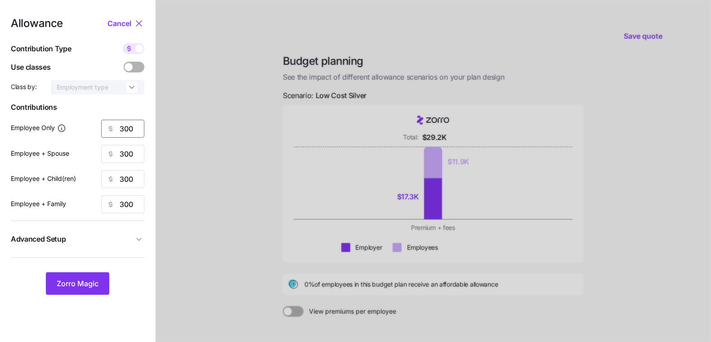
click at [124, 131] on input "300" at bounding box center [122, 129] width 43 height 18
type input "529"
type input "1066"
click at [121, 179] on input "300" at bounding box center [122, 179] width 43 height 18
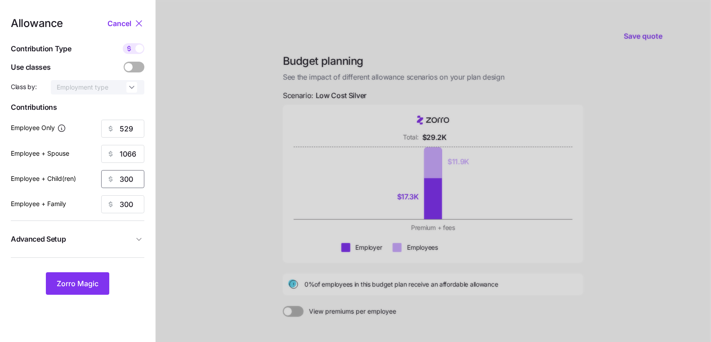
click at [121, 179] on input "300" at bounding box center [122, 179] width 43 height 18
paste input "1066"
type input "1066"
click at [130, 210] on input "300" at bounding box center [122, 204] width 43 height 18
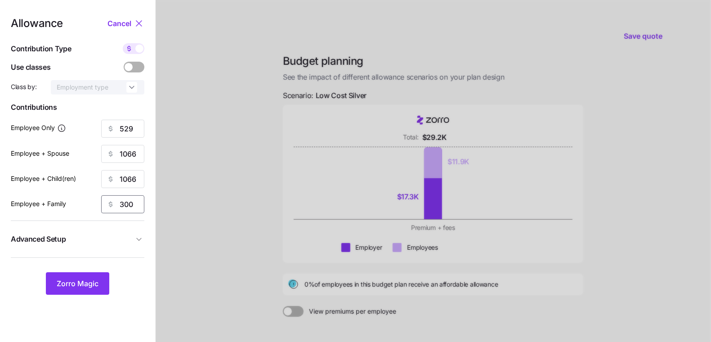
paste input "1066"
type input "1066"
click at [133, 234] on span "Advanced Setup" at bounding box center [72, 238] width 123 height 11
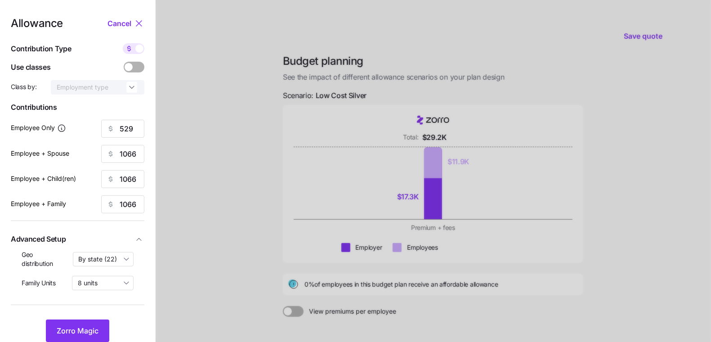
click at [133, 234] on span "Advanced Setup" at bounding box center [72, 238] width 123 height 11
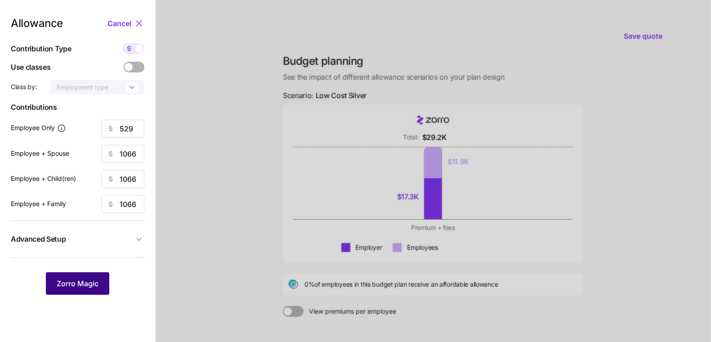
click at [92, 279] on span "Zorro Magic" at bounding box center [78, 283] width 42 height 11
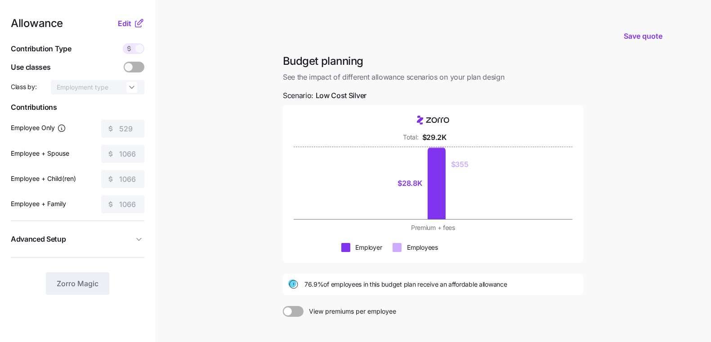
click at [113, 23] on div "Allowance Edit" at bounding box center [78, 23] width 134 height 11
click at [121, 23] on span "Edit" at bounding box center [124, 23] width 13 height 11
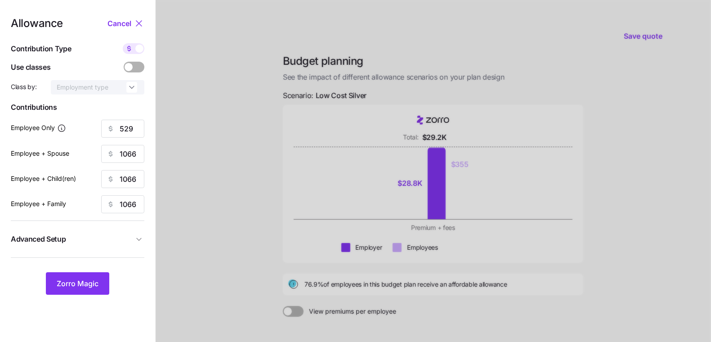
click at [105, 239] on span "Advanced Setup" at bounding box center [72, 238] width 123 height 11
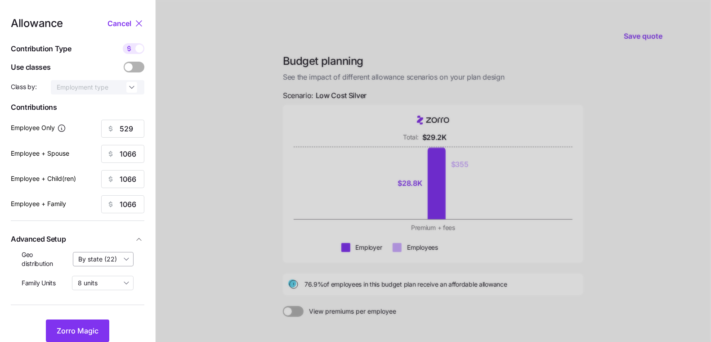
click at [118, 263] on input "By state (22)" at bounding box center [103, 259] width 61 height 14
click at [182, 268] on div at bounding box center [434, 220] width 556 height 440
click at [127, 265] on input "By state (22)" at bounding box center [103, 259] width 61 height 14
click at [207, 276] on div at bounding box center [434, 220] width 556 height 440
click at [139, 51] on span at bounding box center [139, 49] width 8 height 8
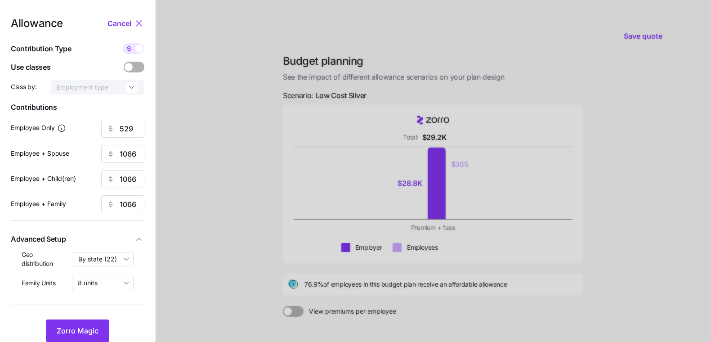
click at [123, 43] on input "checkbox" at bounding box center [123, 43] width 0 height 0
type input "100"
type input "101"
type input "100"
type input "67"
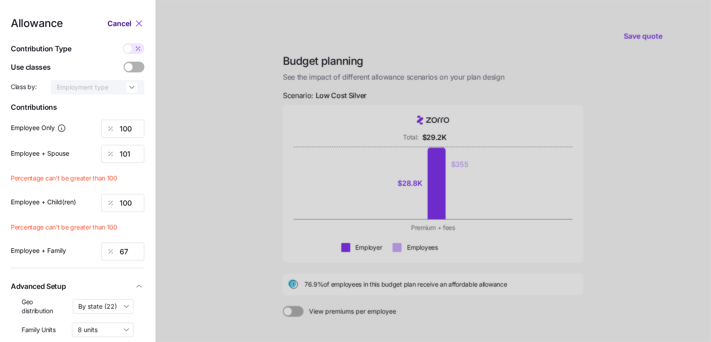
click at [123, 26] on span "Cancel" at bounding box center [120, 23] width 24 height 11
type input "529"
type input "1066"
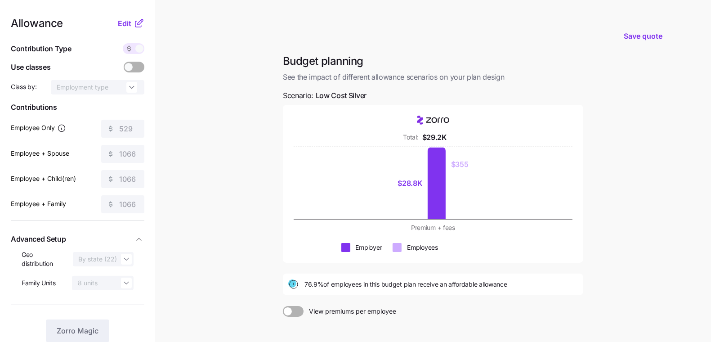
scroll to position [98, 0]
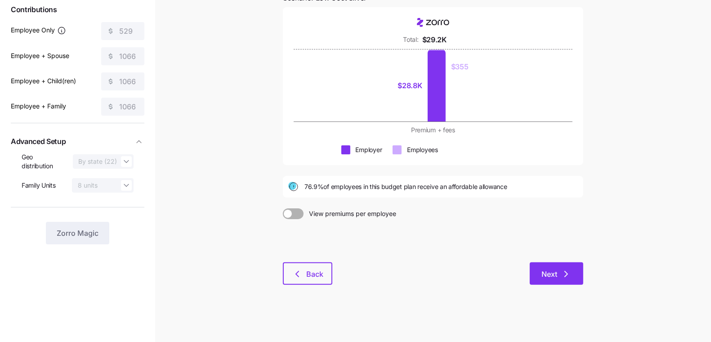
click at [555, 269] on span "Next" at bounding box center [550, 274] width 16 height 11
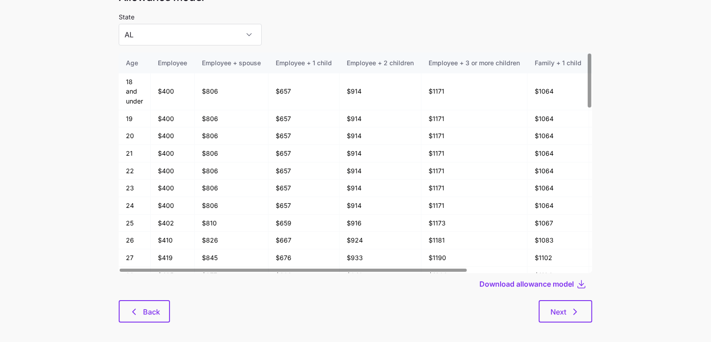
scroll to position [48, 0]
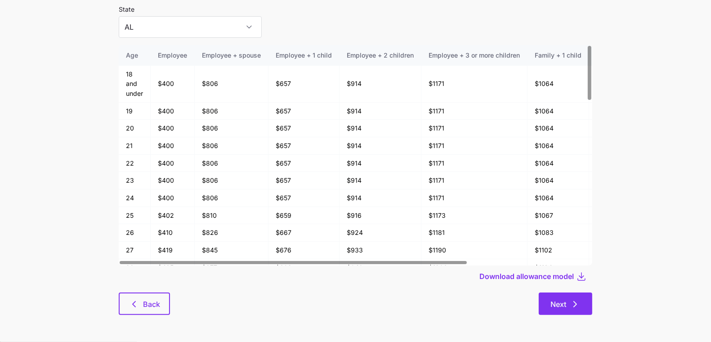
click at [561, 299] on span "Next" at bounding box center [559, 304] width 16 height 11
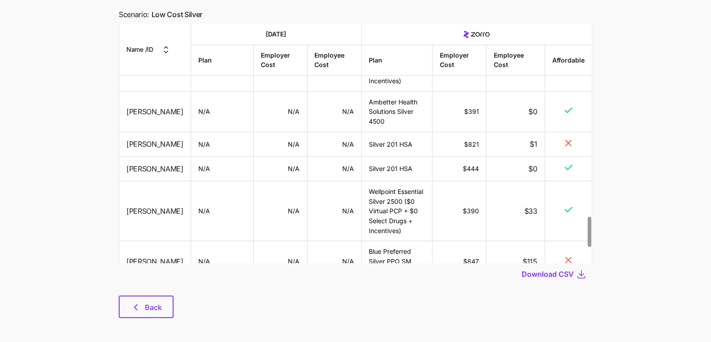
scroll to position [73, 0]
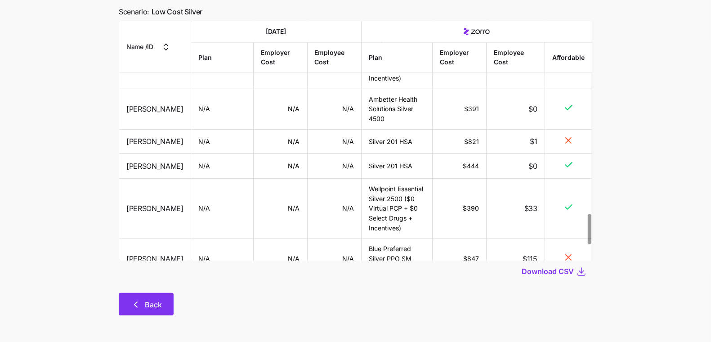
click at [146, 310] on span "Back" at bounding box center [153, 304] width 17 height 11
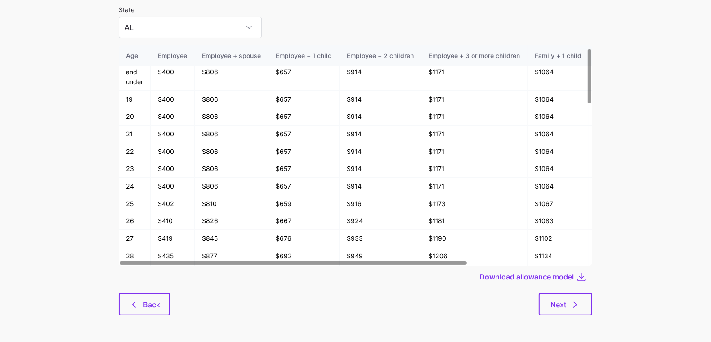
scroll to position [48, 0]
click at [145, 308] on span "Back" at bounding box center [151, 304] width 17 height 11
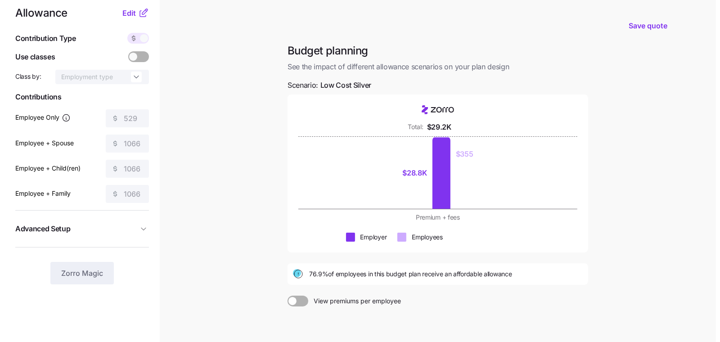
scroll to position [20, 0]
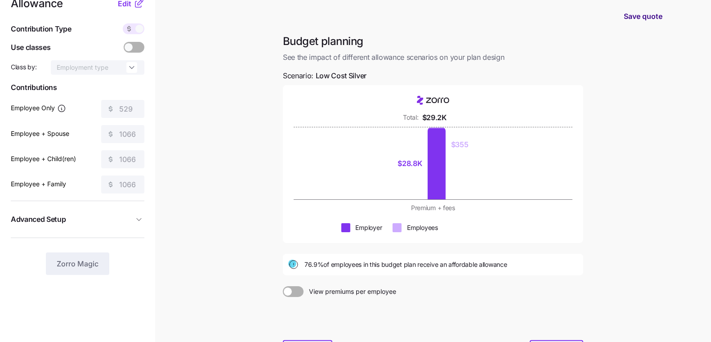
click at [657, 19] on span "Save quote" at bounding box center [643, 16] width 39 height 11
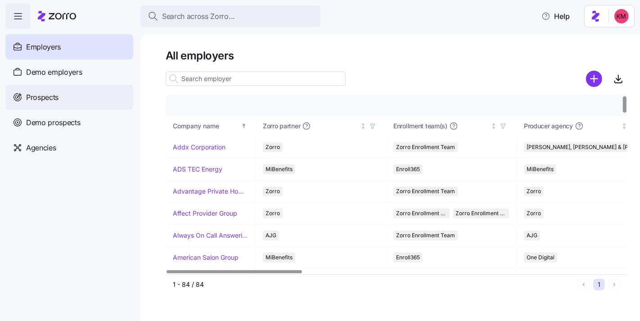
click at [66, 95] on div "Prospects" at bounding box center [69, 97] width 128 height 25
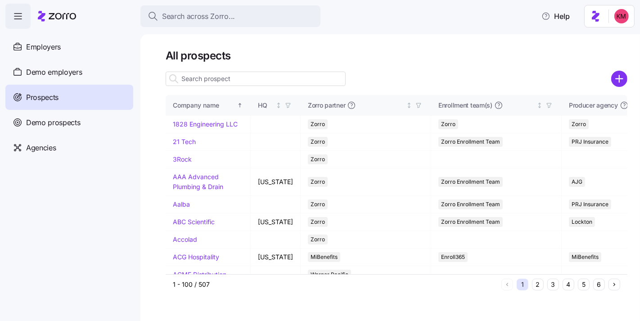
click at [287, 79] on input at bounding box center [256, 79] width 180 height 14
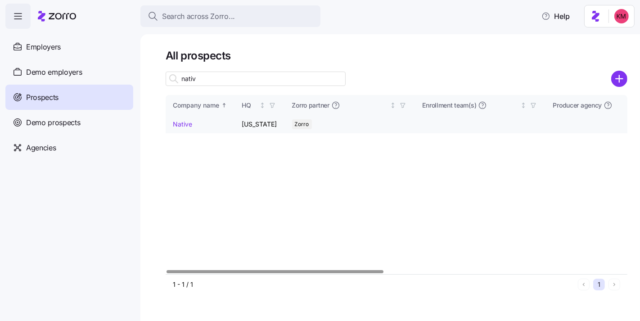
type input "nativ"
click at [179, 125] on link "Native" at bounding box center [182, 124] width 19 height 8
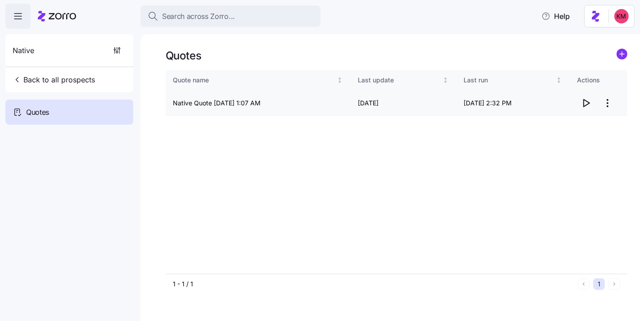
click at [613, 105] on html "Search across Zorro... Help Native Back to all prospects Quotes Quotes Quote na…" at bounding box center [320, 203] width 640 height 406
click at [592, 121] on div "Edit quote" at bounding box center [571, 125] width 83 height 14
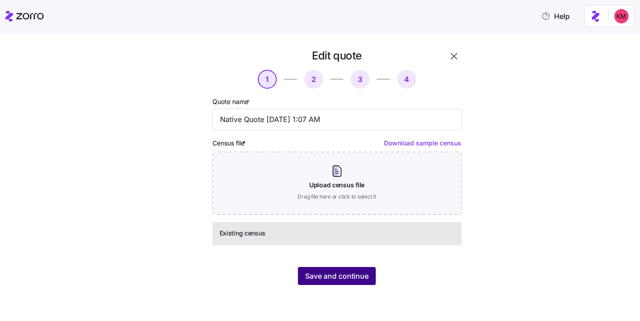
click at [354, 274] on span "Save and continue" at bounding box center [336, 275] width 63 height 11
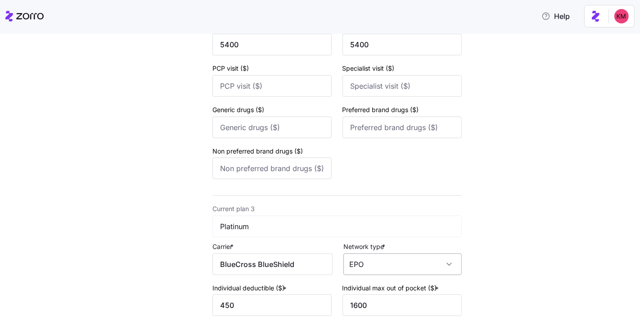
scroll to position [641, 0]
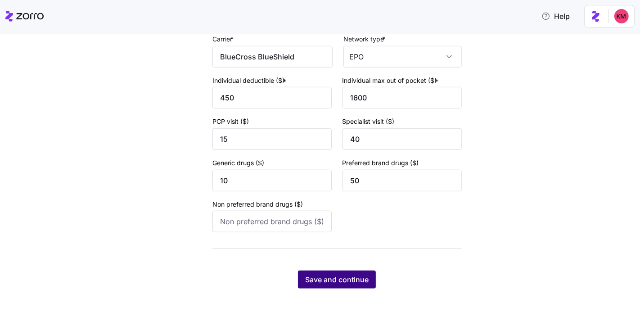
click at [340, 277] on span "Save and continue" at bounding box center [336, 279] width 63 height 11
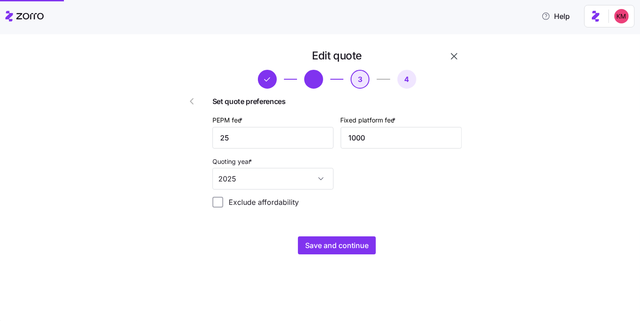
scroll to position [0, 0]
click at [258, 135] on input "25" at bounding box center [272, 138] width 121 height 22
type input "20"
click at [372, 243] on button "Save and continue" at bounding box center [337, 245] width 78 height 18
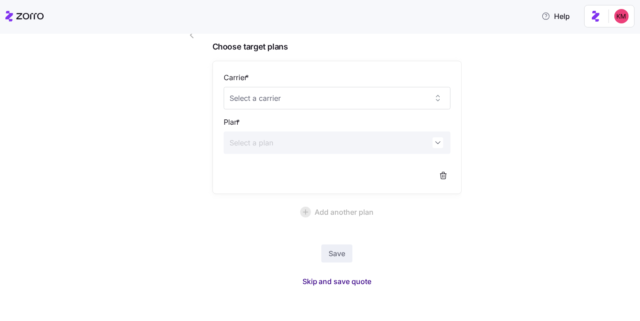
click at [341, 276] on span "Skip and save quote" at bounding box center [336, 281] width 69 height 11
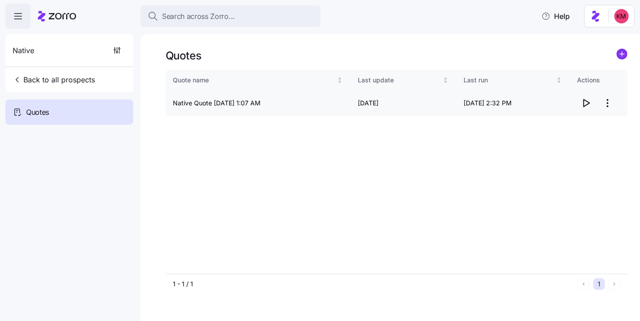
click at [585, 103] on icon "button" at bounding box center [585, 103] width 11 height 11
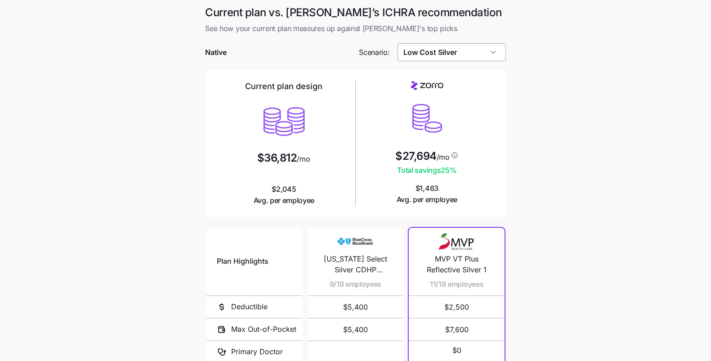
click at [447, 45] on input "Low Cost Silver" at bounding box center [452, 52] width 108 height 18
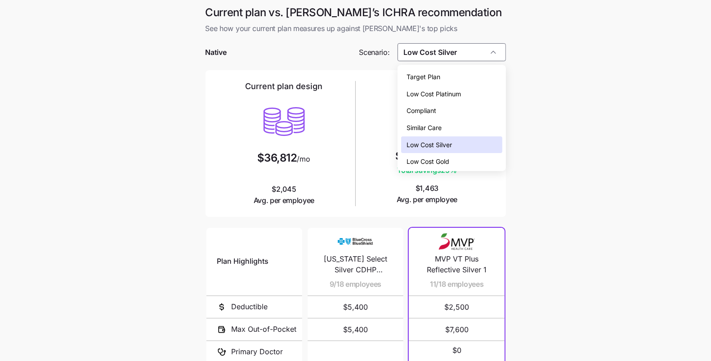
click at [438, 130] on span "Similar Care" at bounding box center [424, 128] width 35 height 10
type input "Similar Care"
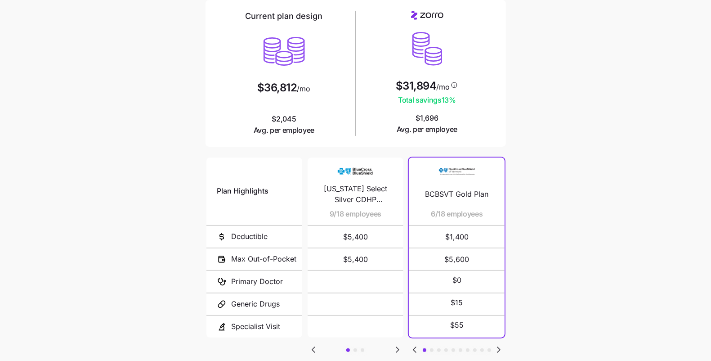
scroll to position [130, 0]
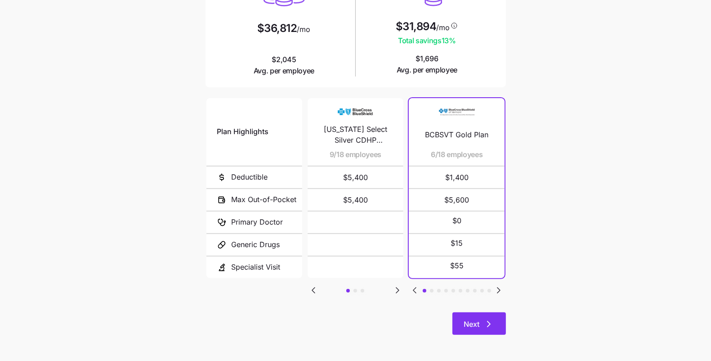
click at [477, 324] on span "Next" at bounding box center [472, 324] width 16 height 11
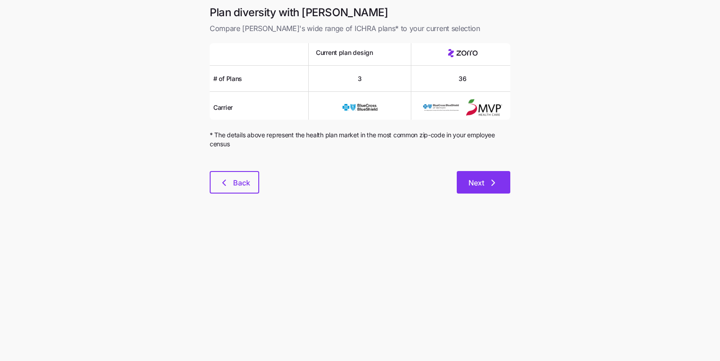
click at [502, 190] on button "Next" at bounding box center [484, 182] width 54 height 22
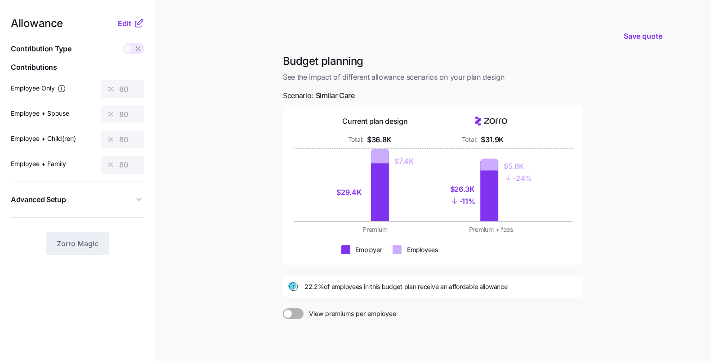
click at [611, 202] on main "Save quote Budget planning See the impact of different allowance scenarios on y…" at bounding box center [355, 221] width 711 height 442
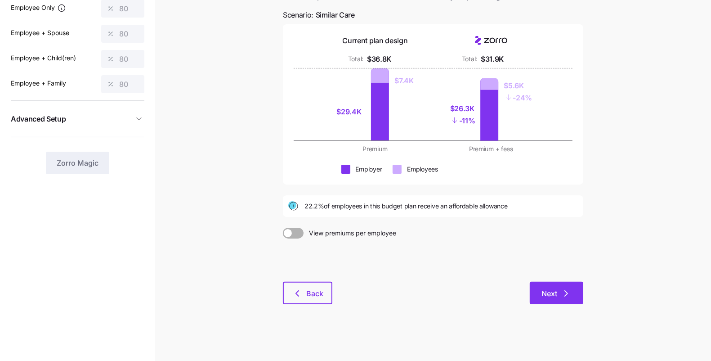
click at [552, 290] on span "Next" at bounding box center [550, 293] width 16 height 11
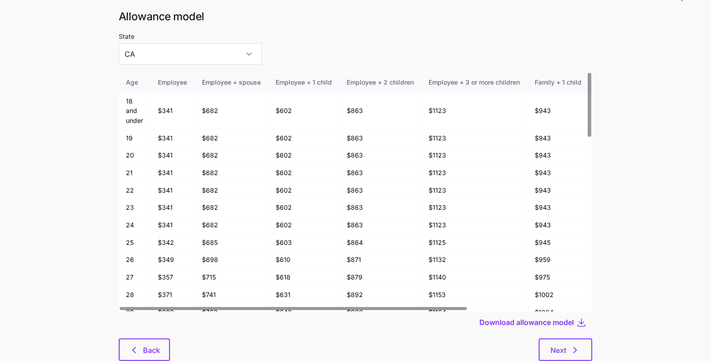
scroll to position [48, 0]
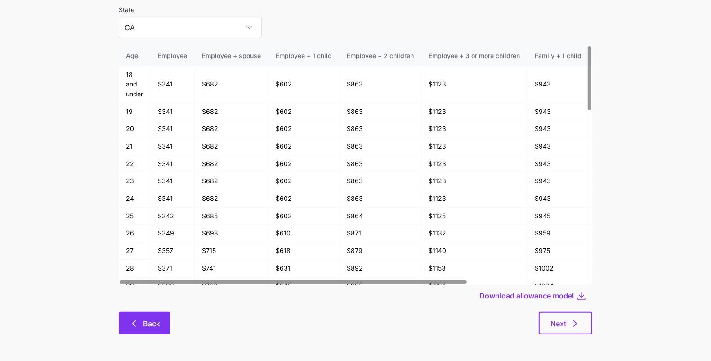
click at [155, 325] on span "Back" at bounding box center [151, 323] width 17 height 11
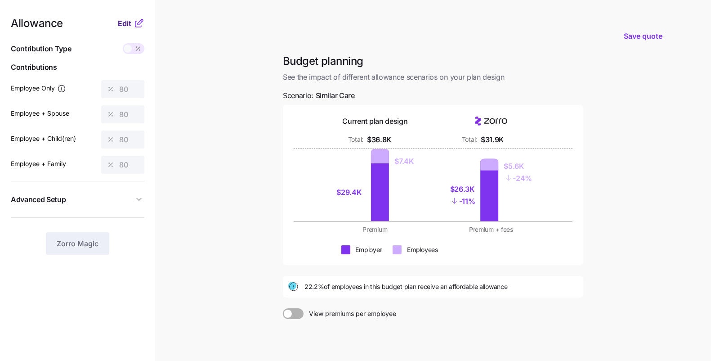
click at [124, 21] on span "Edit" at bounding box center [124, 23] width 13 height 11
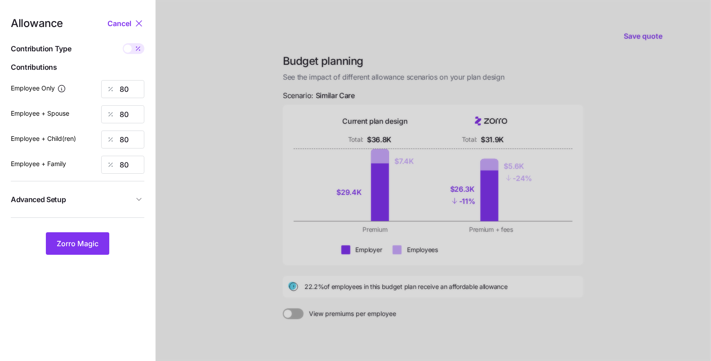
click at [116, 198] on span "Advanced Setup" at bounding box center [72, 199] width 123 height 11
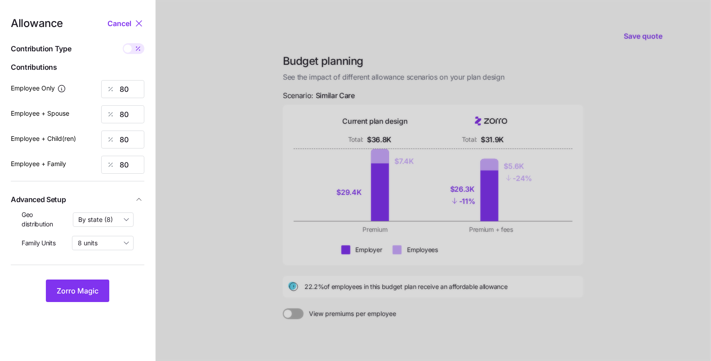
drag, startPoint x: 93, startPoint y: 287, endPoint x: 119, endPoint y: 278, distance: 27.3
click at [93, 287] on span "Zorro Magic" at bounding box center [78, 290] width 42 height 11
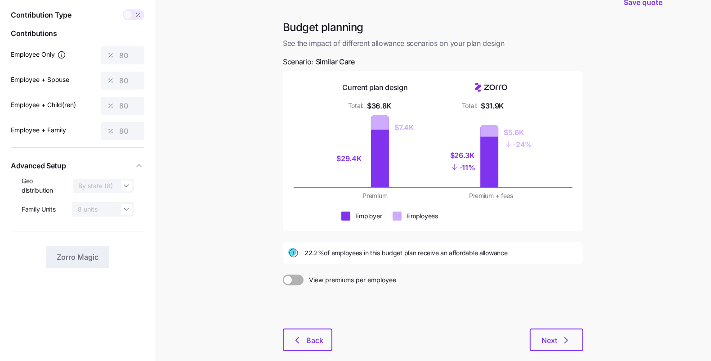
scroll to position [81, 0]
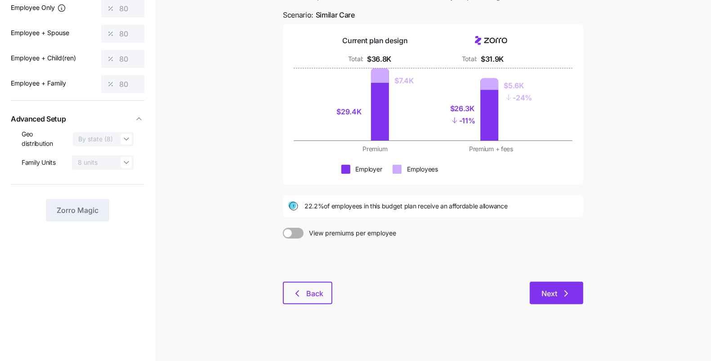
click at [559, 298] on button "Next" at bounding box center [557, 293] width 54 height 22
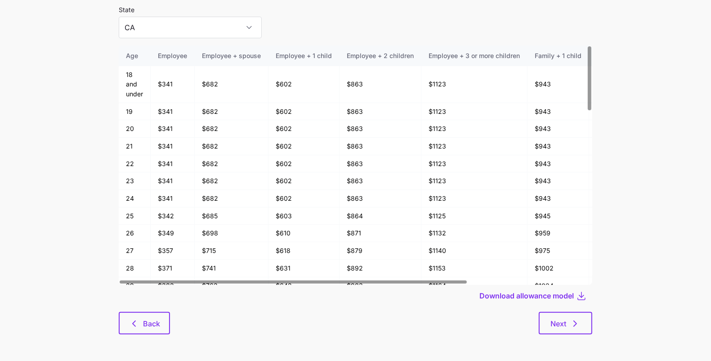
scroll to position [48, 0]
click at [540, 296] on span "Download allowance model" at bounding box center [527, 295] width 94 height 11
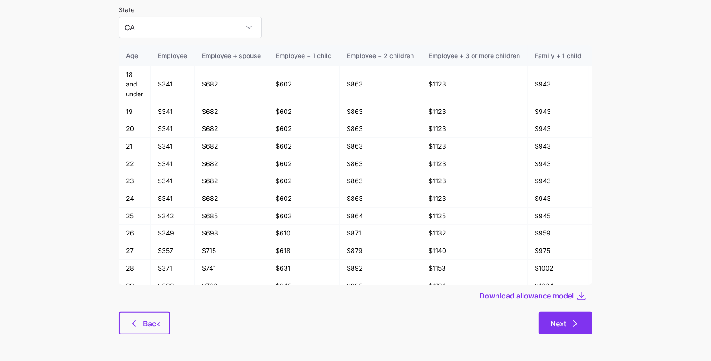
click at [561, 318] on span "Next" at bounding box center [559, 323] width 16 height 11
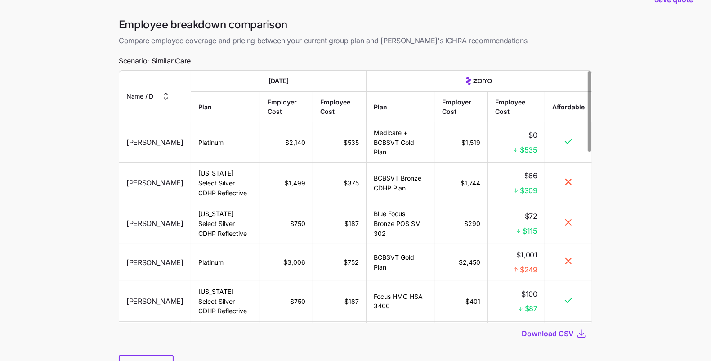
scroll to position [67, 0]
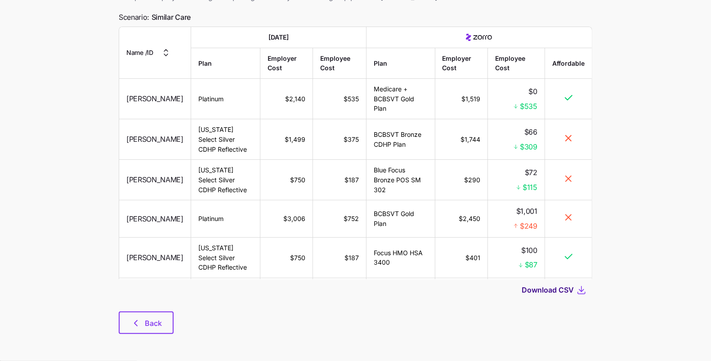
click at [547, 286] on span "Download CSV" at bounding box center [548, 289] width 52 height 11
click at [156, 333] on button "Back" at bounding box center [146, 322] width 55 height 22
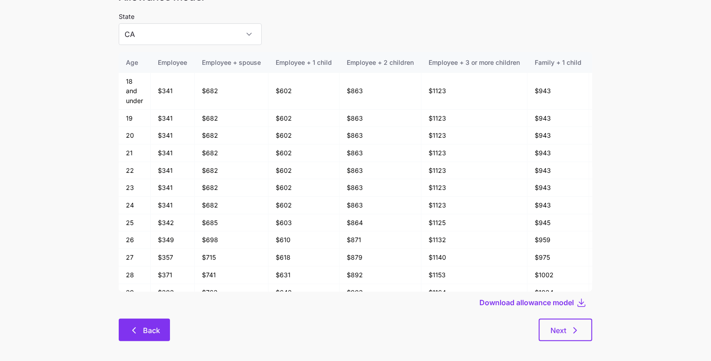
scroll to position [48, 0]
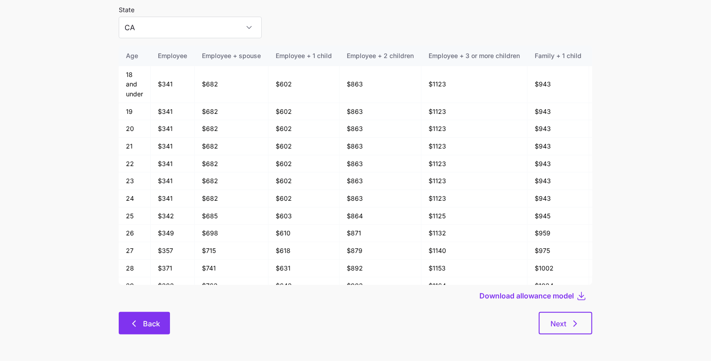
click at [137, 329] on button "Back" at bounding box center [144, 323] width 51 height 22
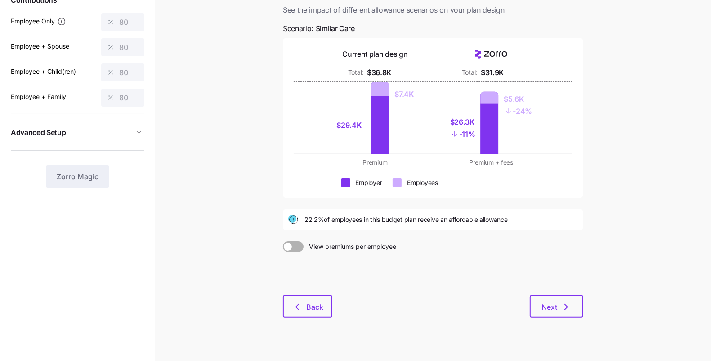
scroll to position [67, 0]
click at [288, 297] on button "Back" at bounding box center [307, 307] width 49 height 22
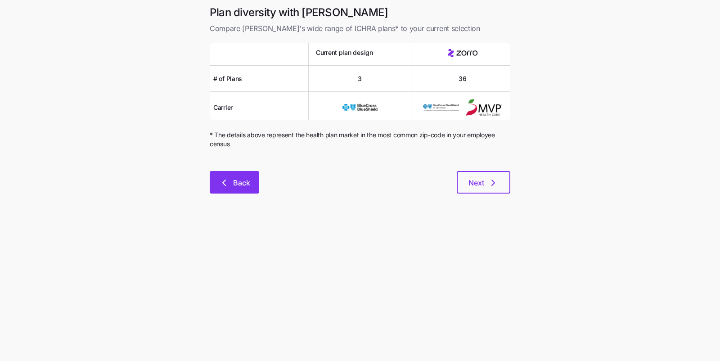
click at [225, 180] on icon "button" at bounding box center [224, 182] width 11 height 11
